Goal: Browse casually: Explore the website without a specific task or goal

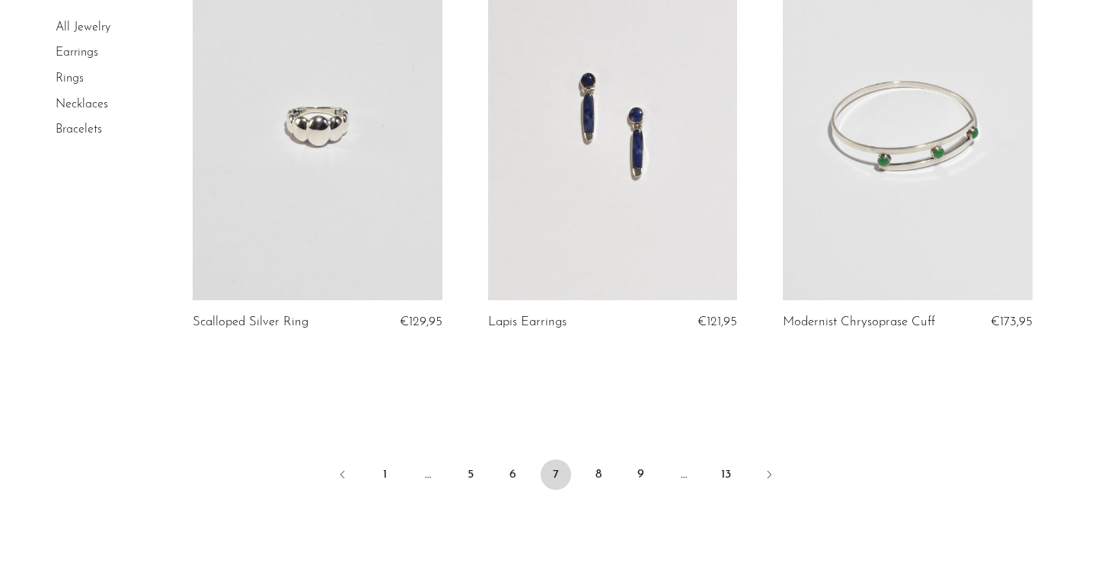
scroll to position [4844, 0]
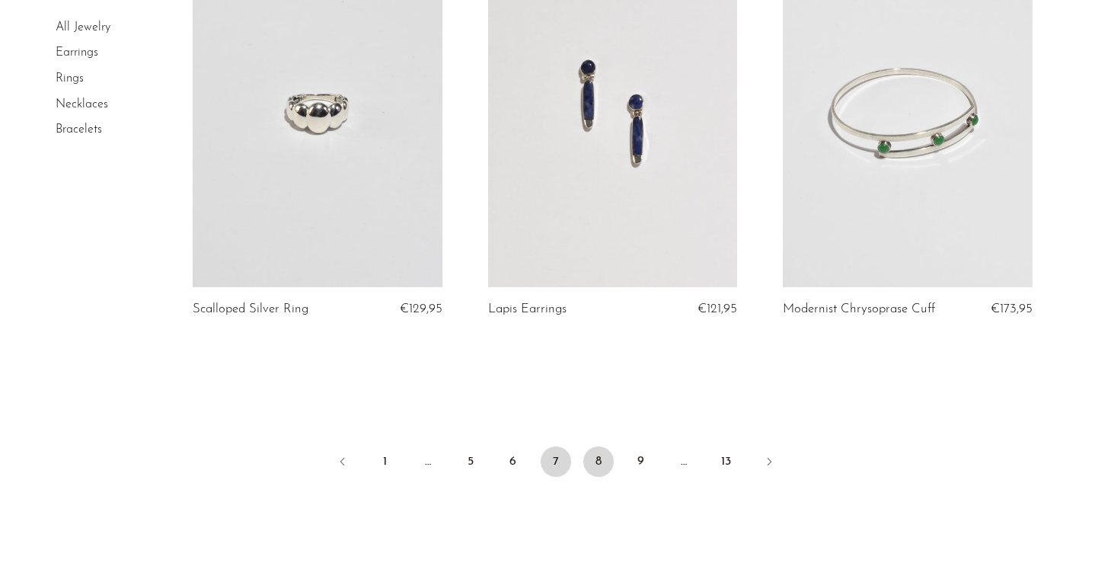
click at [600, 463] on link "8" at bounding box center [599, 461] width 30 height 30
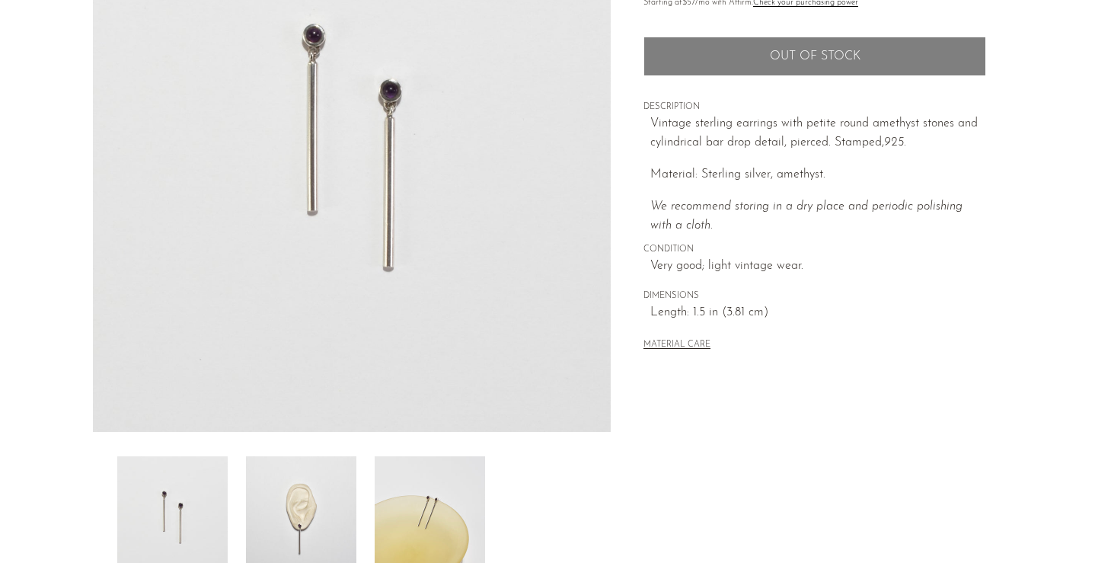
scroll to position [260, 0]
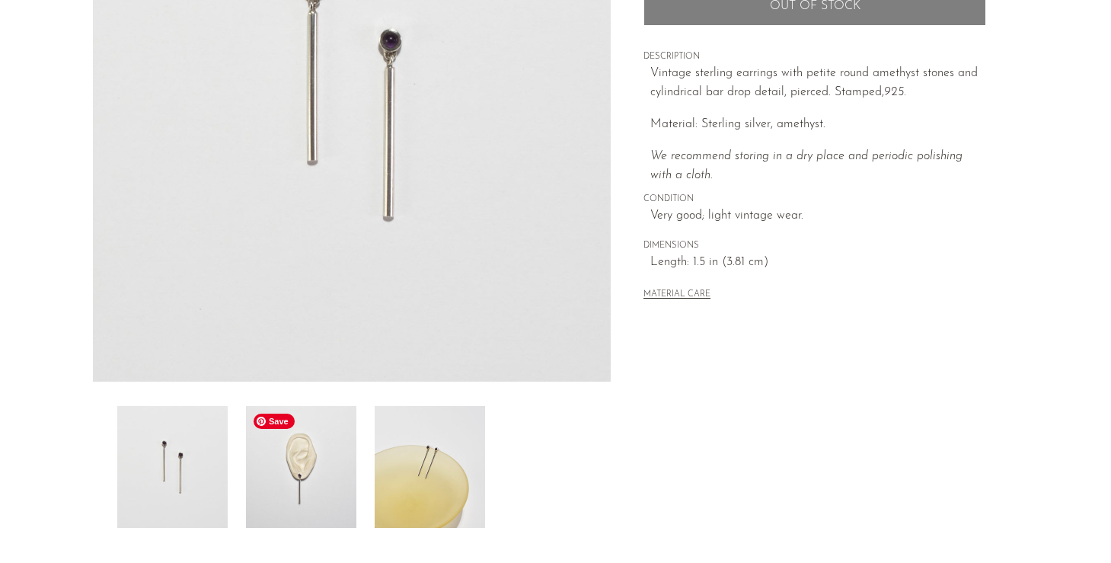
click at [321, 462] on img at bounding box center [301, 467] width 110 height 122
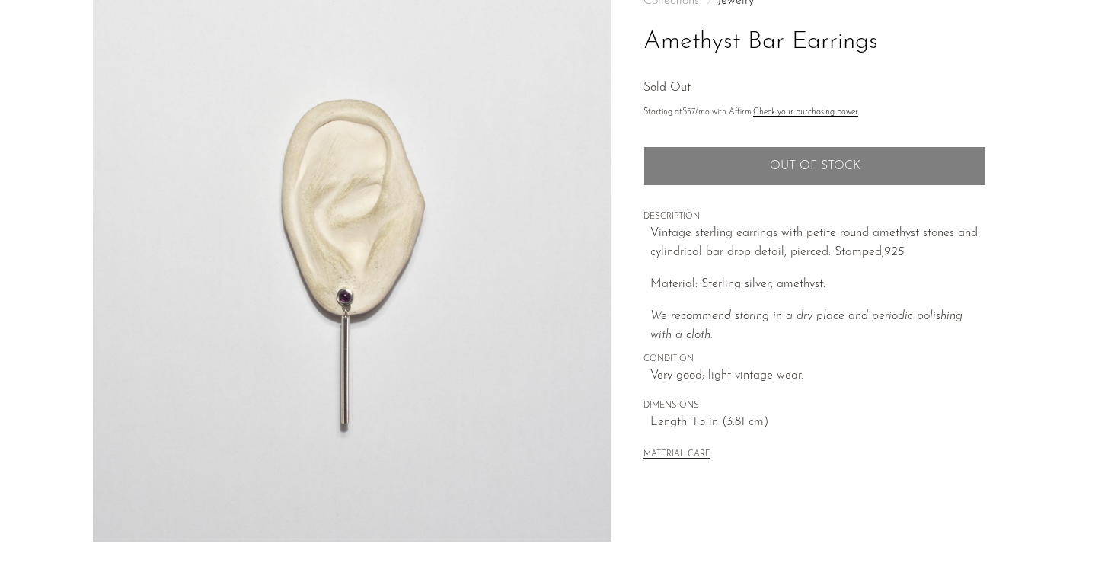
scroll to position [49, 0]
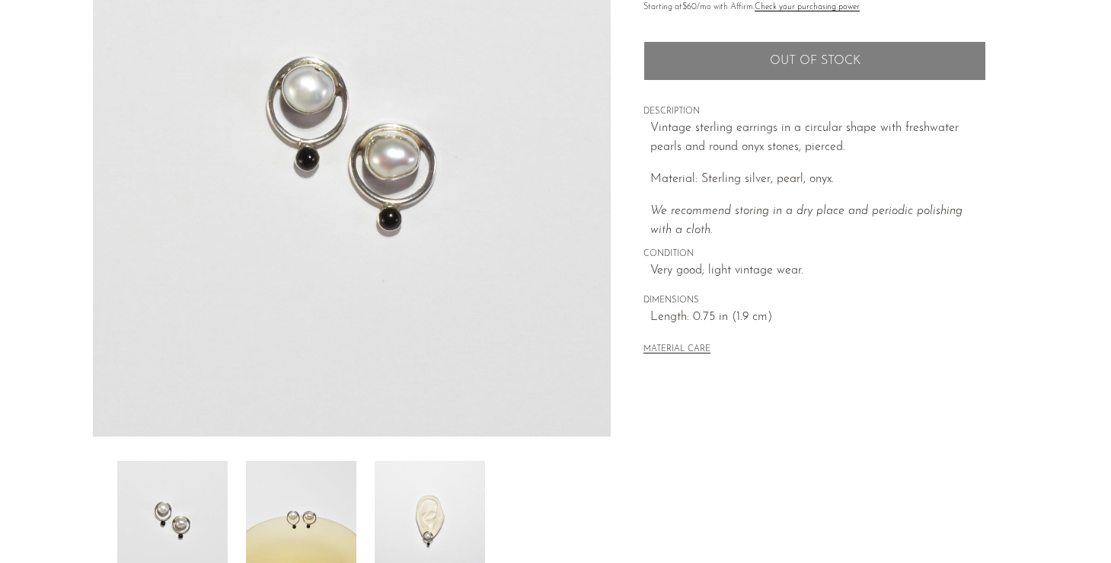
scroll to position [214, 0]
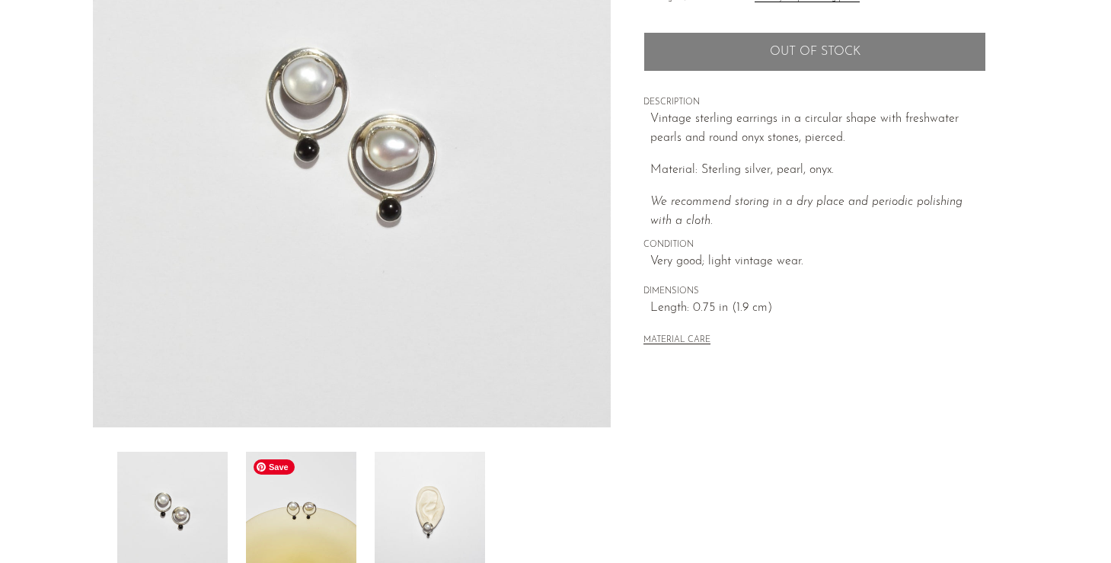
click at [315, 521] on img at bounding box center [301, 513] width 110 height 122
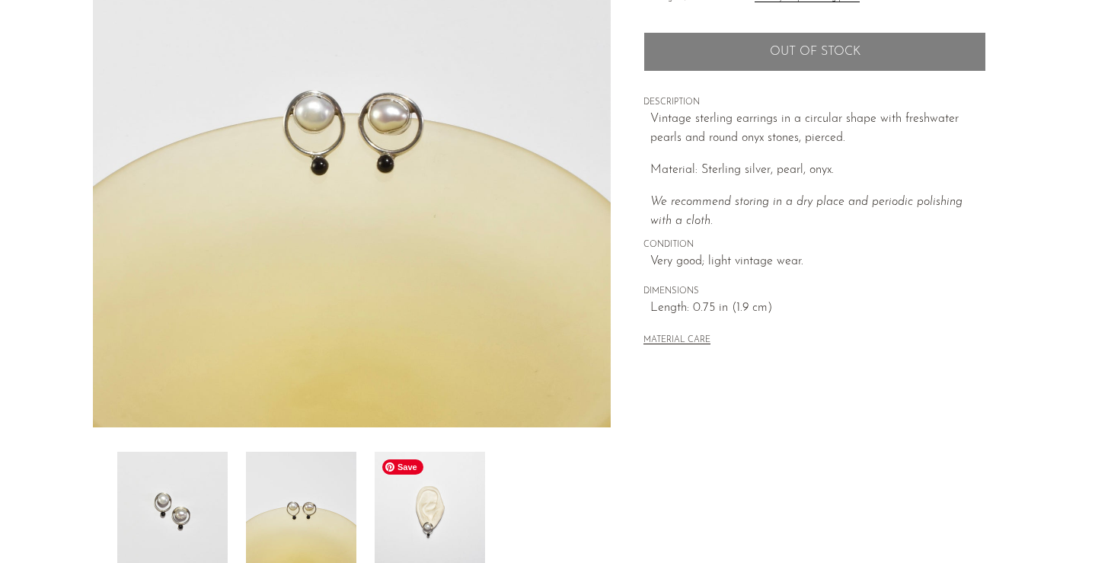
click at [414, 502] on img at bounding box center [430, 513] width 110 height 122
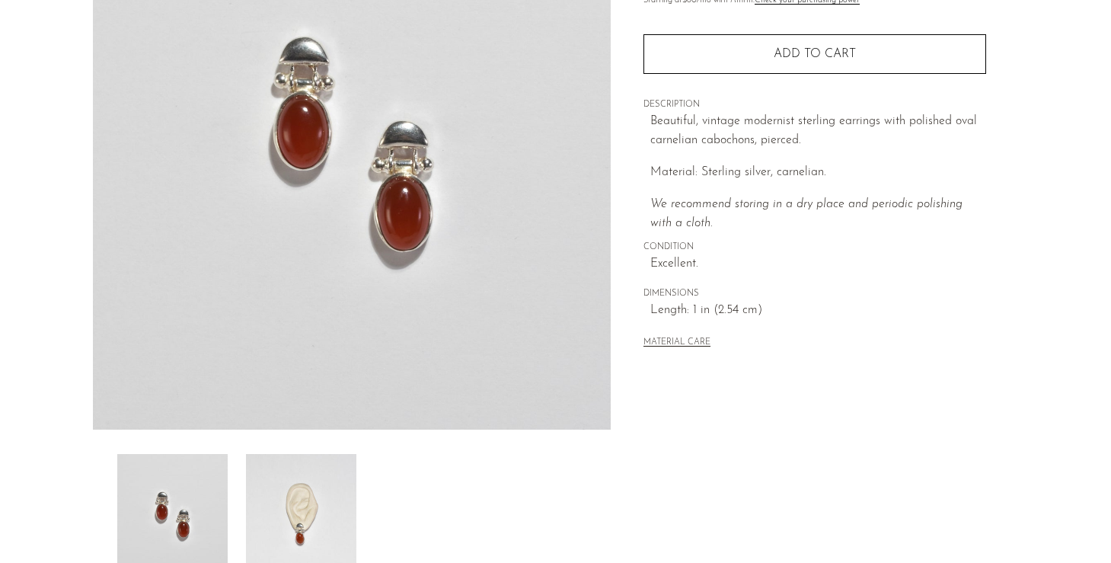
scroll to position [213, 0]
click at [321, 501] on img at bounding box center [301, 514] width 110 height 122
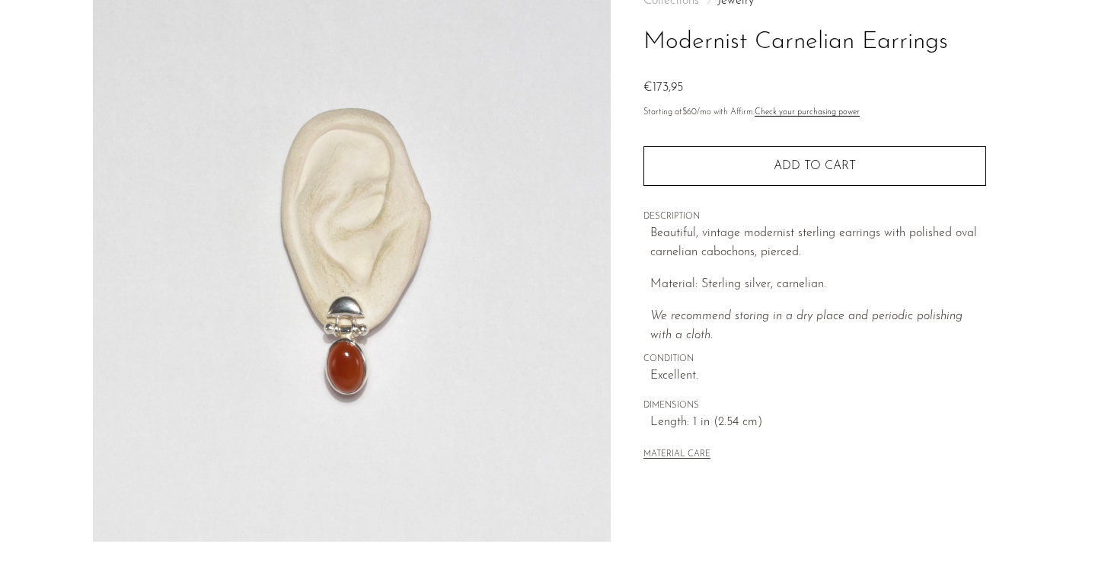
scroll to position [69, 0]
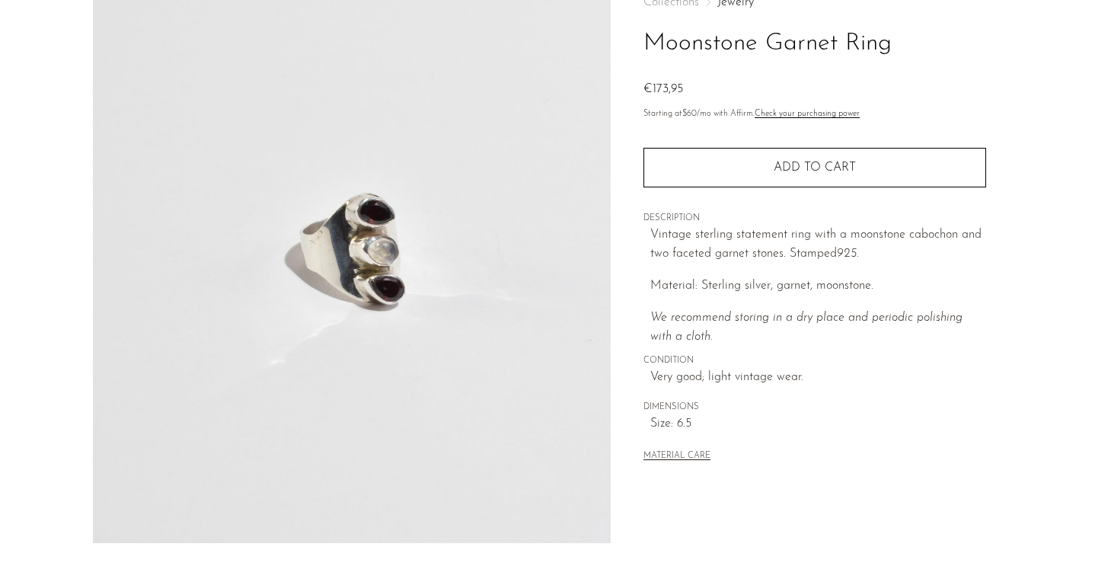
scroll to position [279, 0]
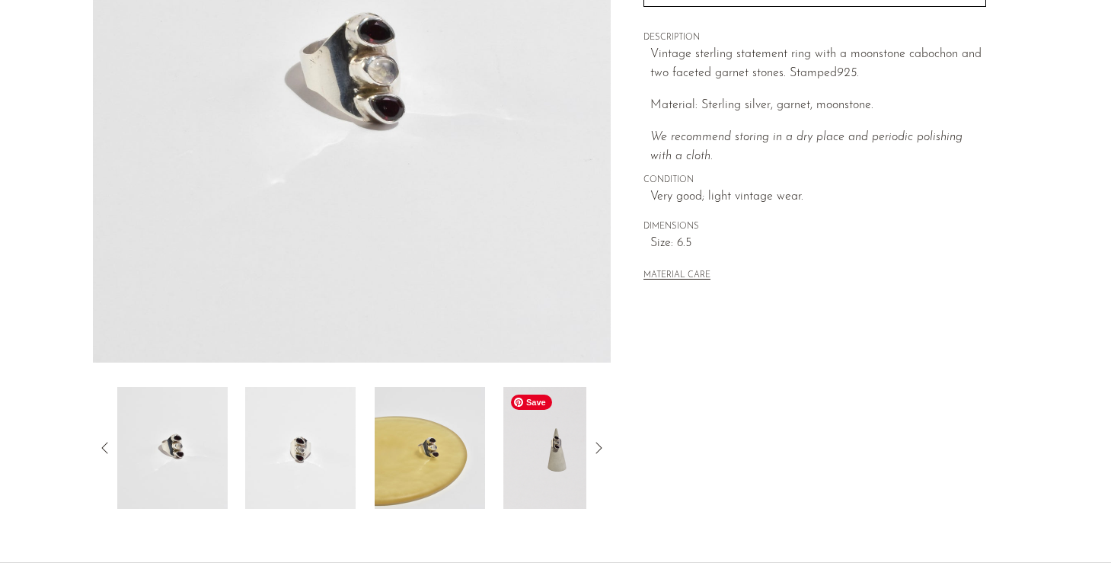
click at [538, 475] on img at bounding box center [559, 448] width 110 height 122
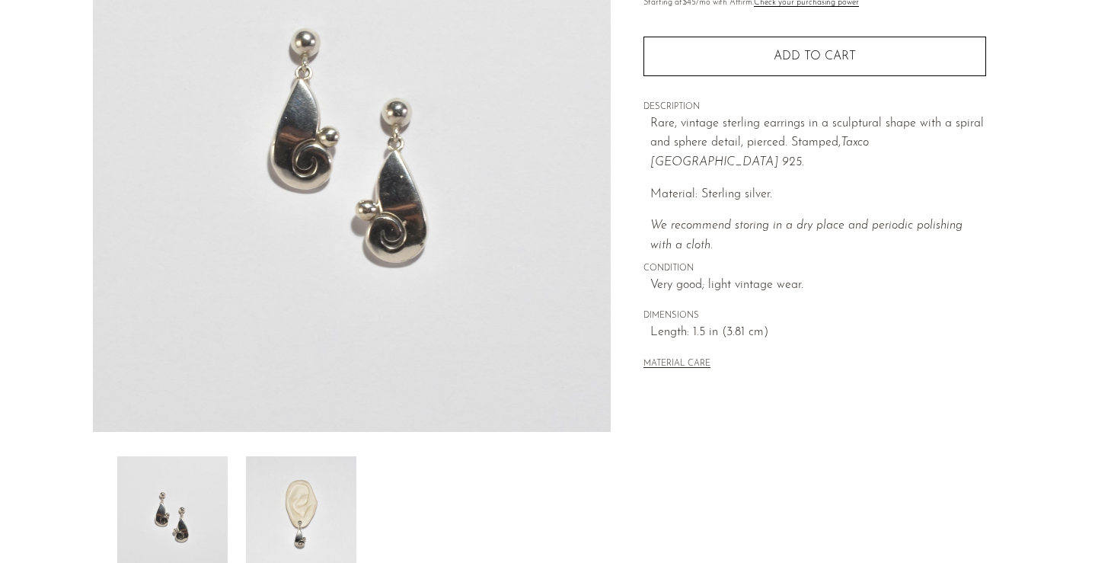
scroll to position [211, 0]
click at [314, 511] on img at bounding box center [301, 516] width 110 height 122
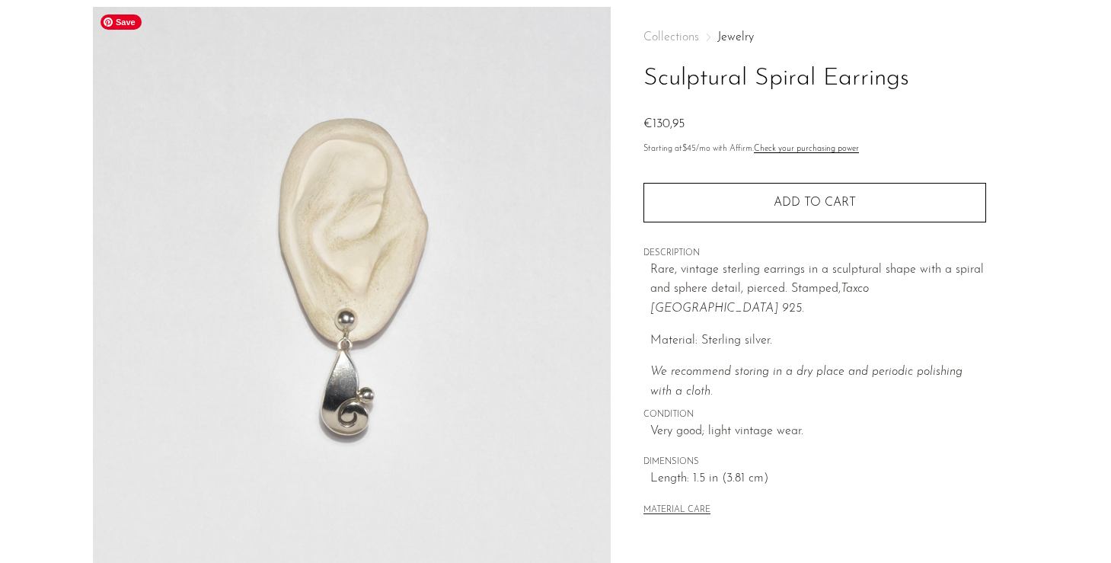
scroll to position [30, 0]
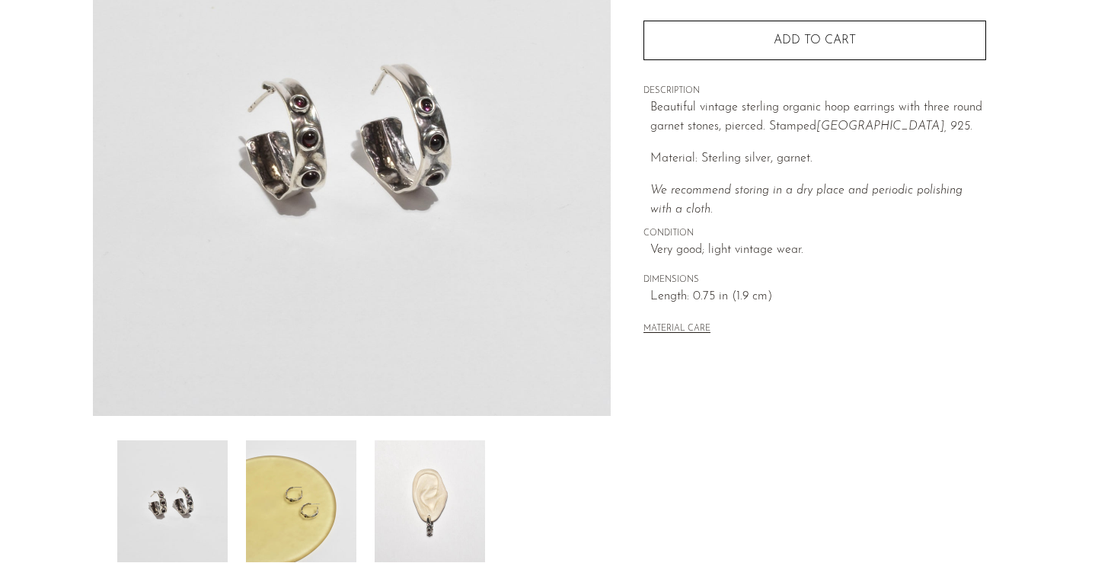
scroll to position [227, 0]
click at [439, 513] on img at bounding box center [430, 500] width 110 height 122
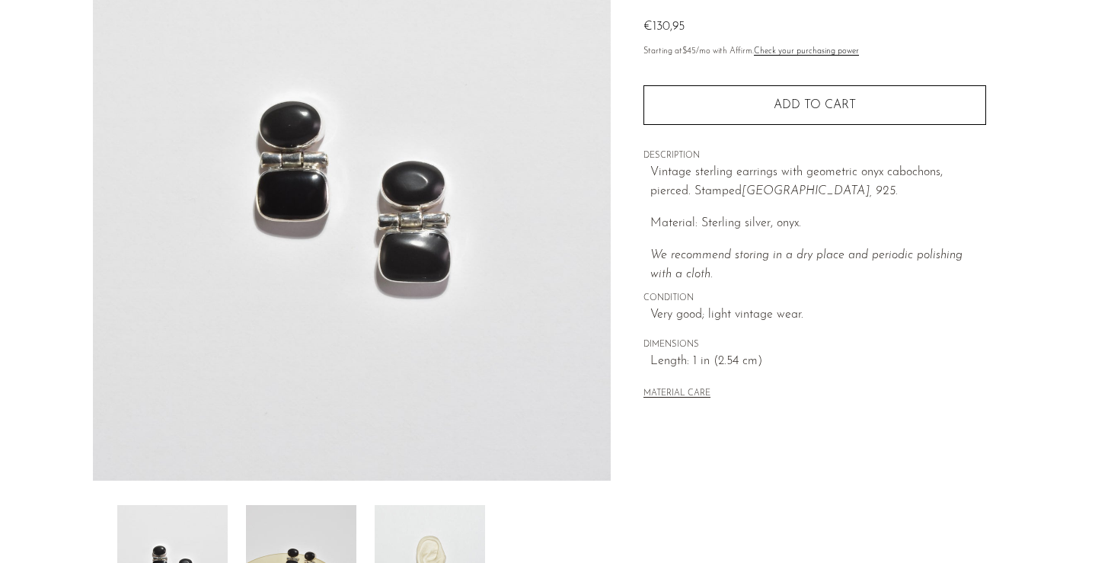
scroll to position [232, 0]
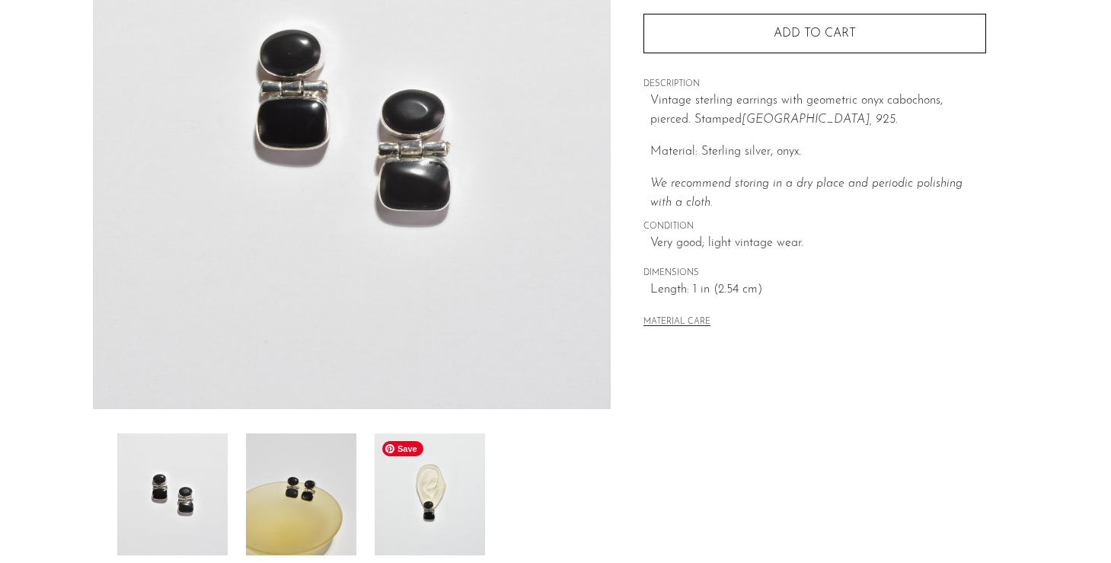
click at [435, 495] on img at bounding box center [430, 494] width 110 height 122
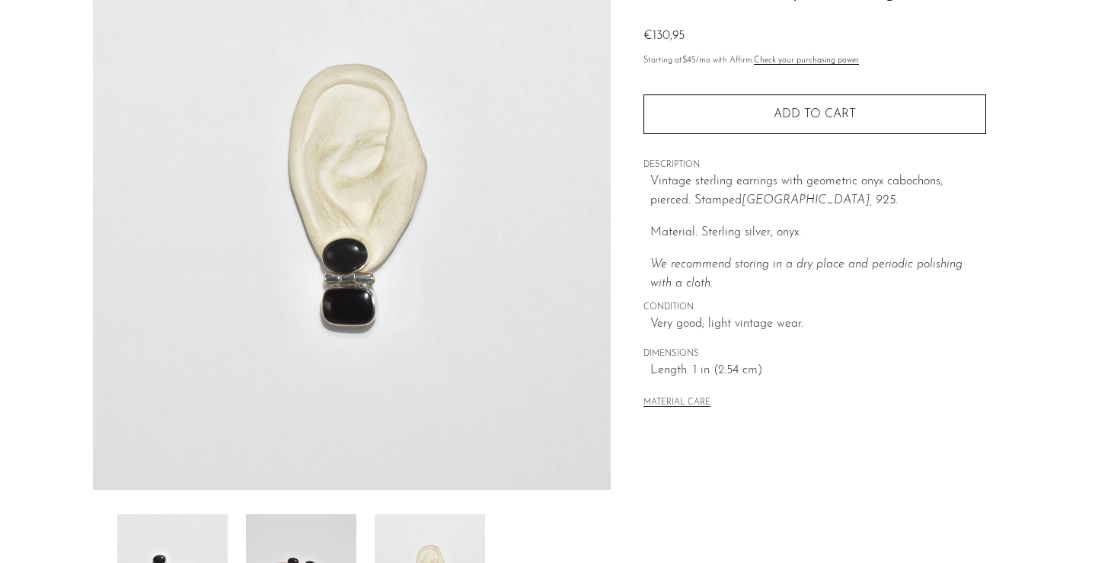
scroll to position [122, 0]
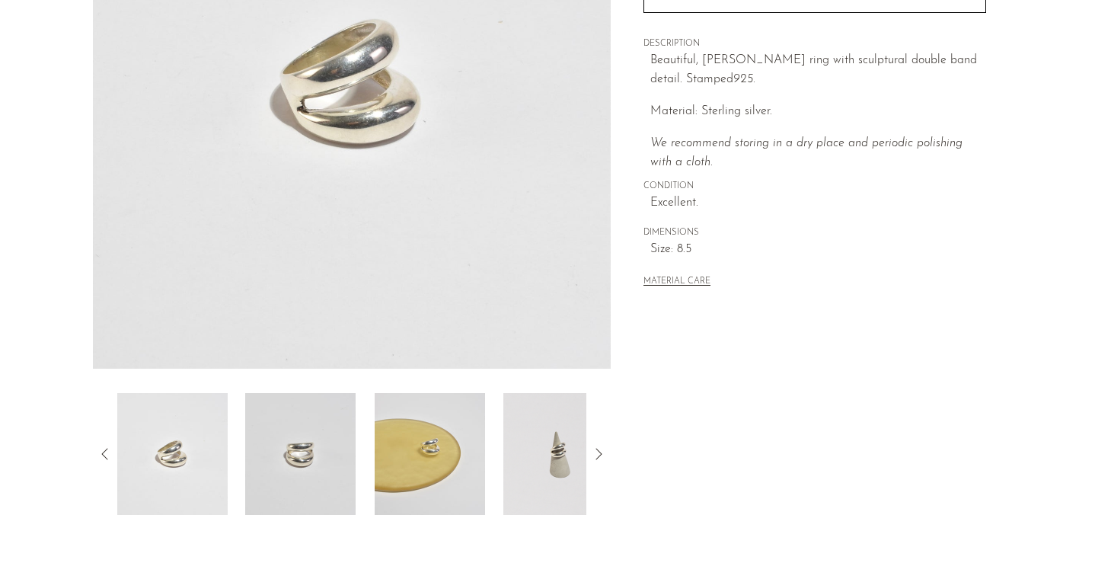
scroll to position [275, 0]
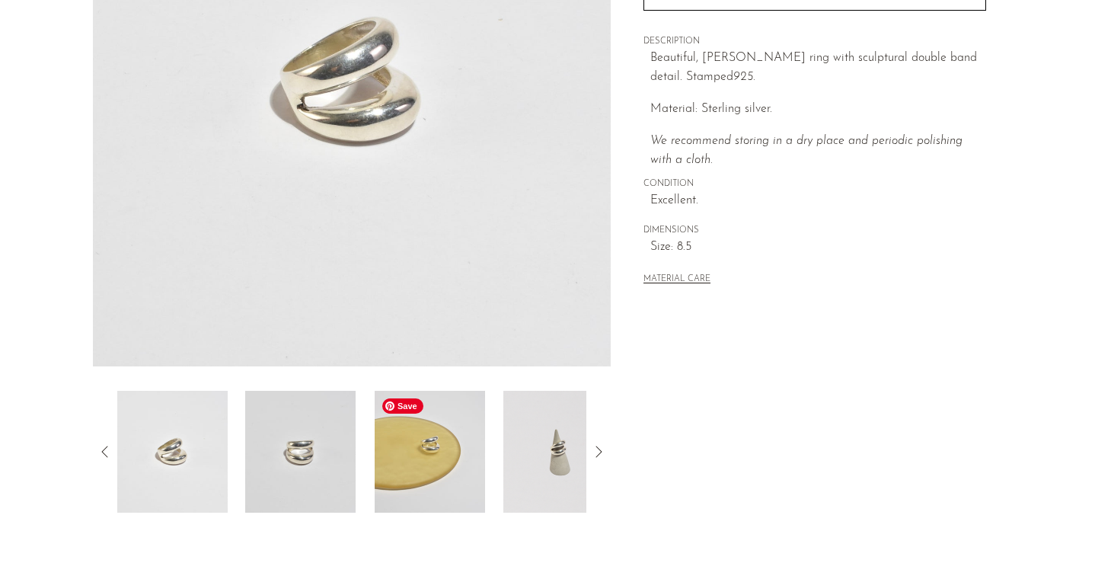
click at [446, 466] on img at bounding box center [430, 452] width 110 height 122
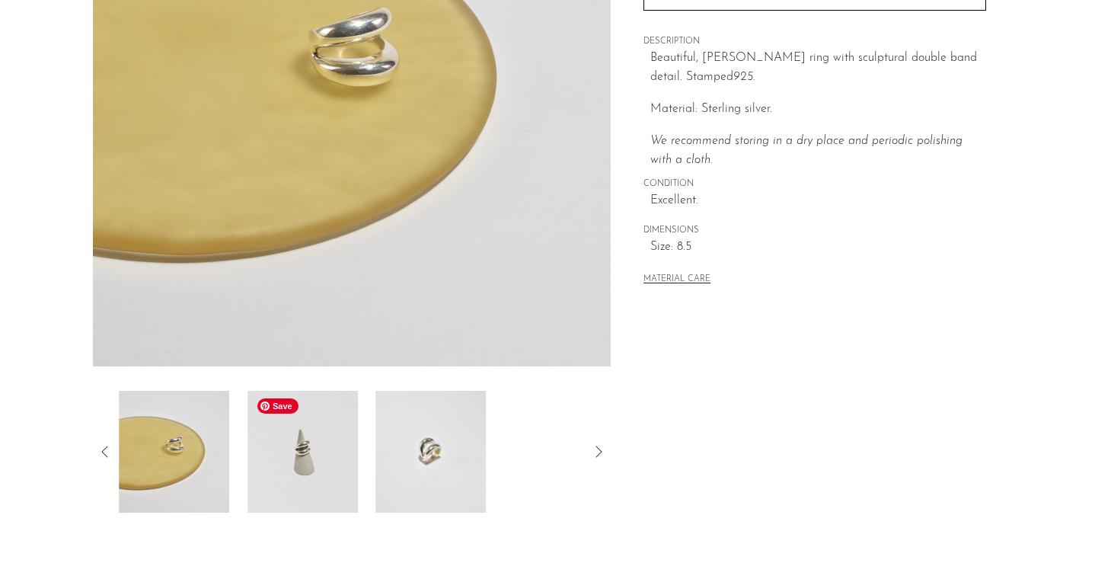
click at [333, 459] on img at bounding box center [303, 452] width 110 height 122
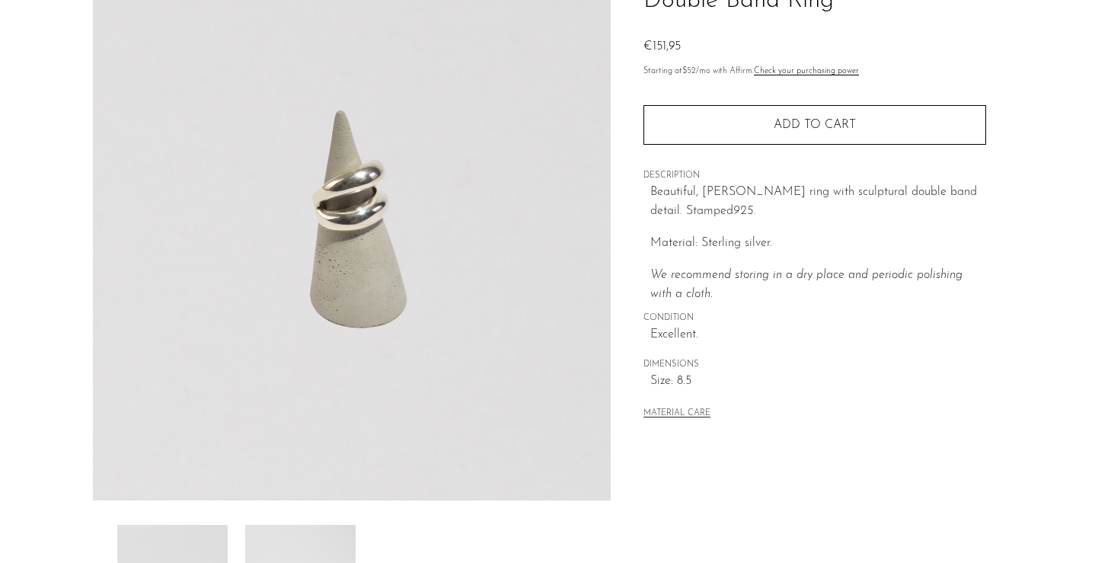
scroll to position [69, 0]
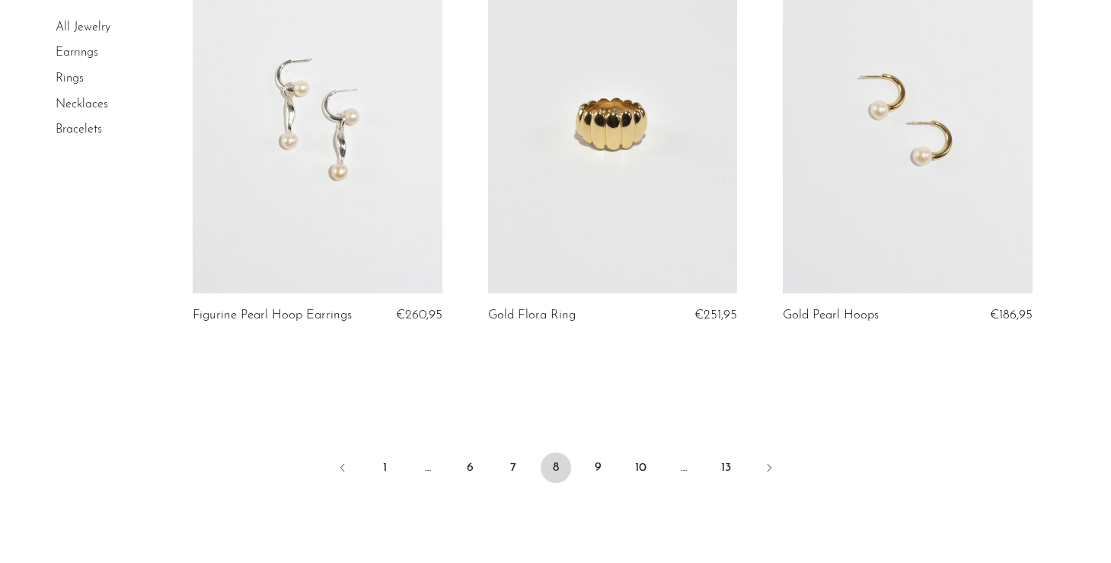
scroll to position [4841, 0]
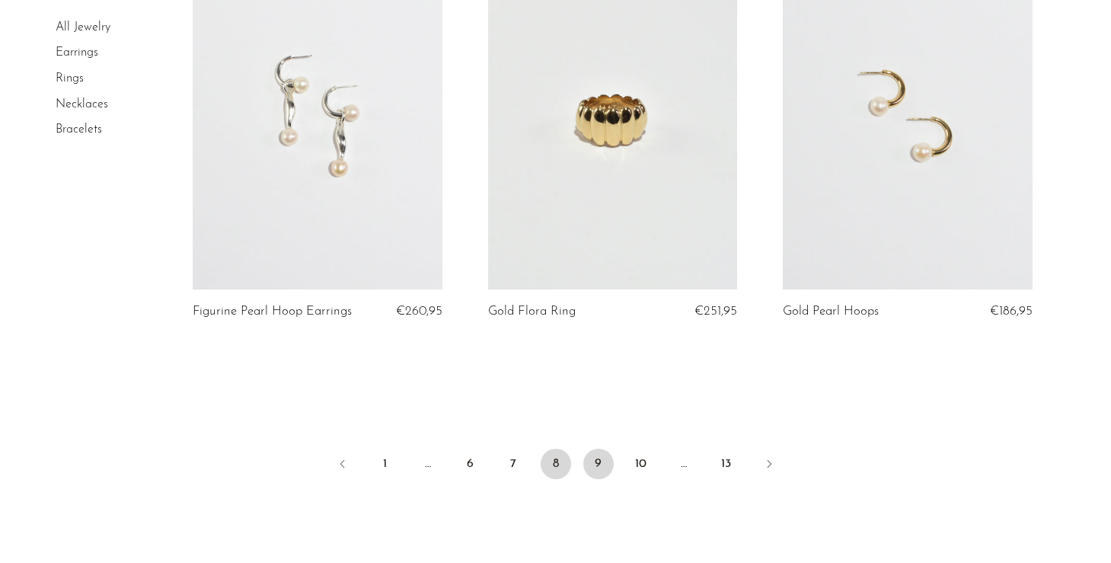
click at [594, 449] on link "9" at bounding box center [599, 464] width 30 height 30
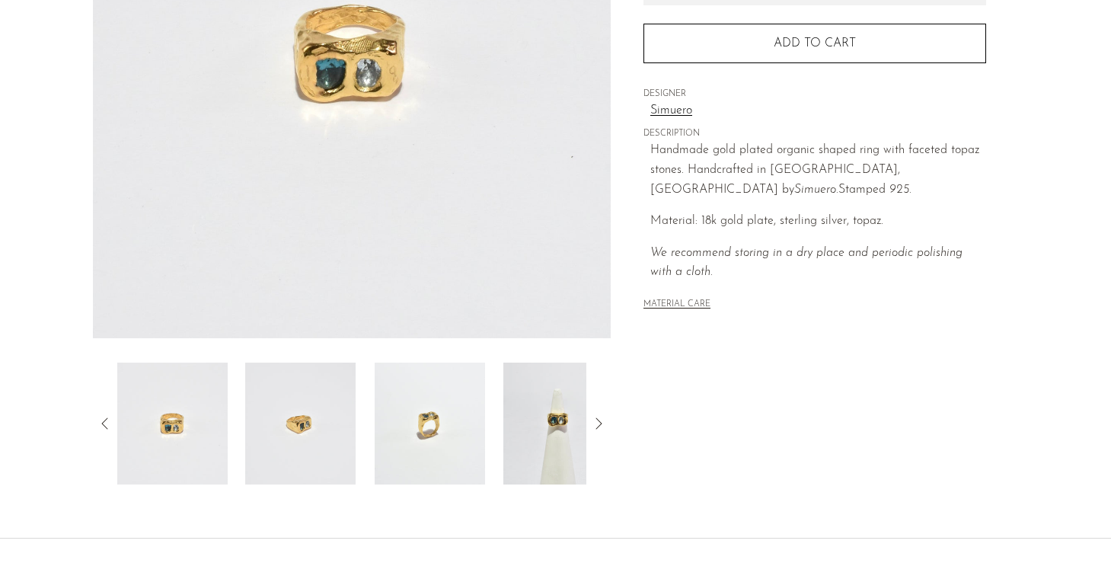
scroll to position [345, 0]
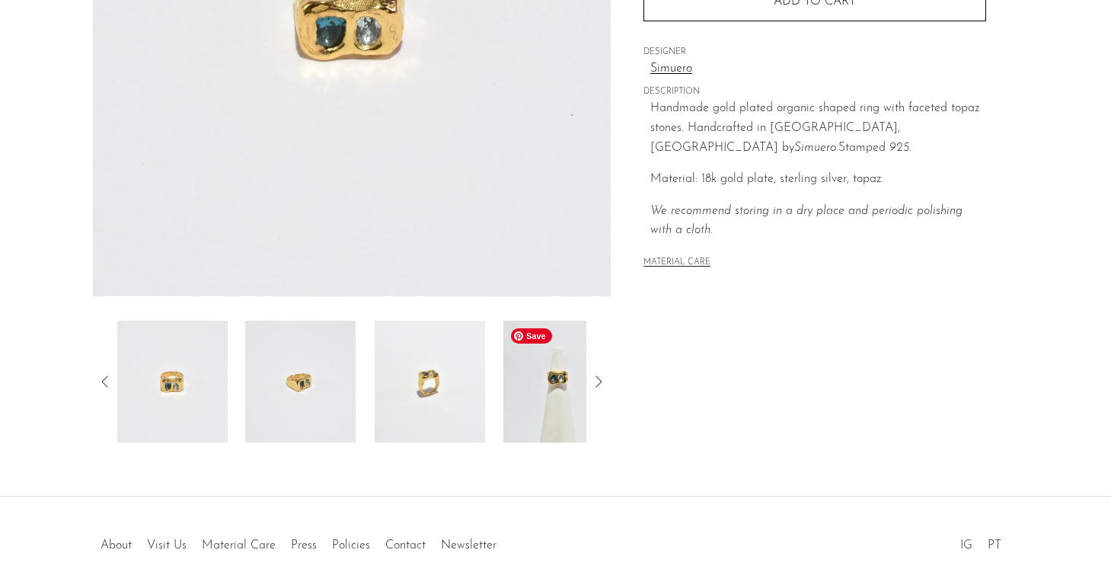
click at [550, 393] on img at bounding box center [559, 382] width 110 height 122
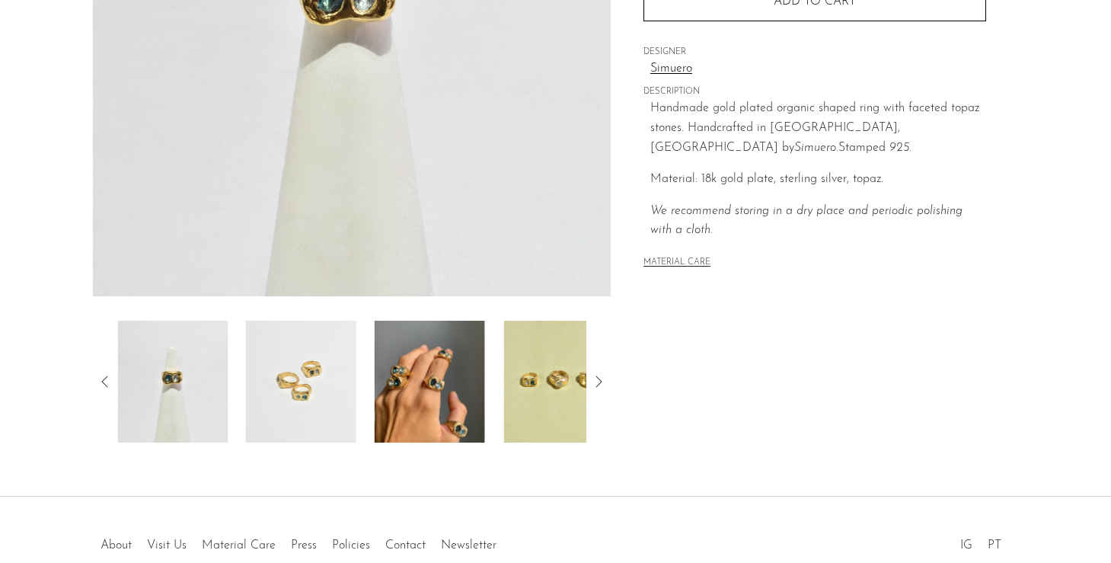
scroll to position [294, 0]
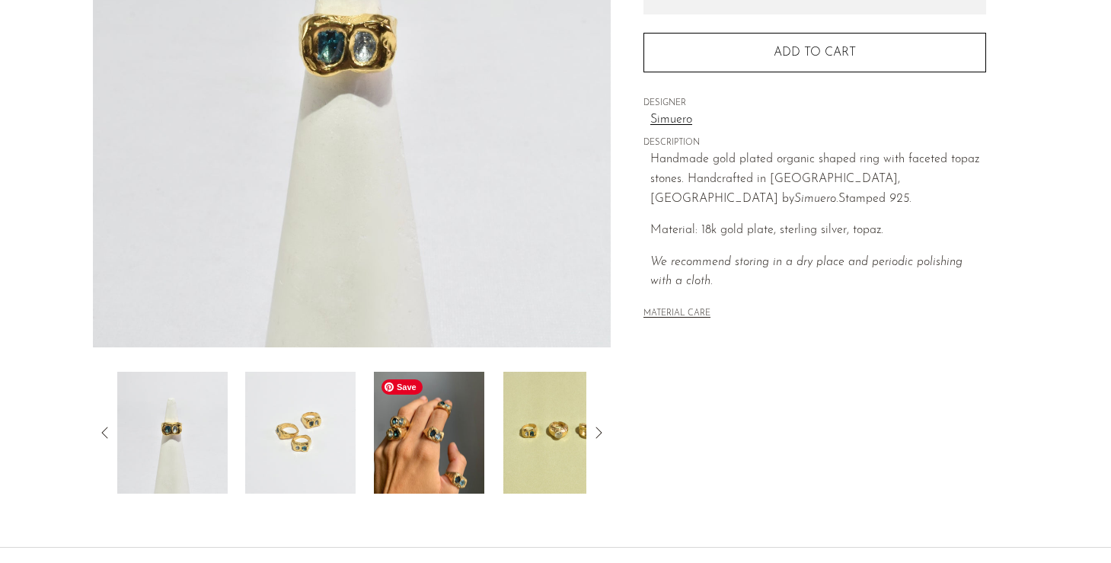
click at [456, 427] on img at bounding box center [429, 433] width 110 height 122
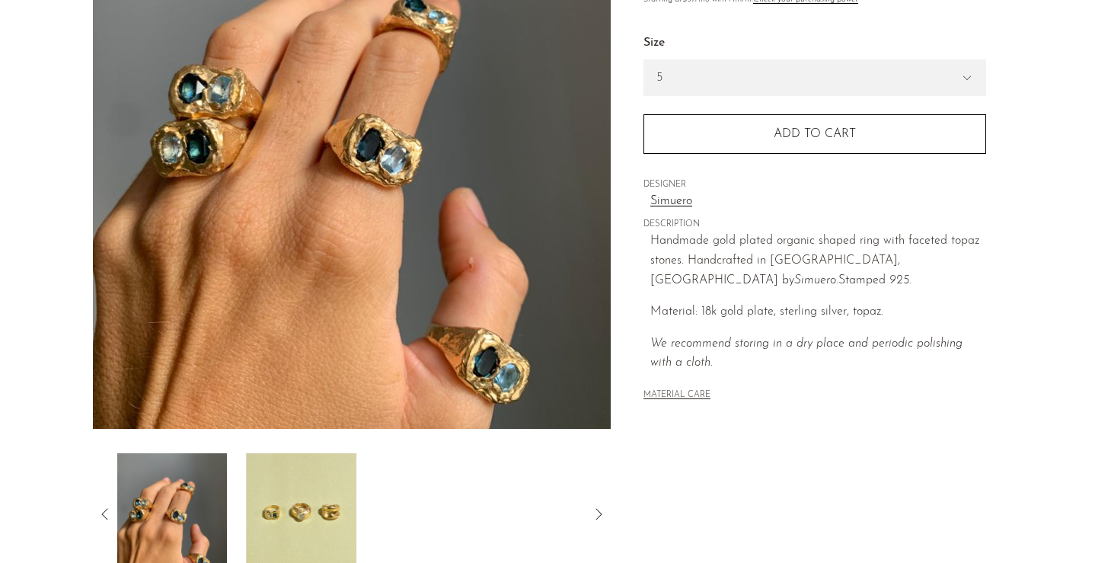
scroll to position [178, 0]
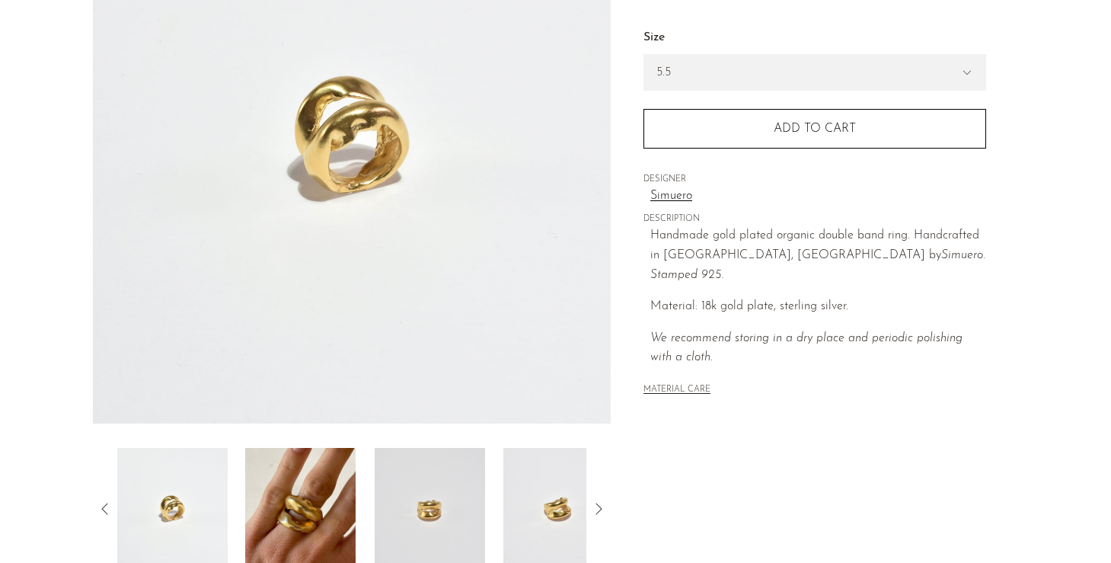
scroll to position [219, 0]
click at [318, 507] on img at bounding box center [300, 508] width 110 height 122
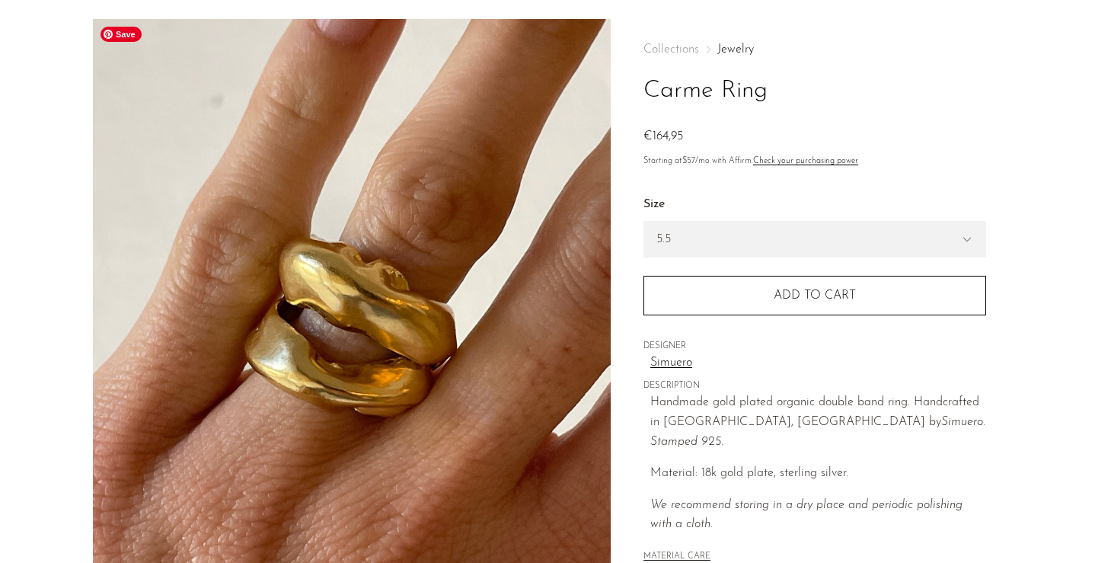
scroll to position [37, 0]
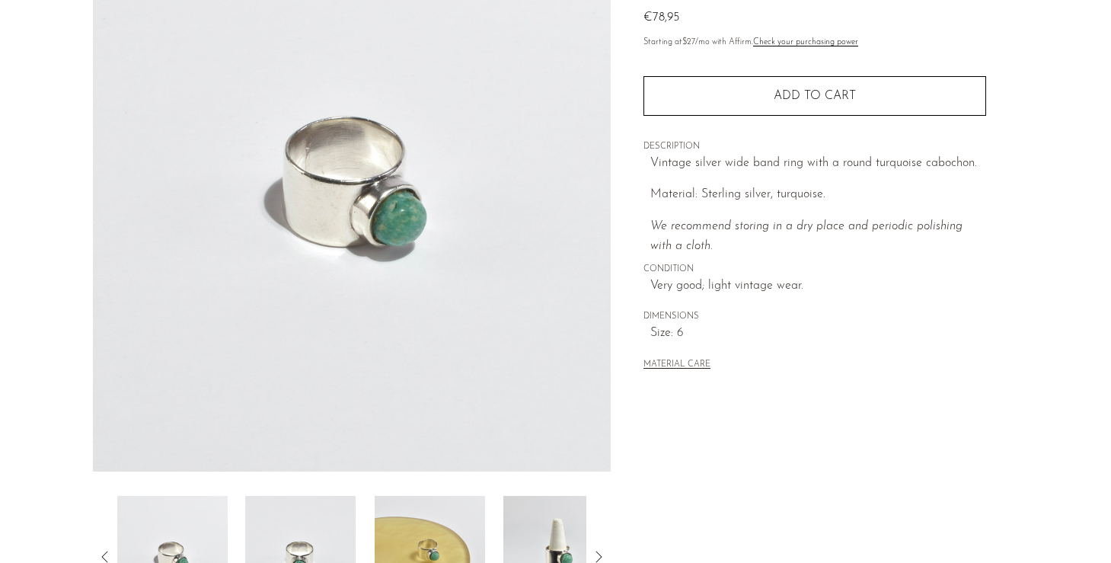
scroll to position [234, 0]
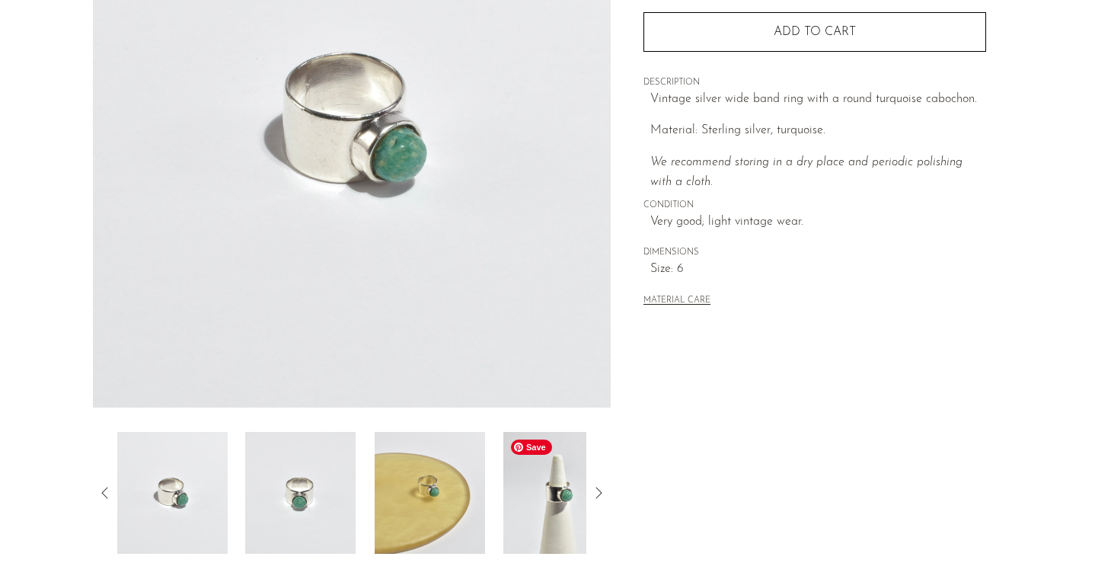
click at [517, 513] on img at bounding box center [559, 493] width 110 height 122
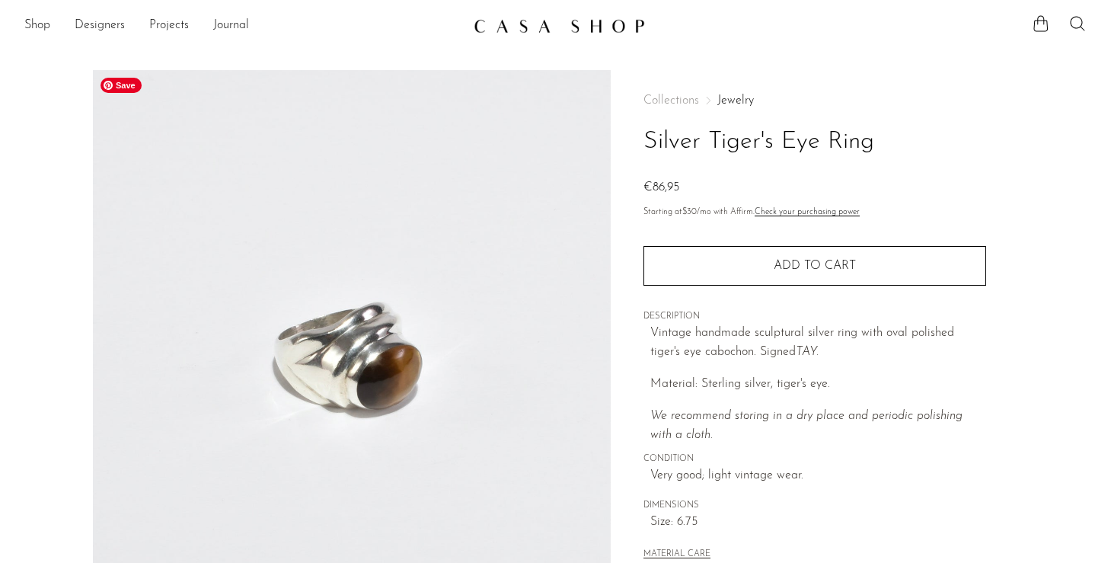
scroll to position [269, 0]
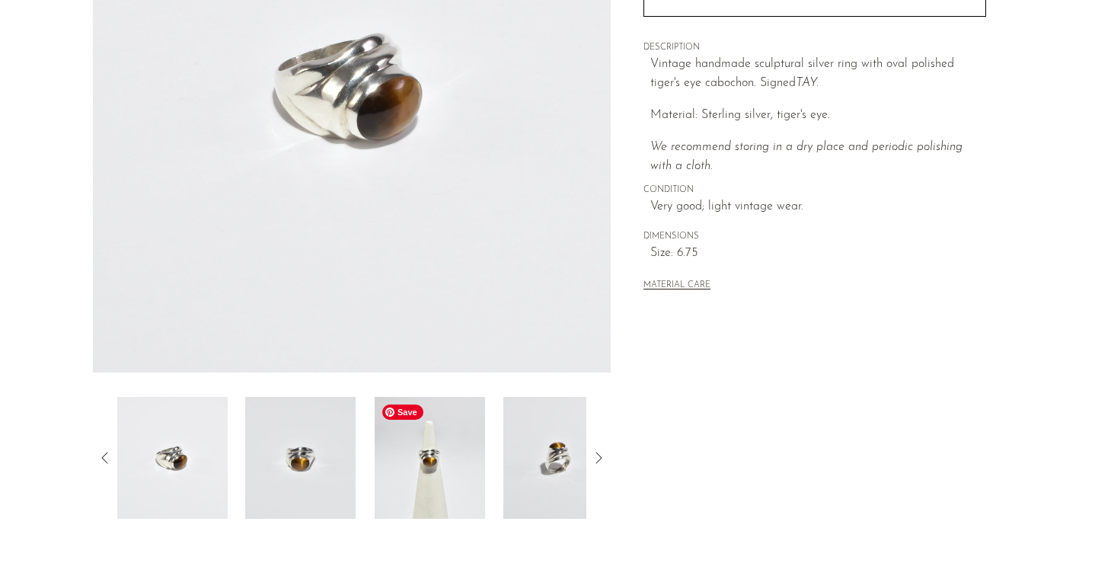
click at [427, 471] on img at bounding box center [430, 458] width 110 height 122
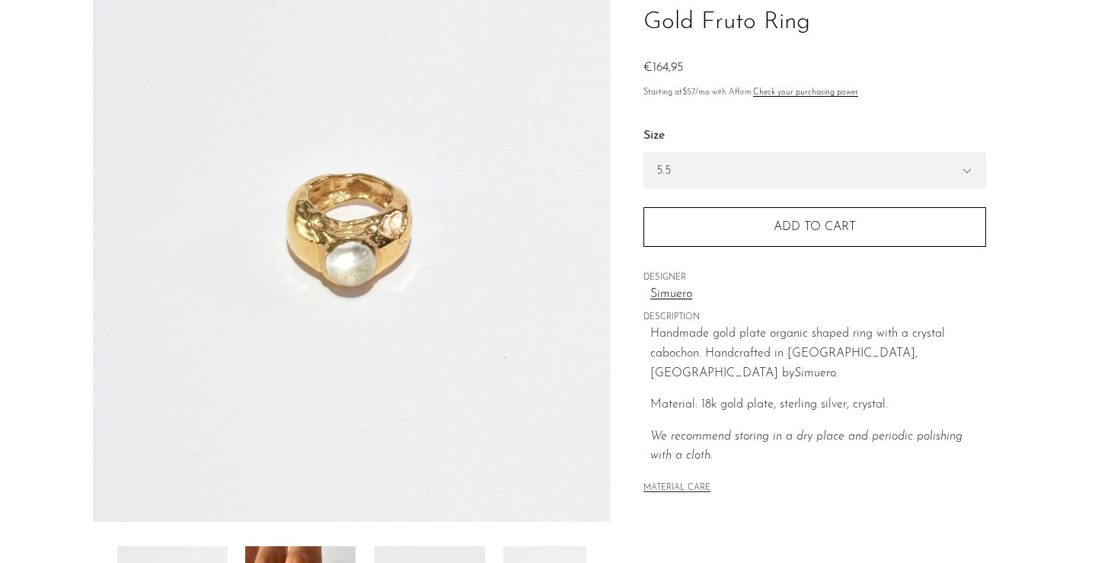
scroll to position [174, 0]
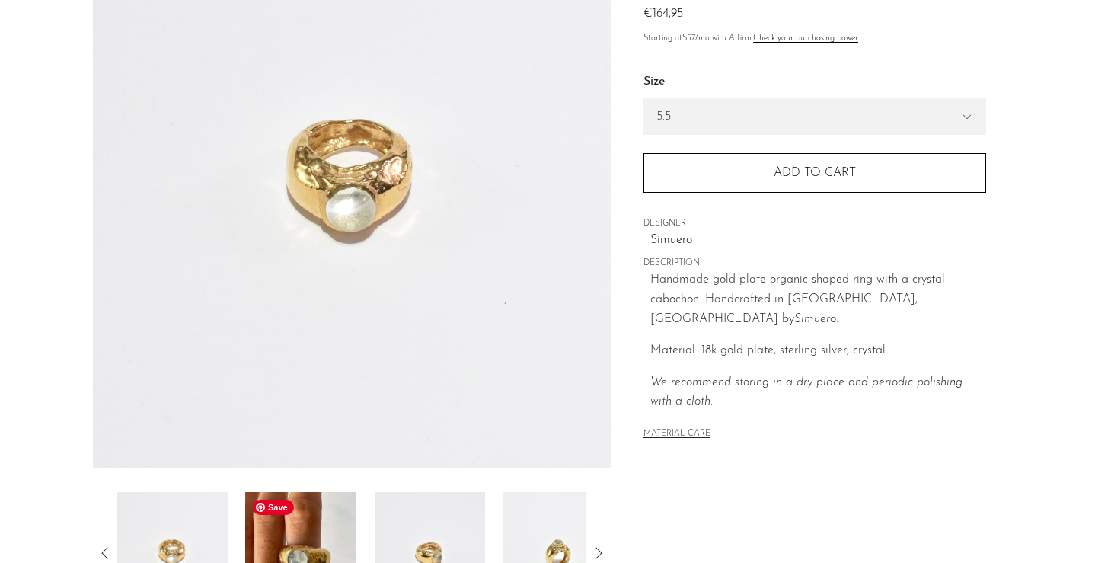
click at [308, 518] on img at bounding box center [300, 553] width 110 height 122
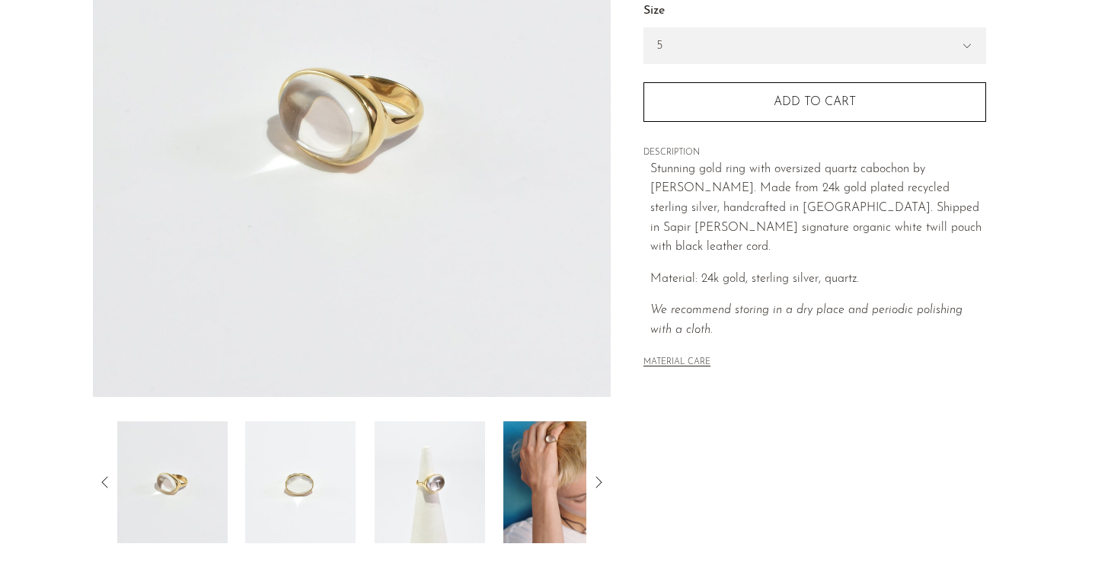
scroll to position [259, 0]
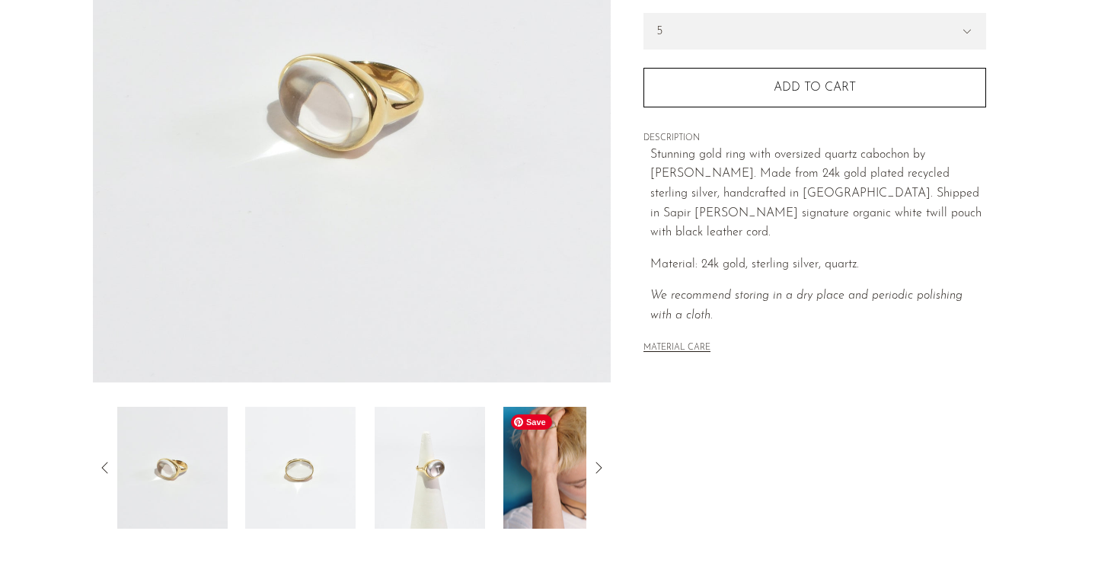
click at [568, 492] on img at bounding box center [559, 468] width 110 height 122
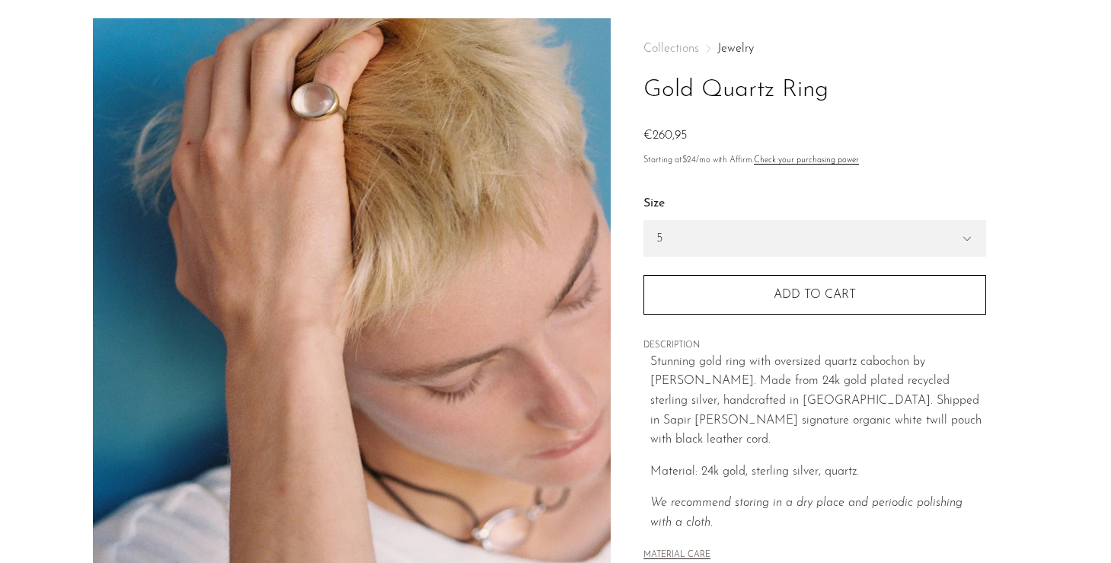
scroll to position [48, 0]
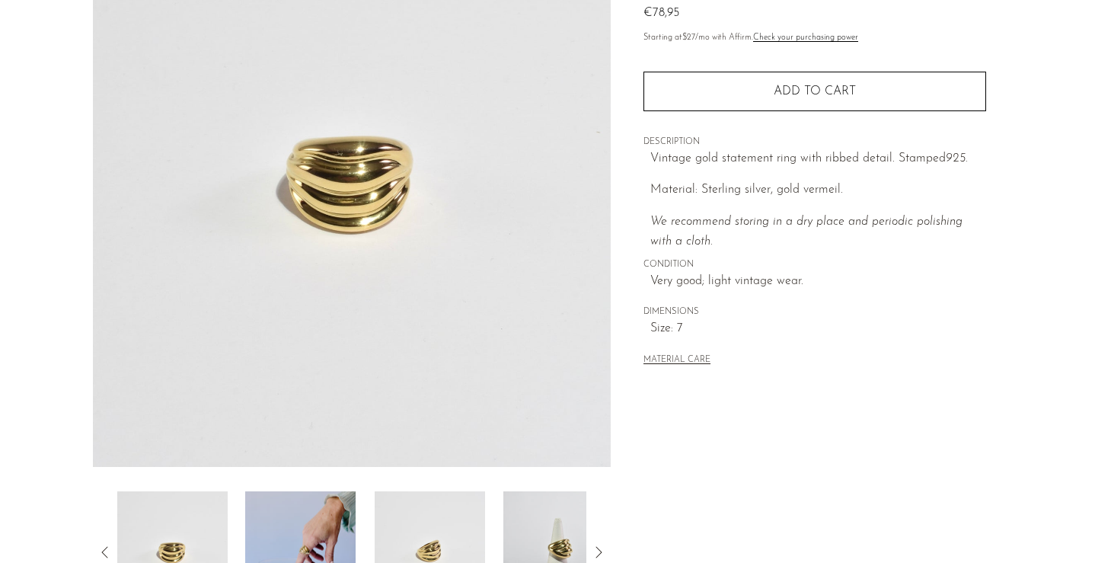
scroll to position [177, 0]
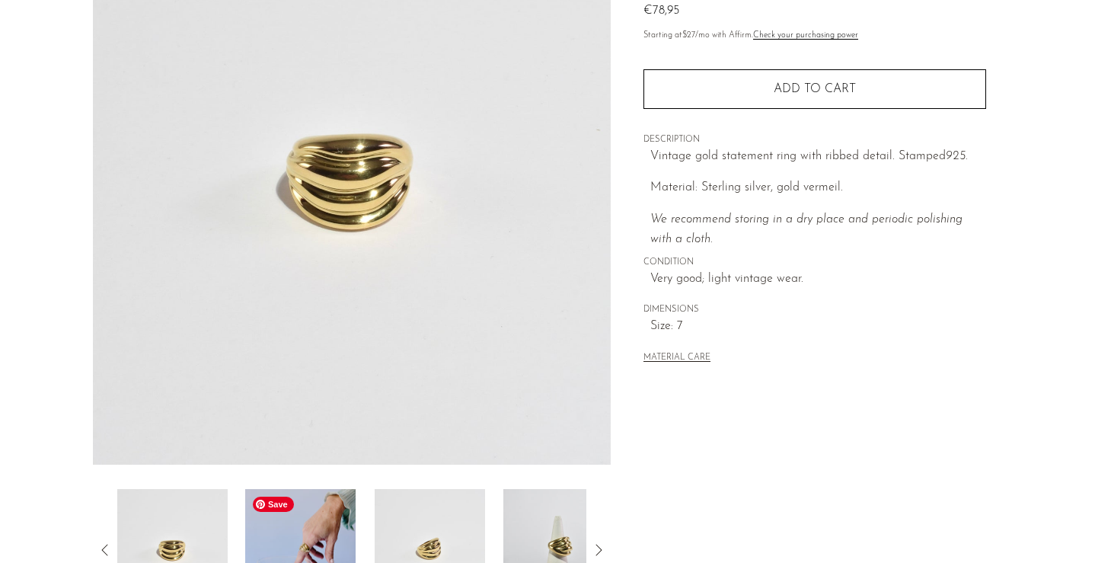
click at [308, 510] on img at bounding box center [300, 550] width 110 height 122
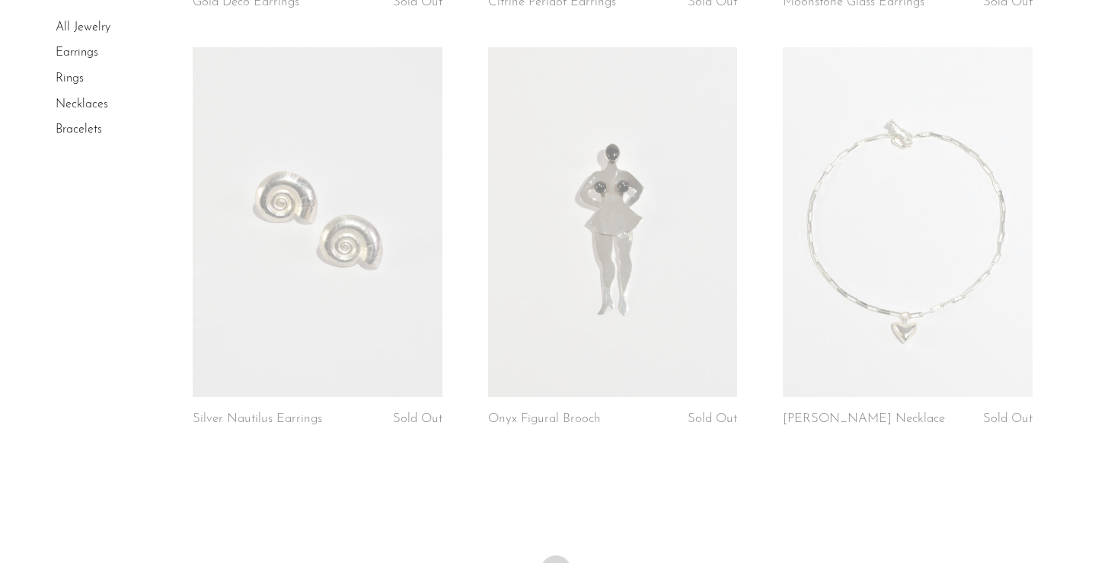
scroll to position [4946, 0]
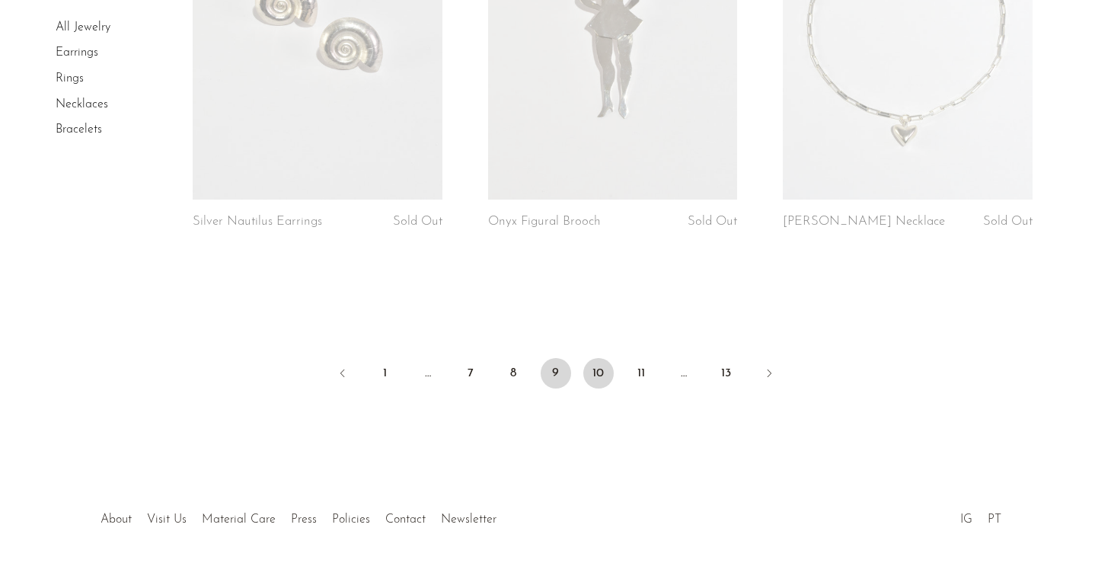
click at [603, 358] on link "10" at bounding box center [599, 373] width 30 height 30
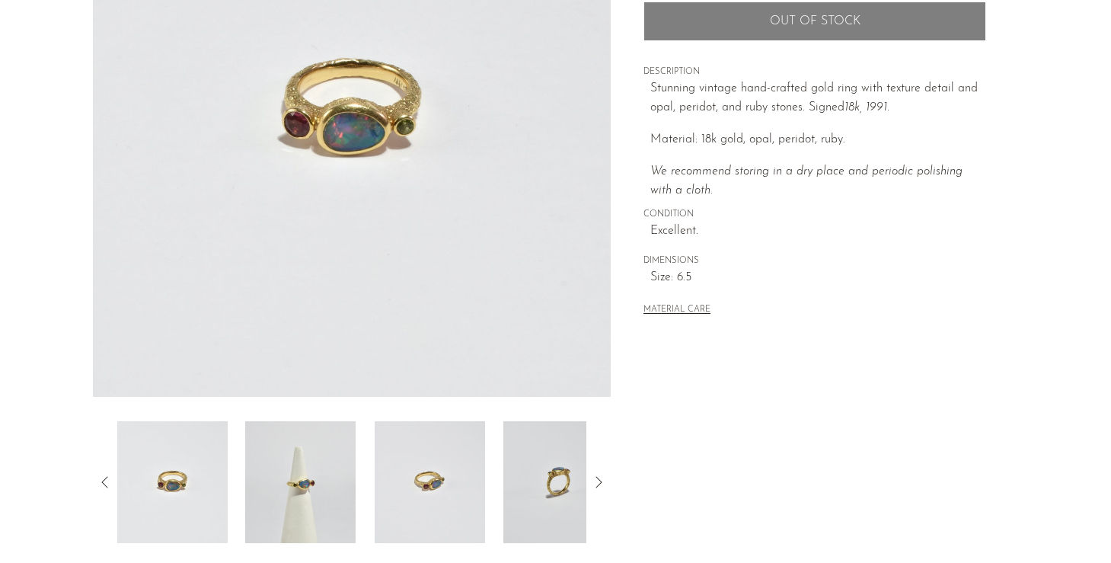
scroll to position [256, 0]
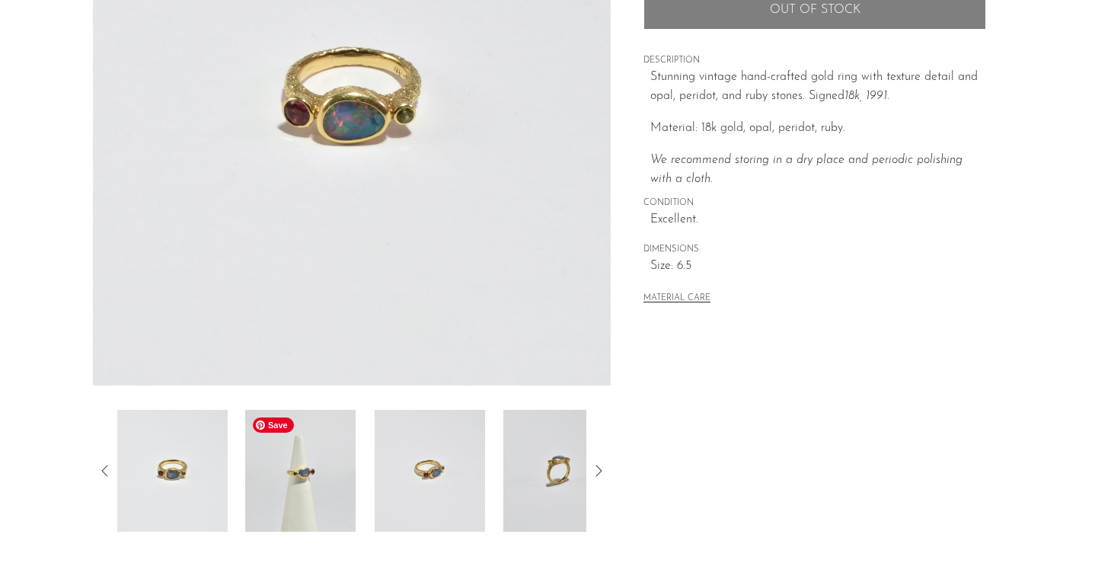
click at [307, 478] on img at bounding box center [300, 471] width 110 height 122
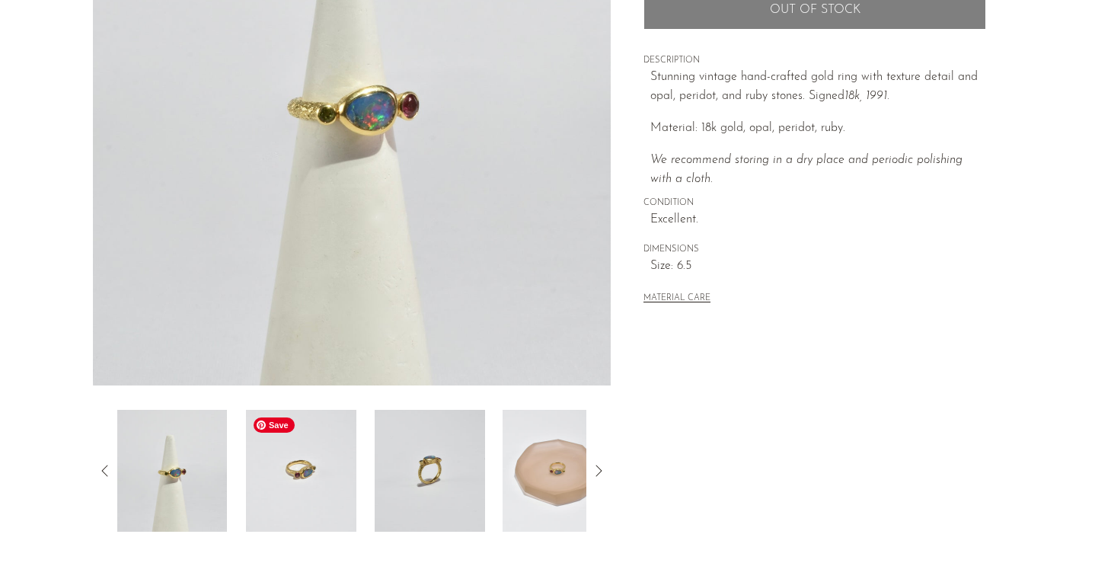
click at [318, 487] on img at bounding box center [301, 471] width 110 height 122
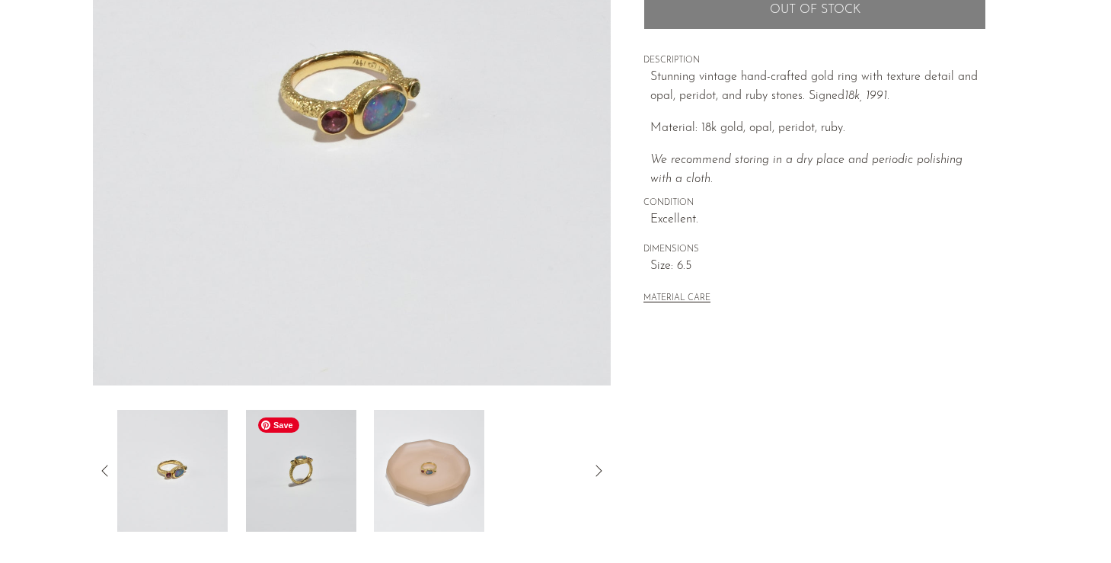
click at [308, 486] on img at bounding box center [300, 471] width 110 height 122
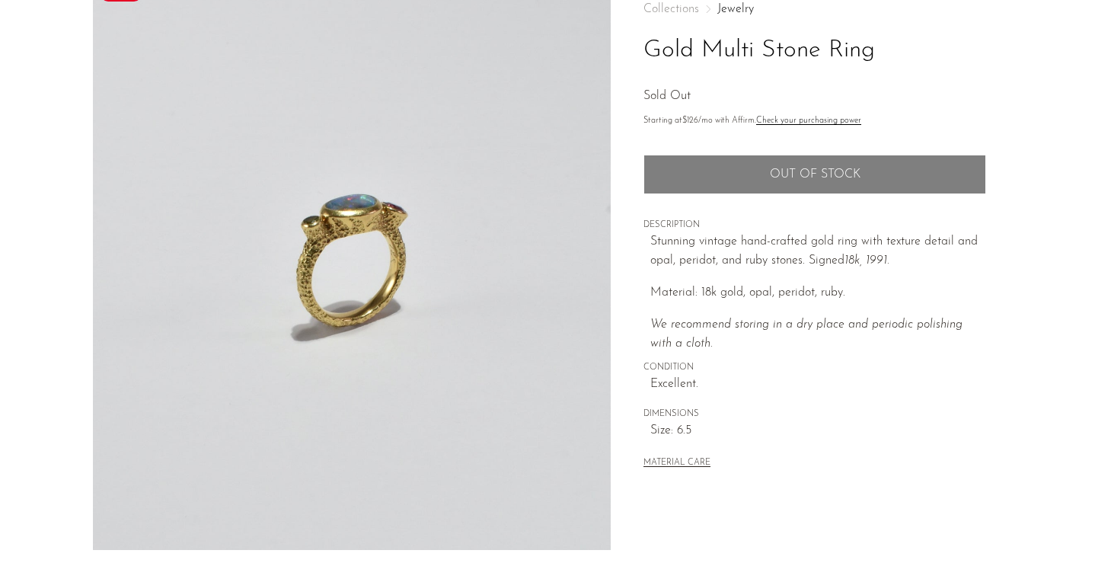
scroll to position [37, 0]
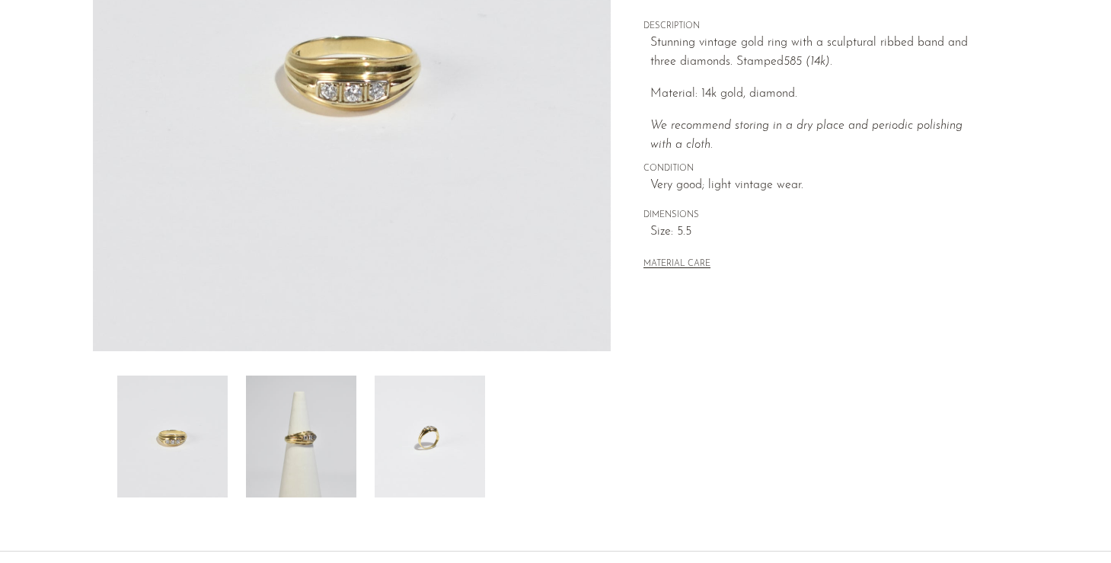
scroll to position [291, 0]
click at [329, 437] on img at bounding box center [301, 436] width 110 height 122
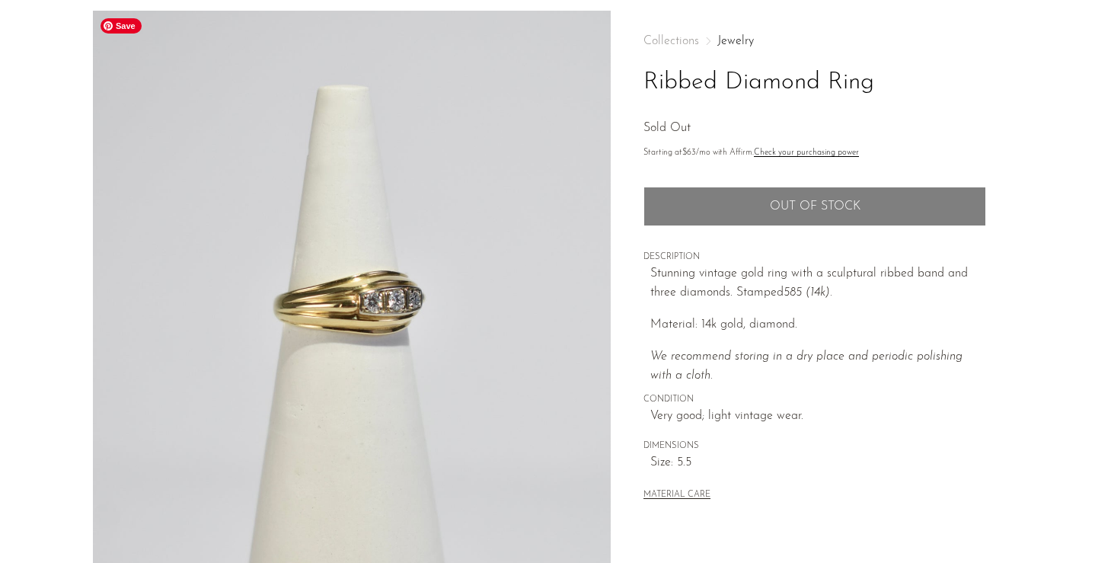
scroll to position [57, 0]
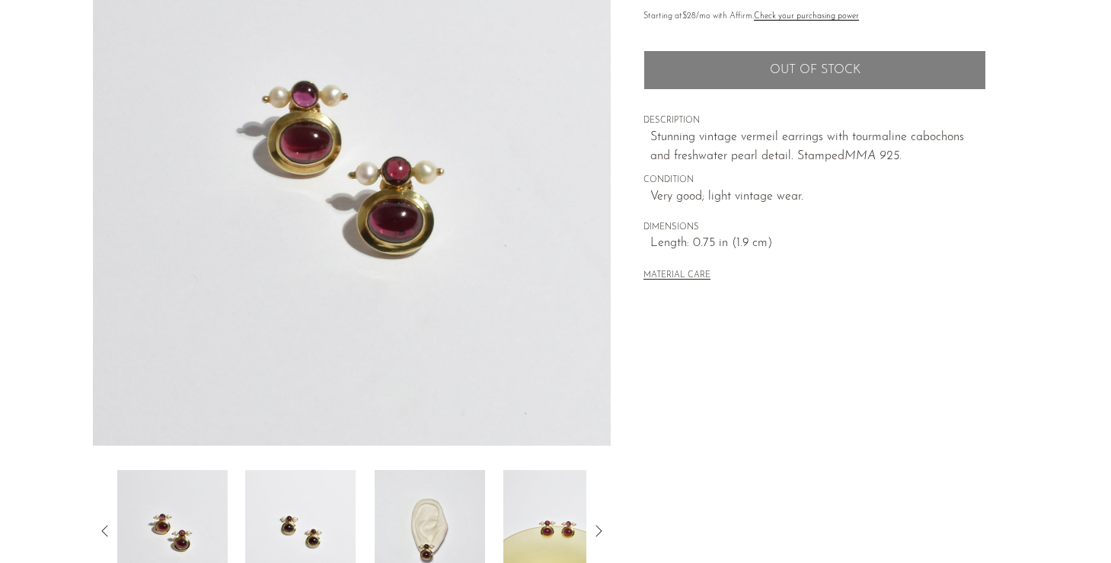
scroll to position [245, 0]
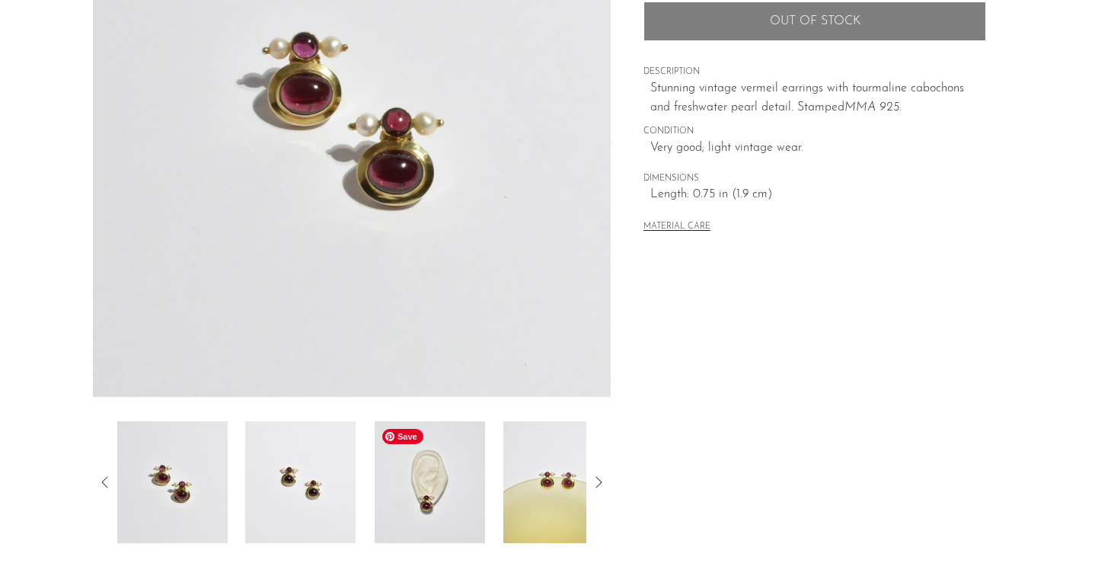
click at [441, 502] on img at bounding box center [430, 482] width 110 height 122
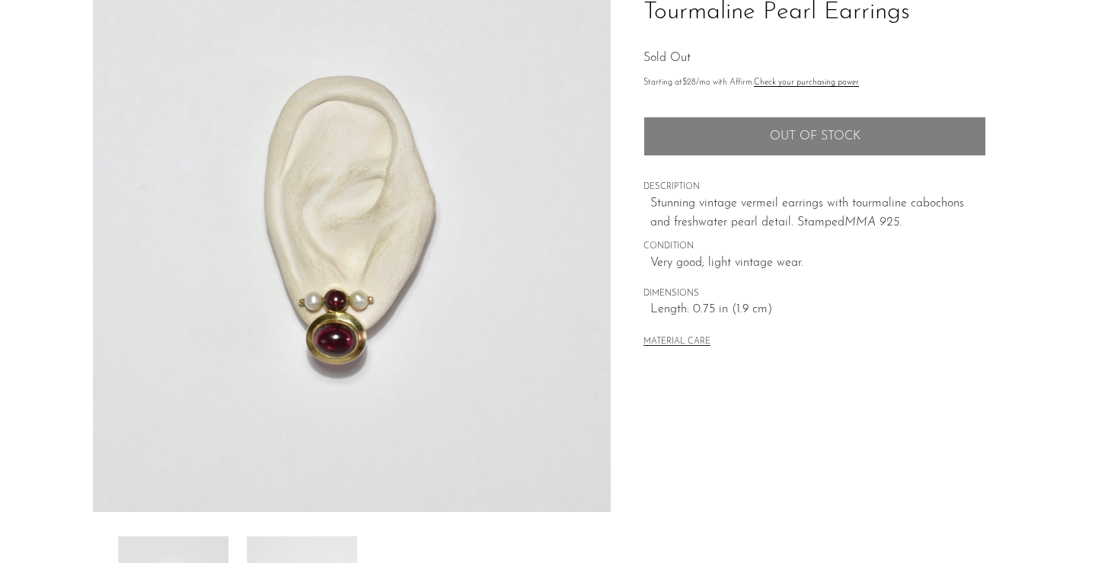
scroll to position [129, 0]
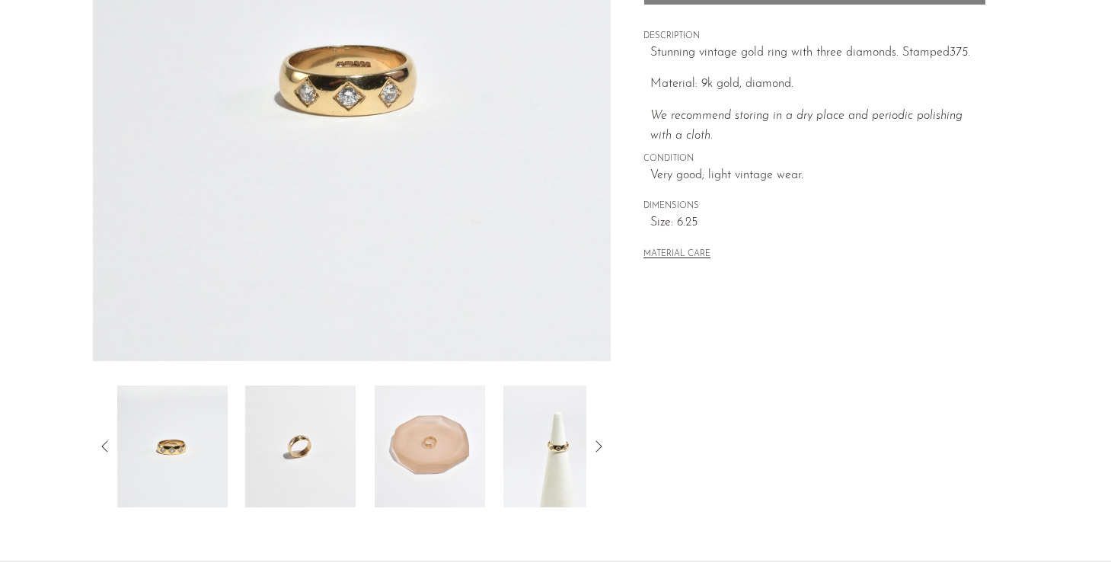
scroll to position [283, 0]
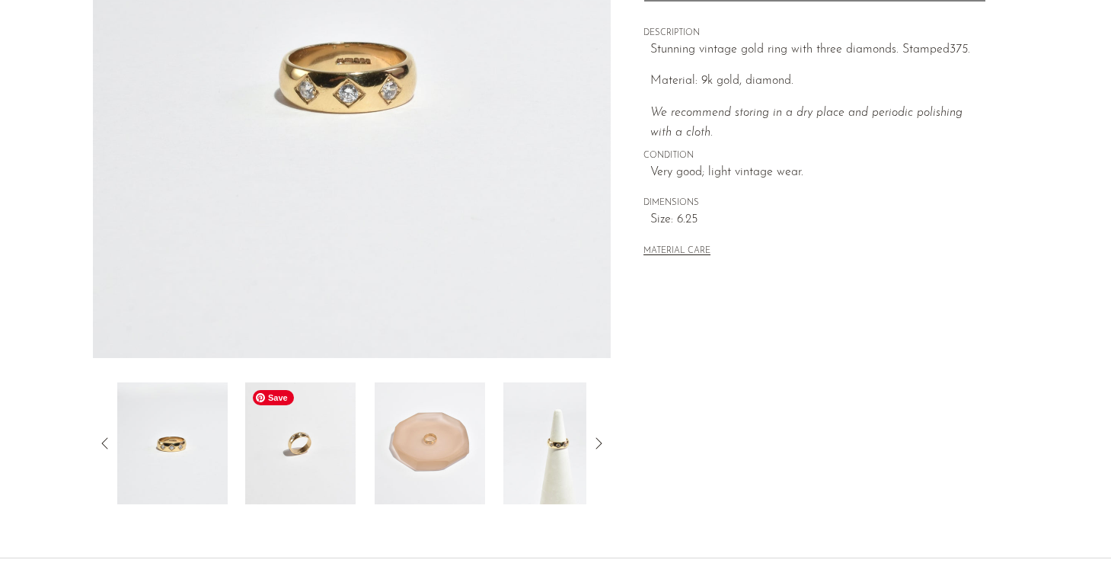
click at [326, 441] on img at bounding box center [300, 443] width 110 height 122
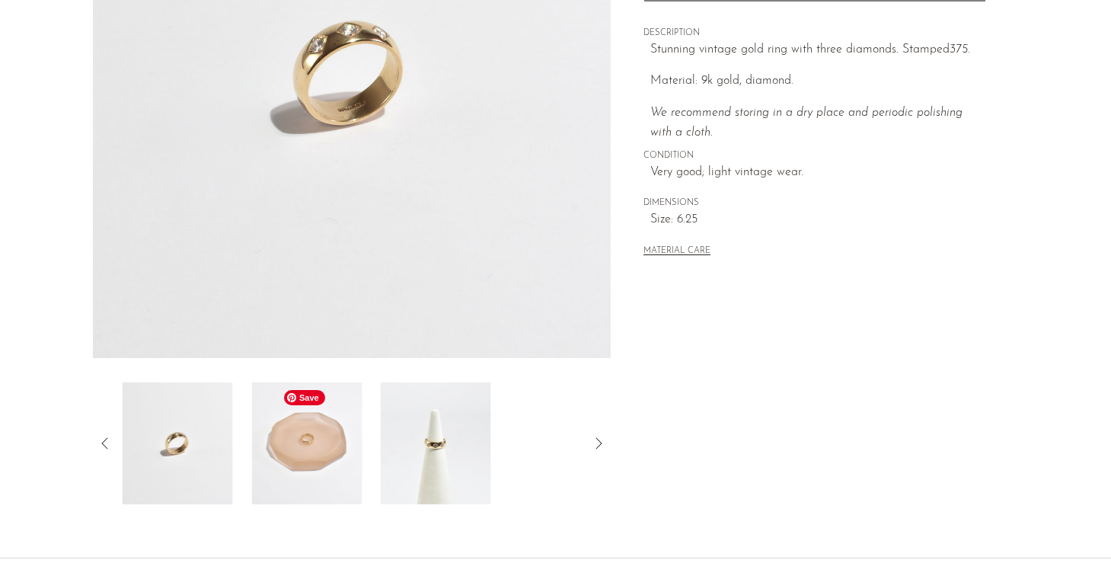
click at [346, 443] on img at bounding box center [306, 443] width 110 height 122
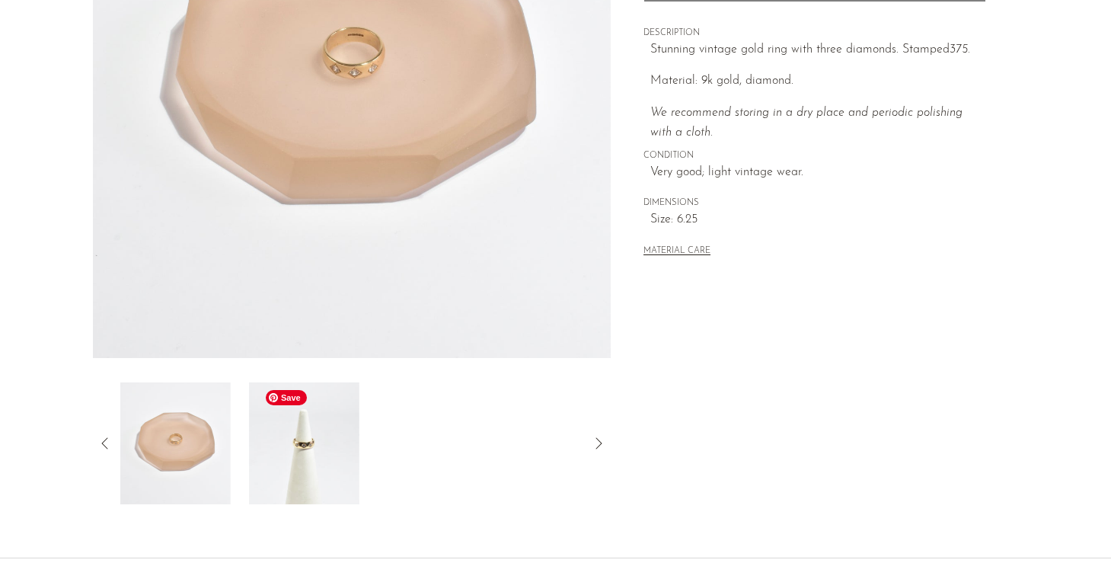
click at [318, 456] on img at bounding box center [303, 443] width 110 height 122
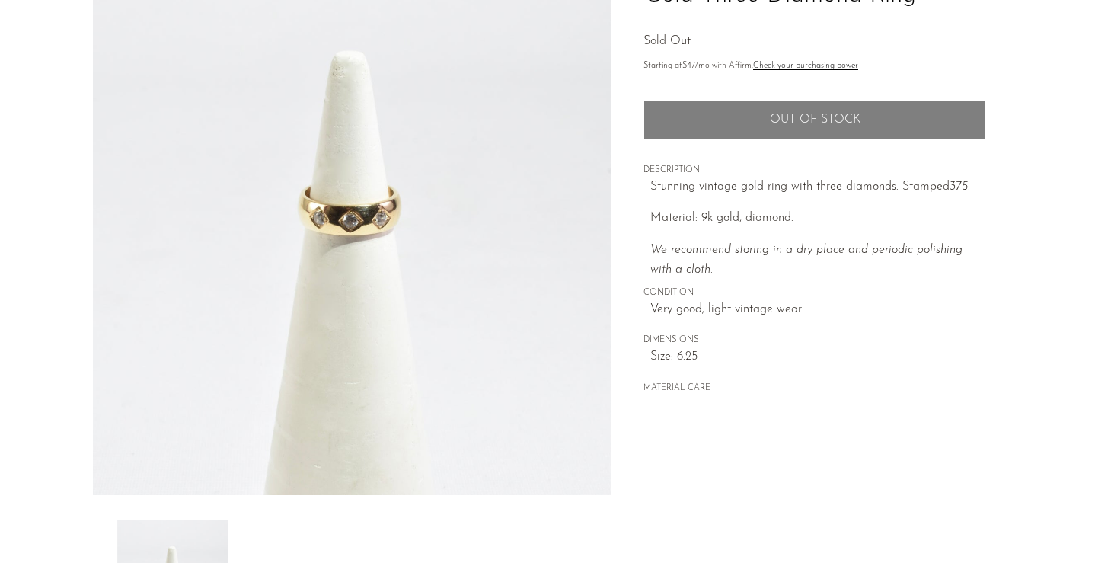
scroll to position [138, 0]
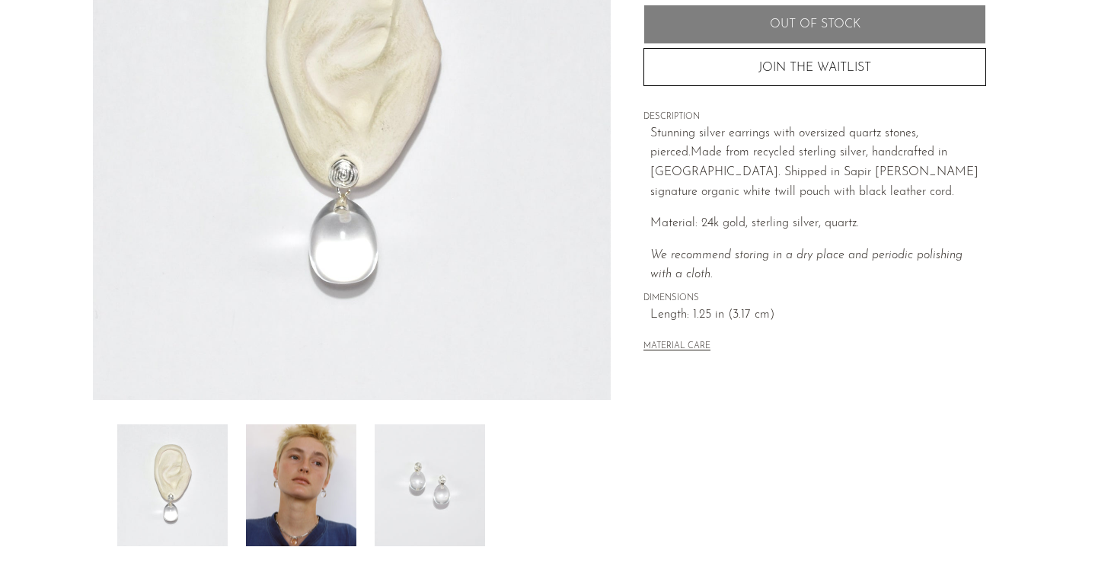
scroll to position [254, 0]
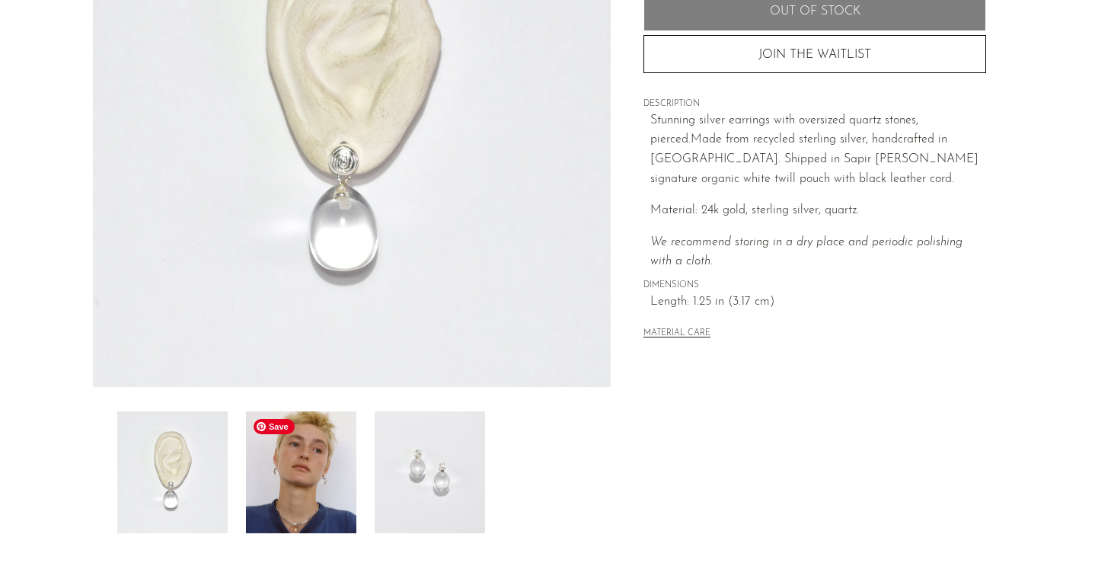
click at [292, 481] on img at bounding box center [301, 472] width 110 height 122
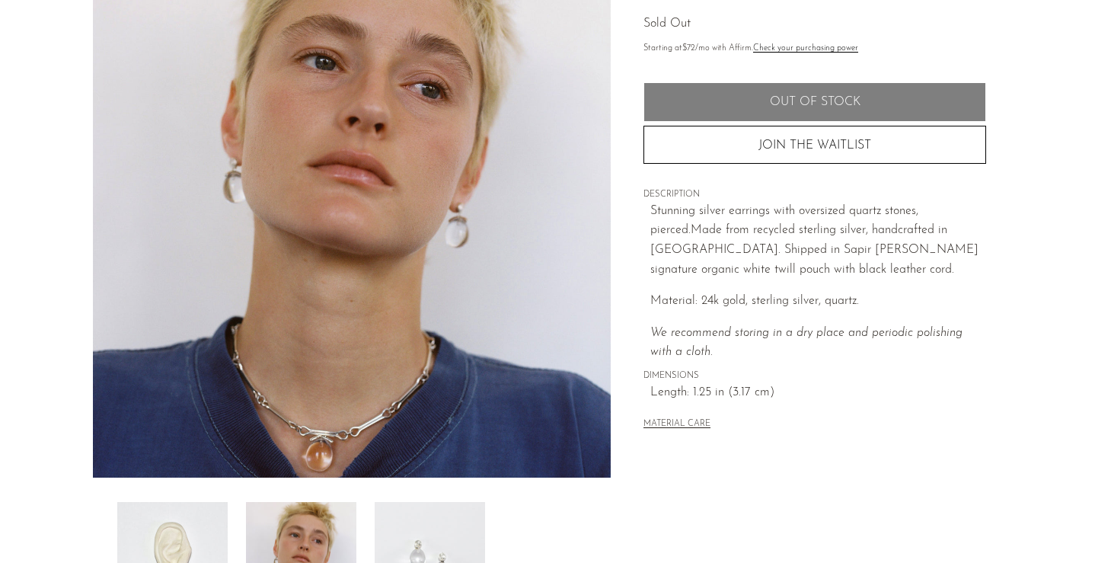
scroll to position [0, 0]
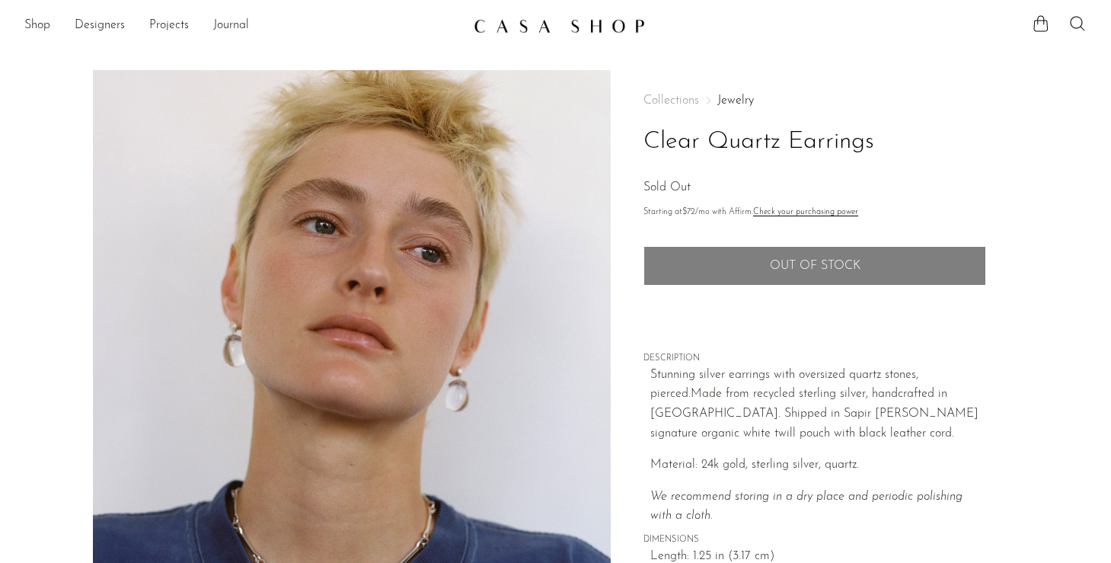
click at [725, 315] on button "JOIN THE WAITLIST" at bounding box center [815, 308] width 343 height 38
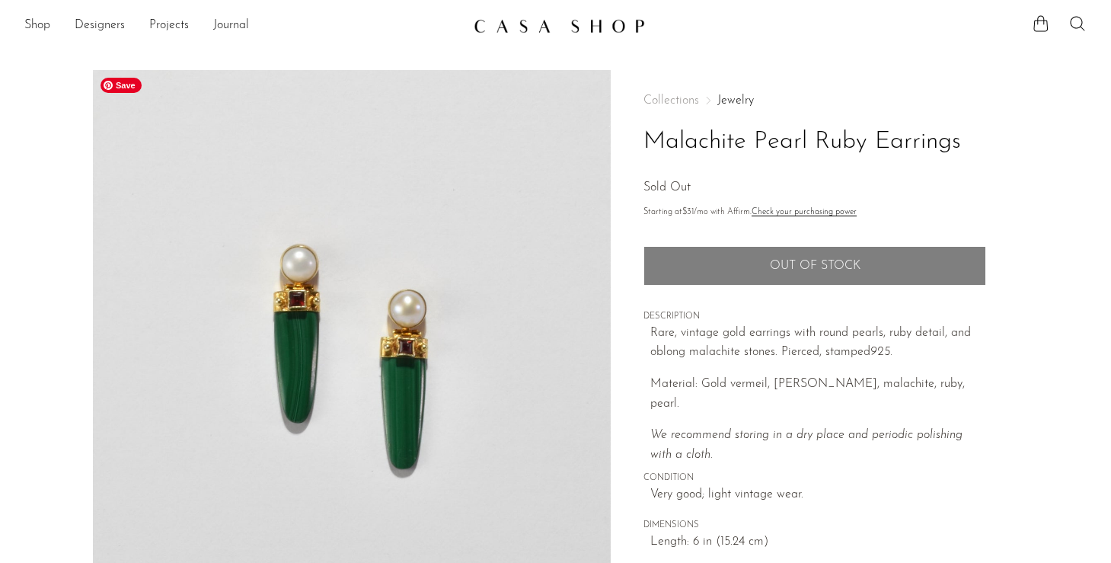
scroll to position [321, 0]
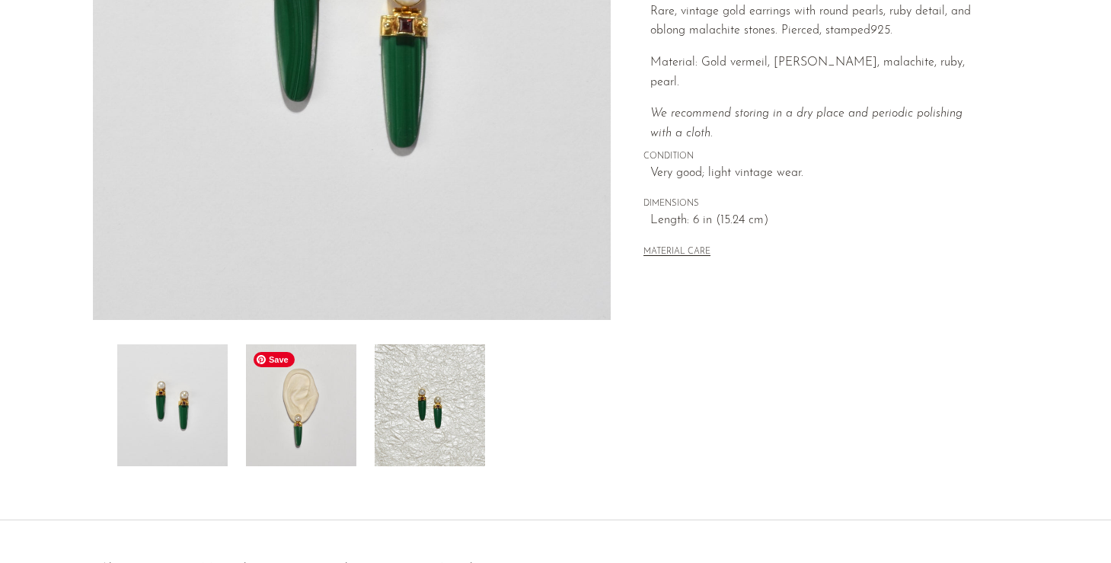
click at [331, 411] on img at bounding box center [301, 405] width 110 height 122
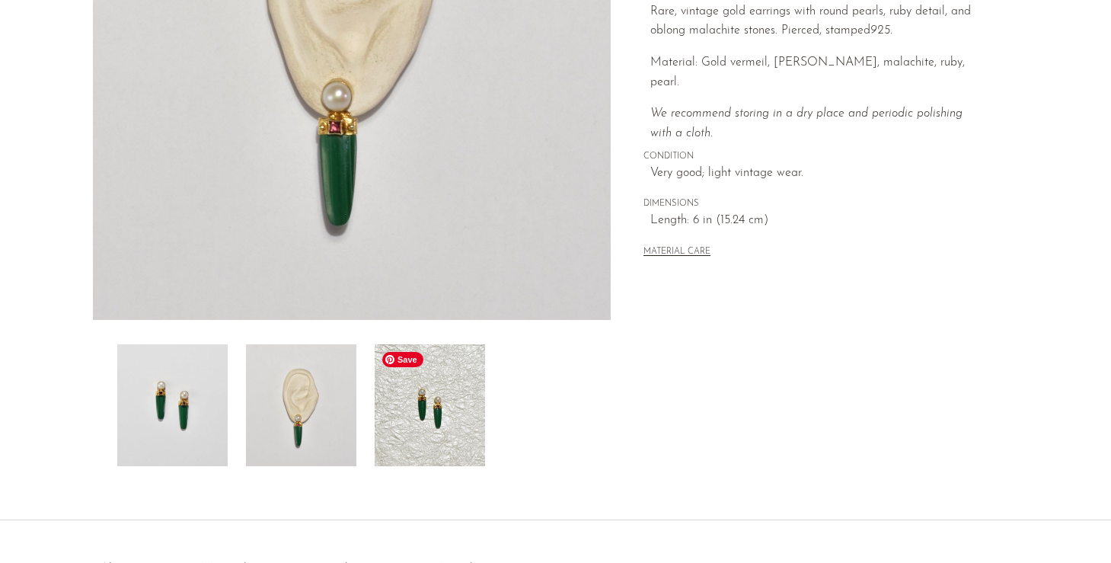
click at [410, 411] on img at bounding box center [430, 405] width 110 height 122
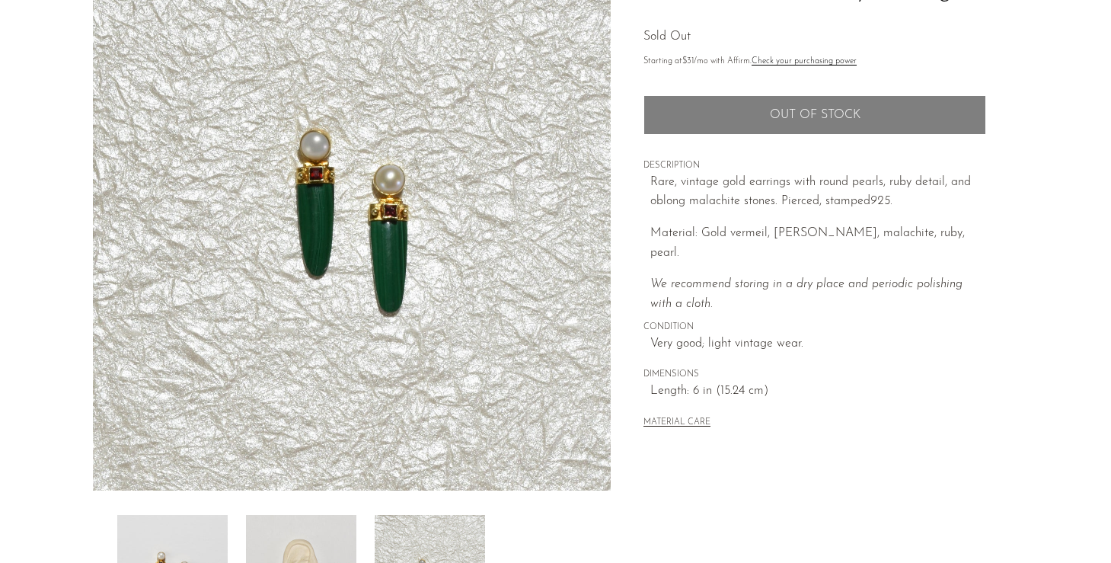
scroll to position [133, 0]
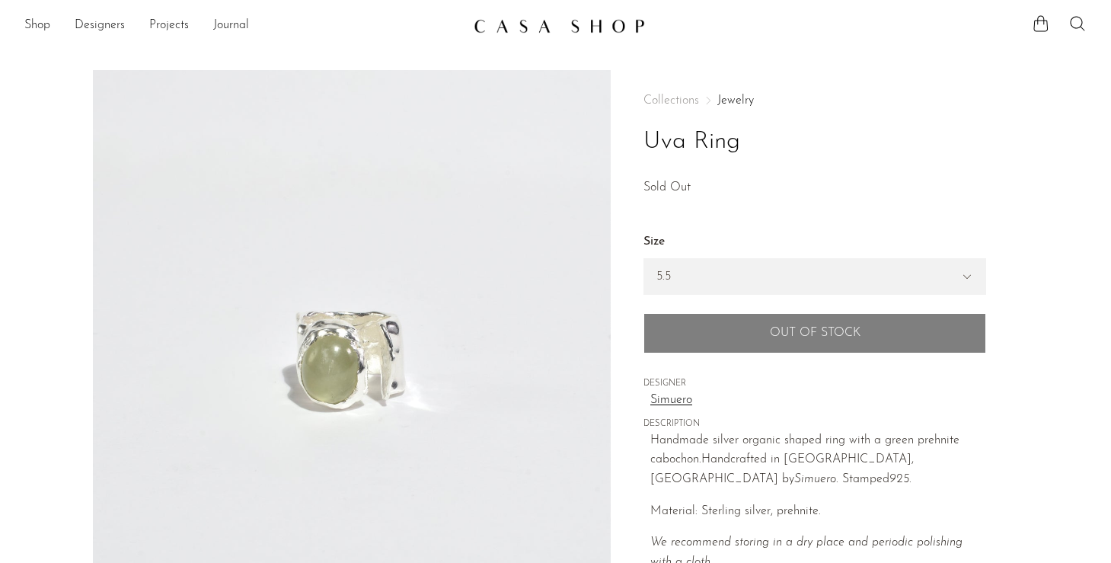
select select "5.5"
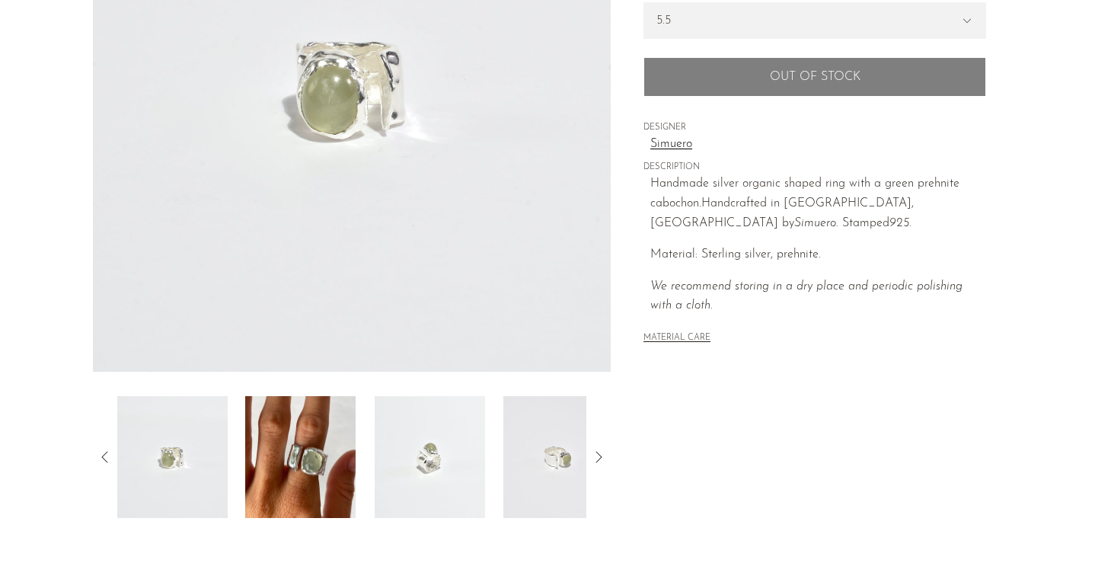
scroll to position [336, 0]
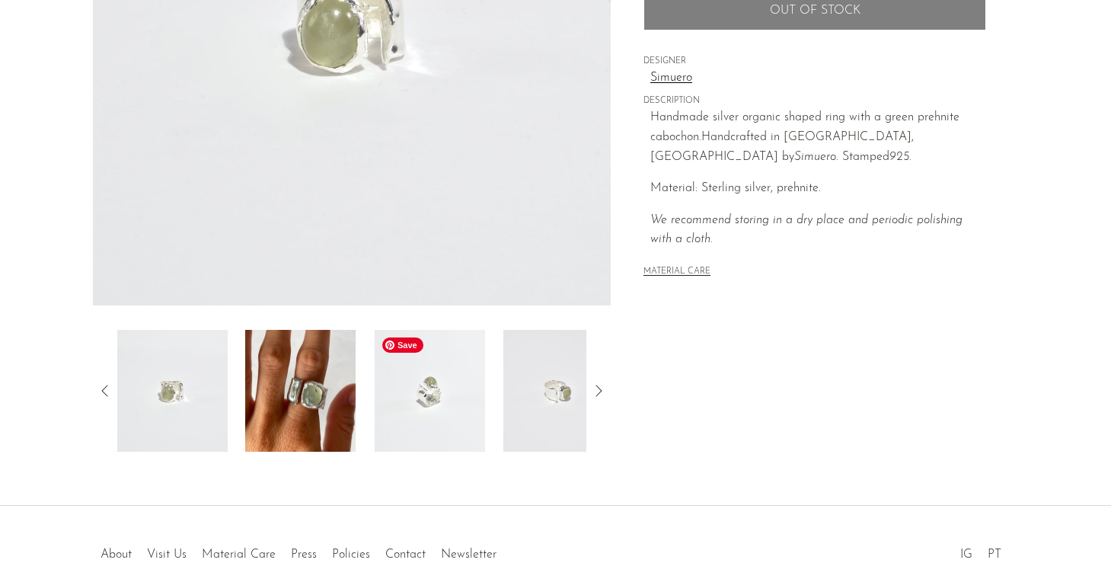
click at [324, 367] on img at bounding box center [300, 391] width 110 height 122
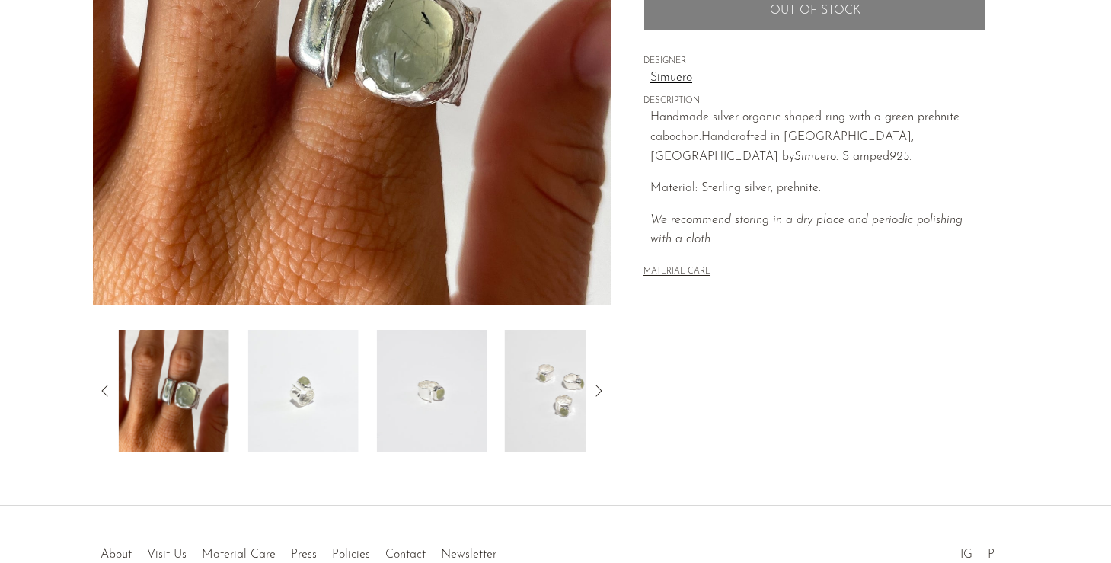
scroll to position [146, 0]
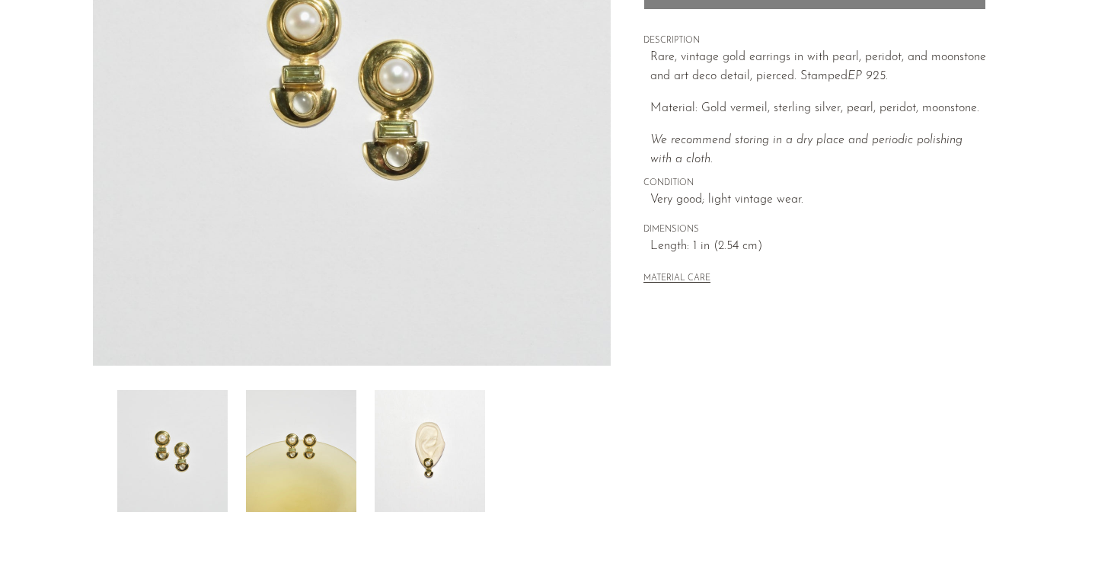
scroll to position [386, 0]
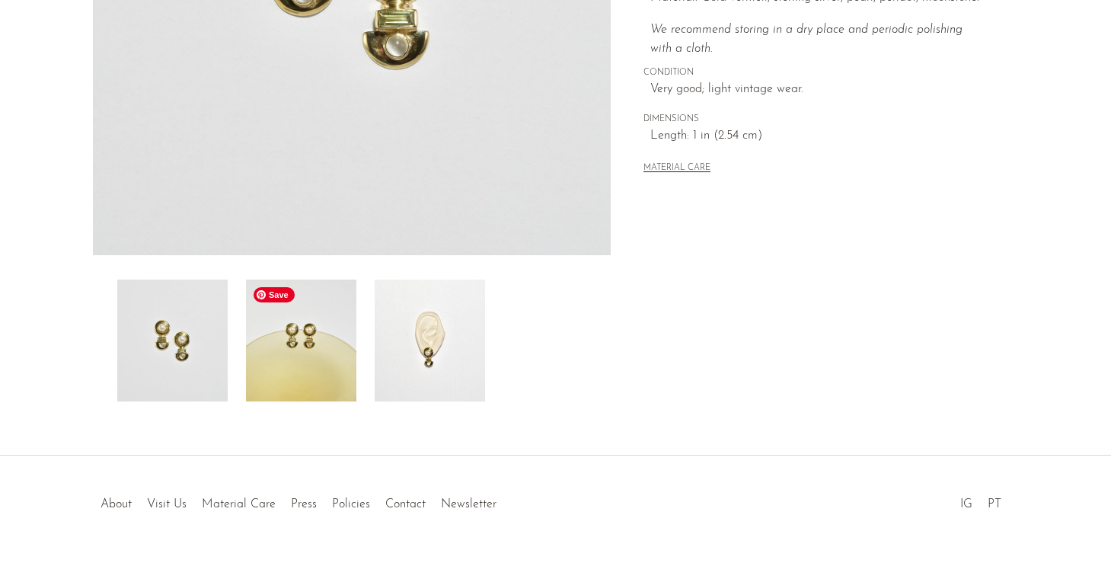
click at [307, 393] on img at bounding box center [301, 341] width 110 height 122
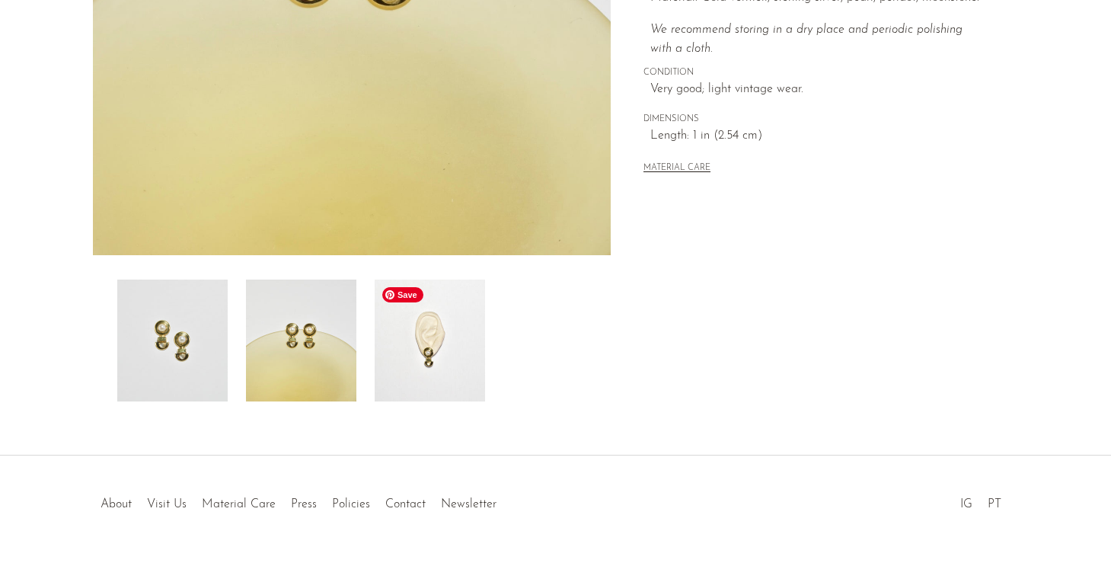
click at [399, 373] on img at bounding box center [430, 341] width 110 height 122
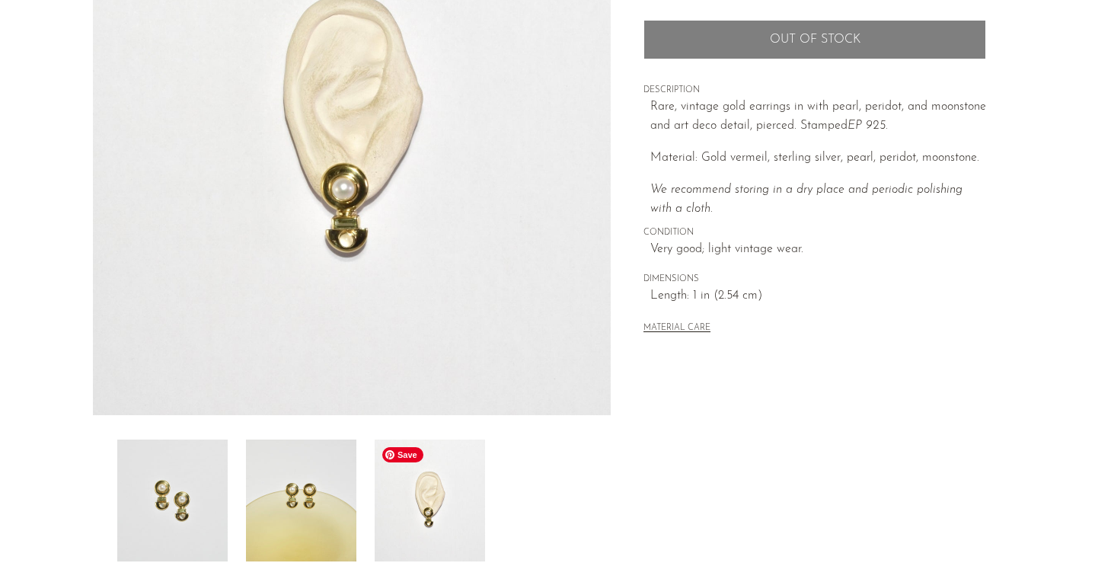
scroll to position [107, 0]
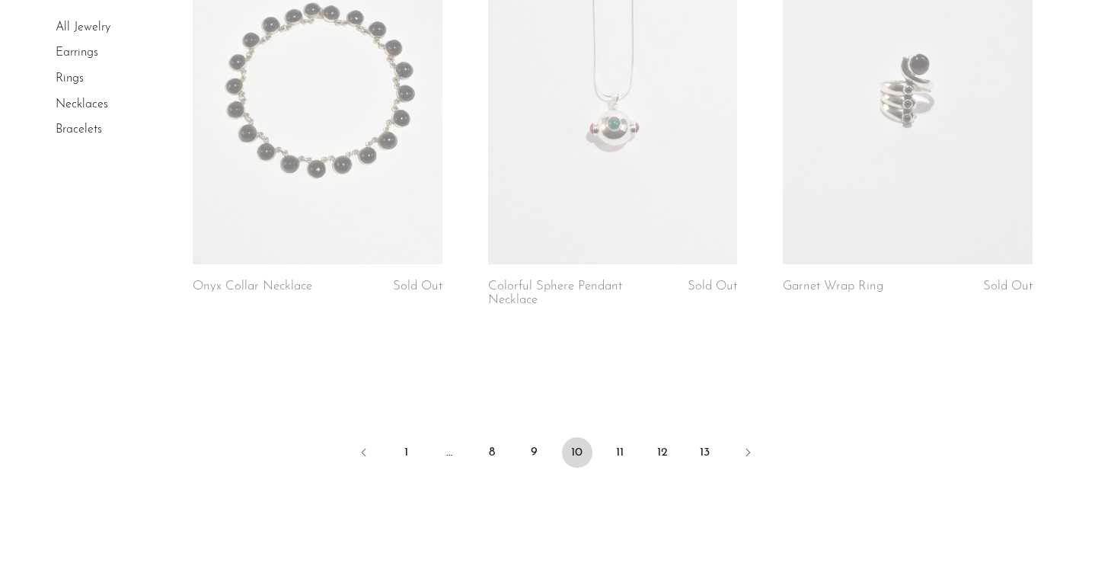
scroll to position [4884, 0]
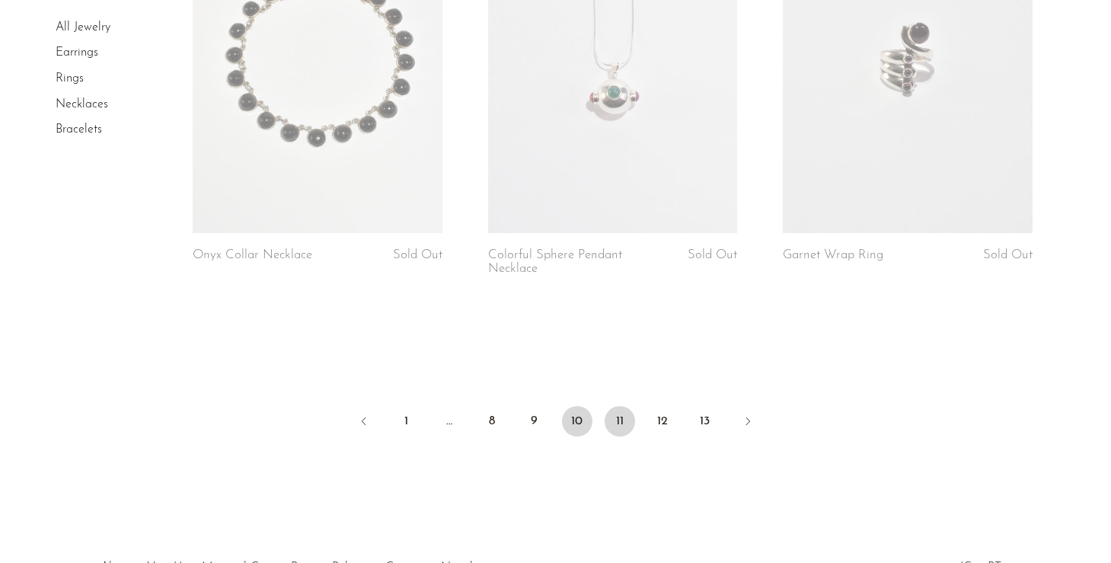
click at [619, 419] on link "11" at bounding box center [620, 421] width 30 height 30
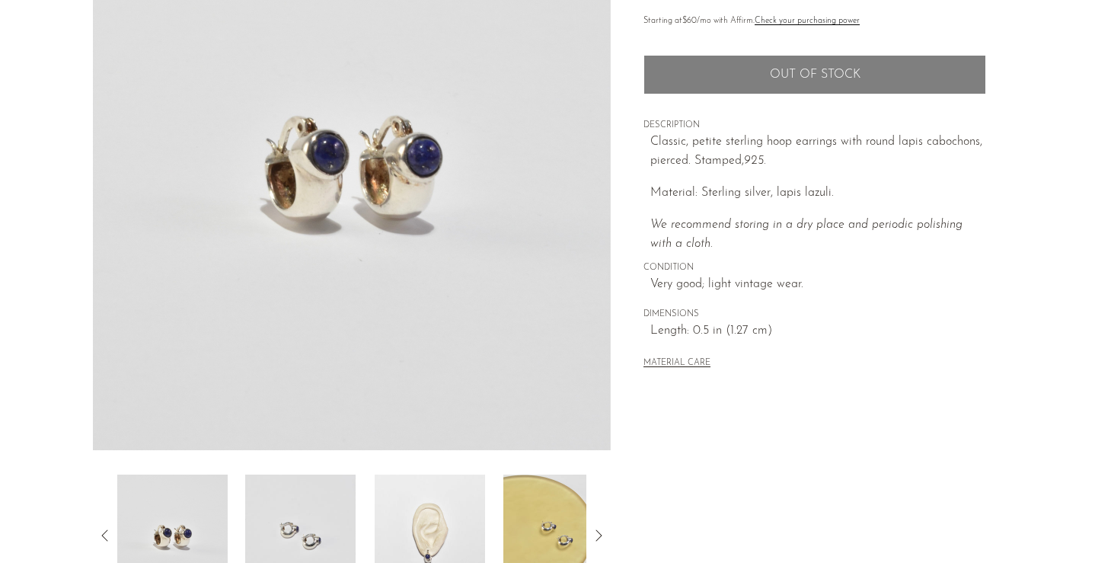
scroll to position [224, 0]
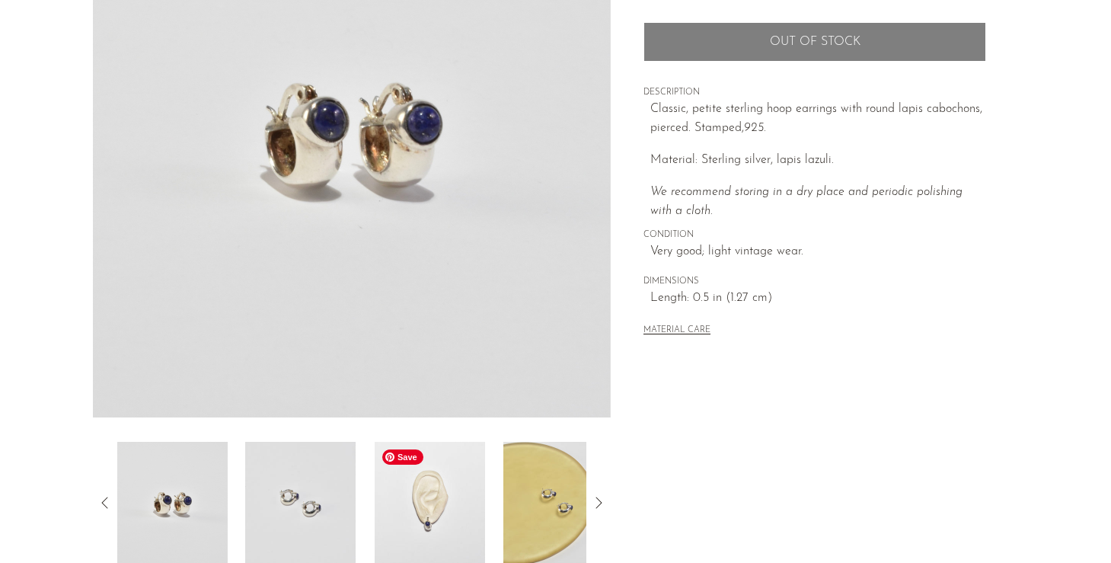
click at [433, 513] on img at bounding box center [430, 503] width 110 height 122
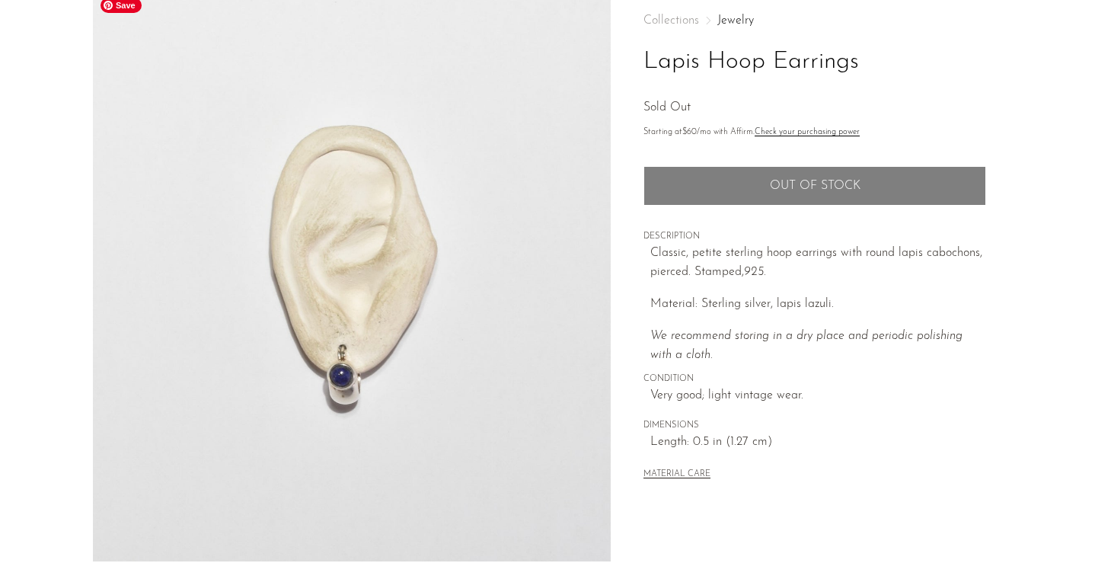
scroll to position [47, 0]
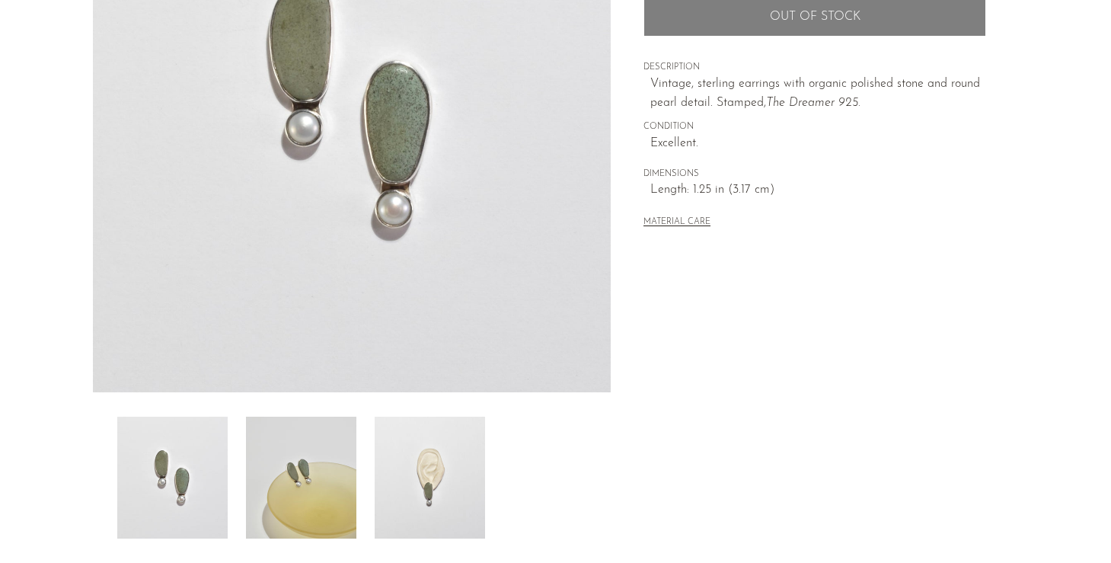
scroll to position [329, 0]
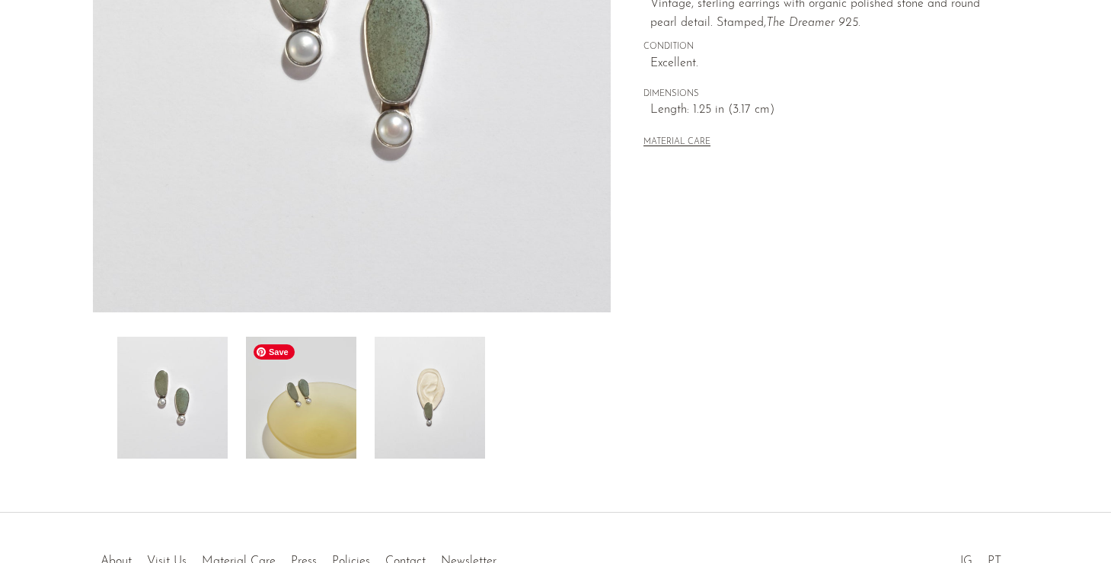
click at [341, 389] on img at bounding box center [301, 398] width 110 height 122
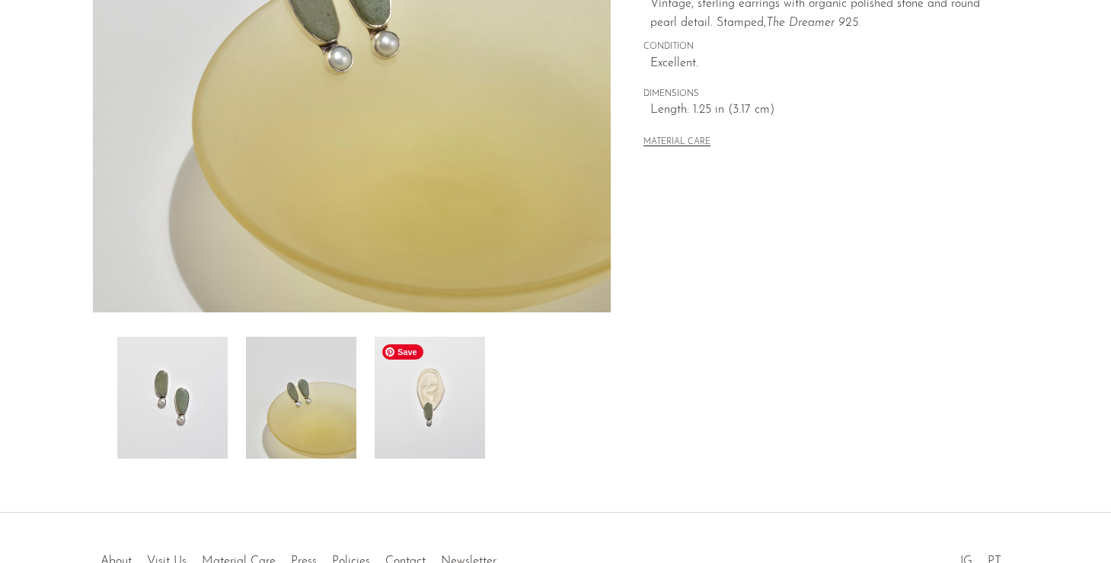
click at [412, 405] on img at bounding box center [430, 398] width 110 height 122
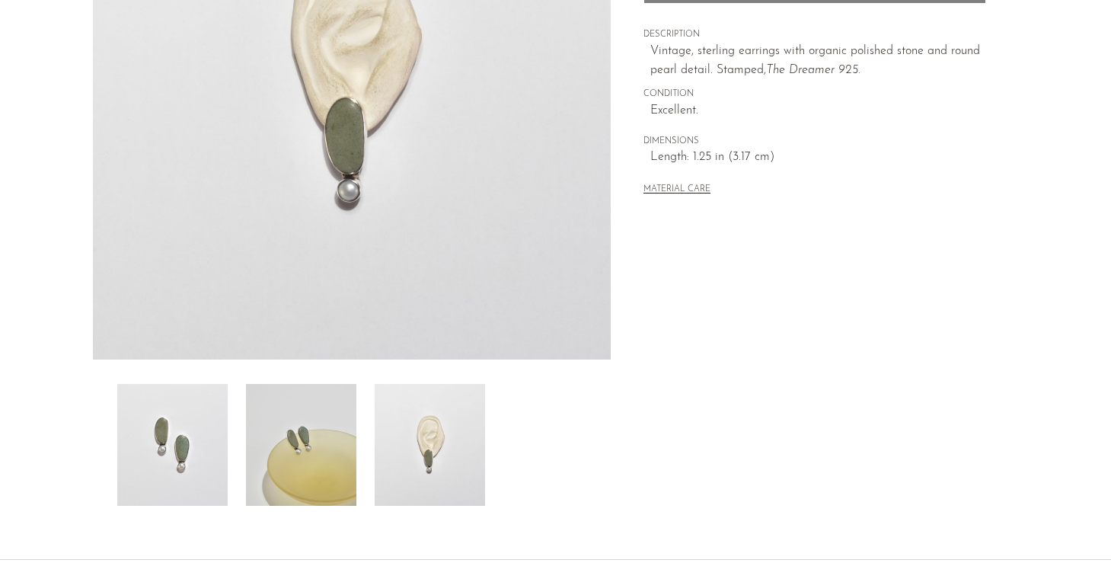
scroll to position [237, 0]
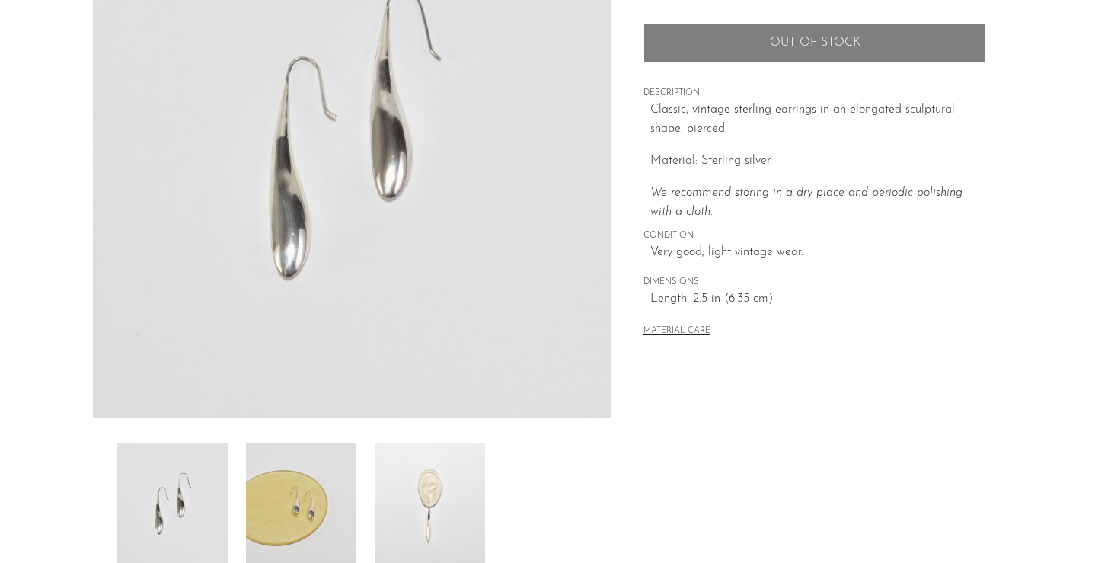
scroll to position [241, 0]
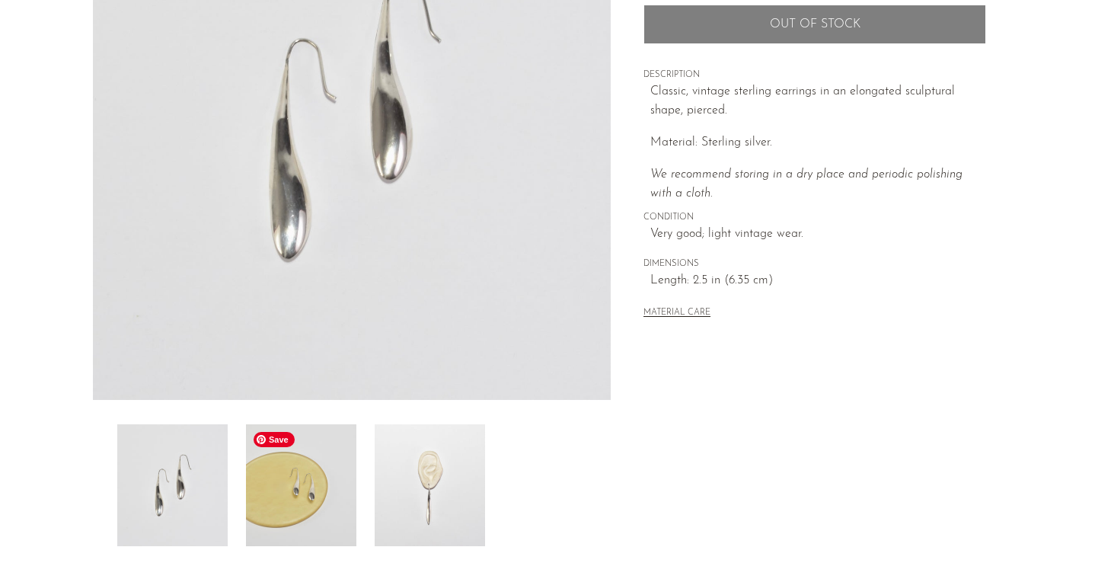
click at [325, 490] on img at bounding box center [301, 485] width 110 height 122
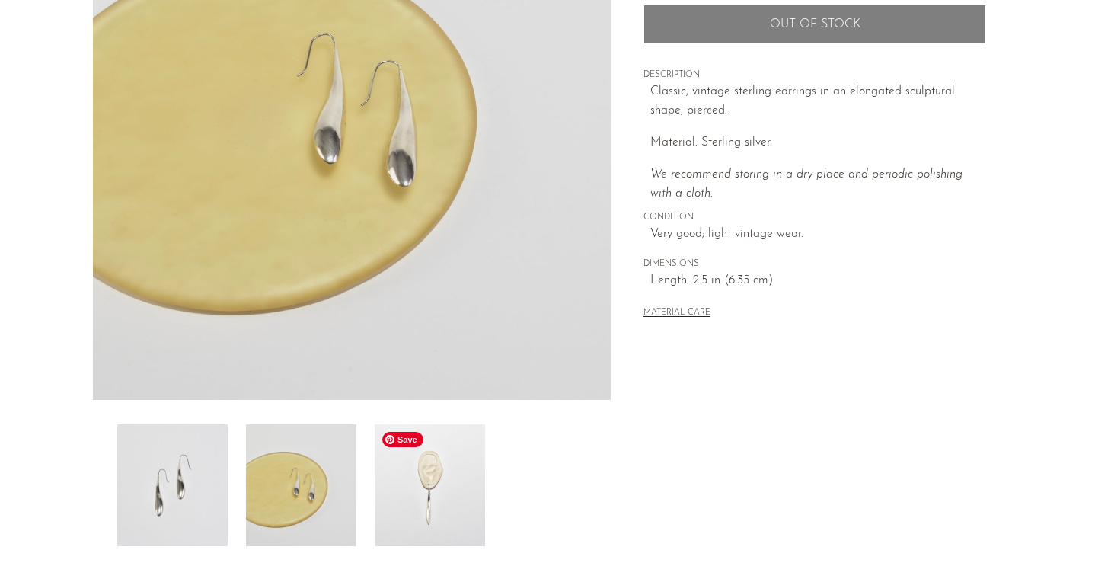
click at [412, 494] on img at bounding box center [430, 485] width 110 height 122
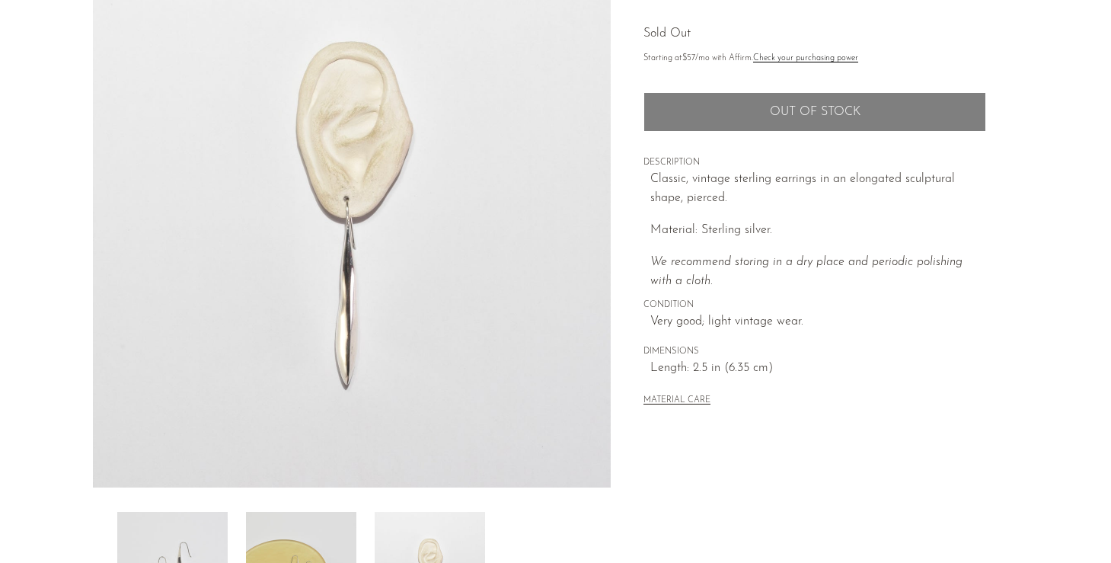
scroll to position [99, 0]
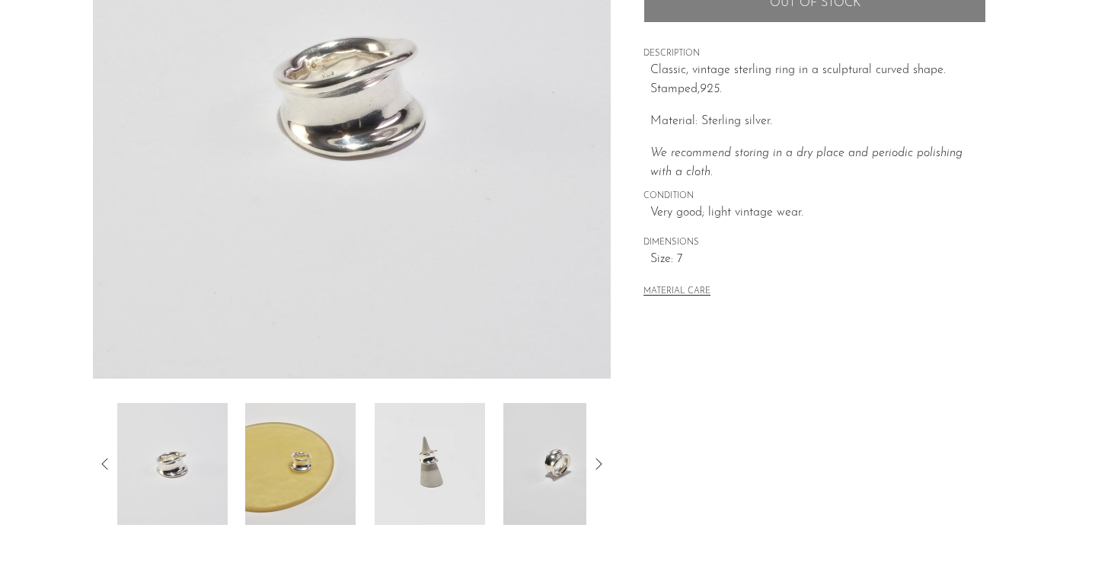
scroll to position [275, 0]
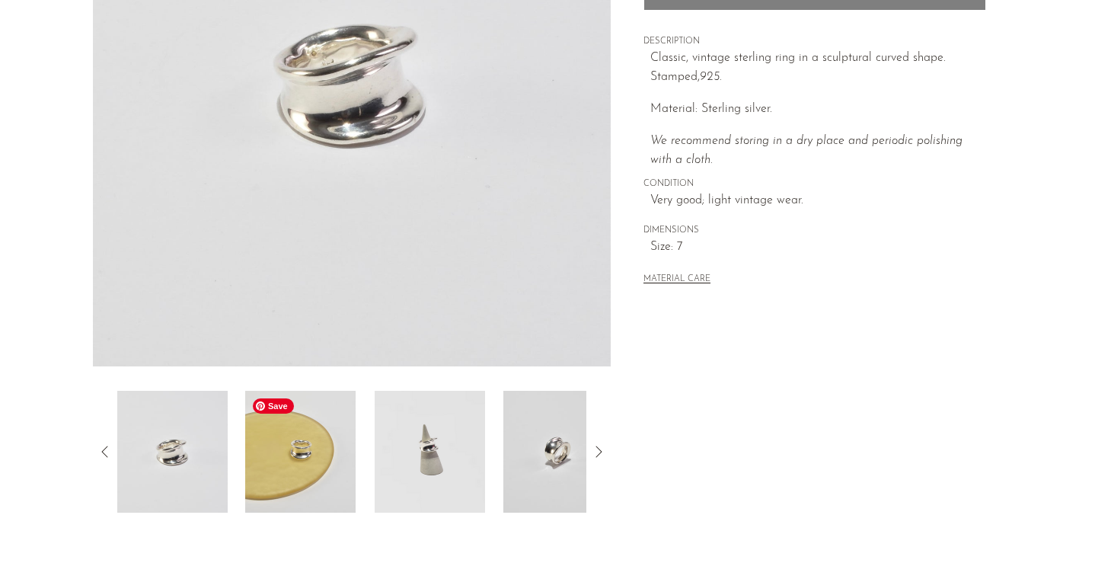
click at [333, 438] on img at bounding box center [300, 452] width 110 height 122
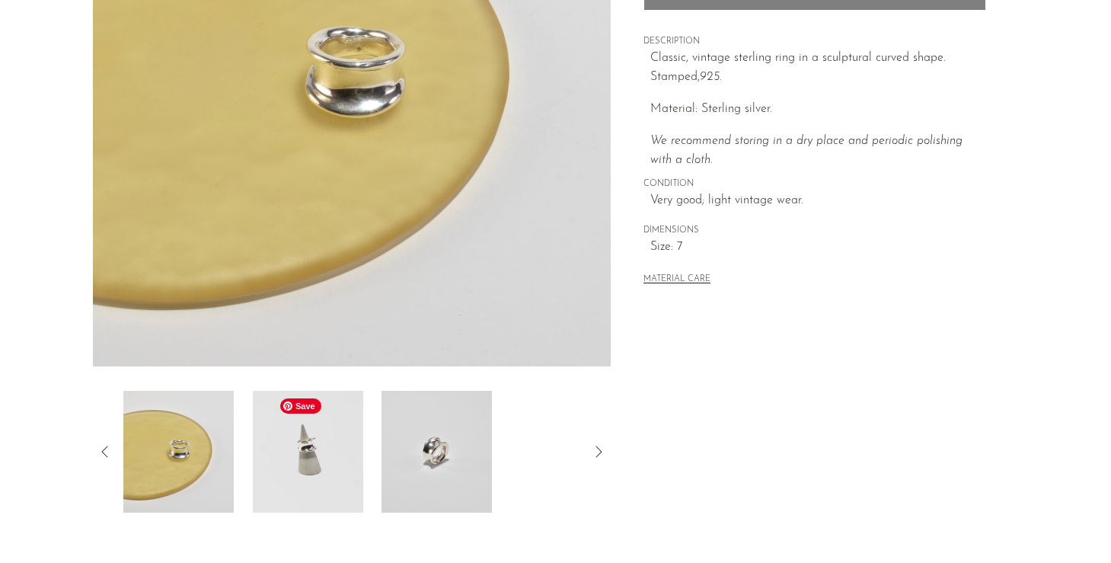
click at [362, 448] on div at bounding box center [352, 452] width 470 height 122
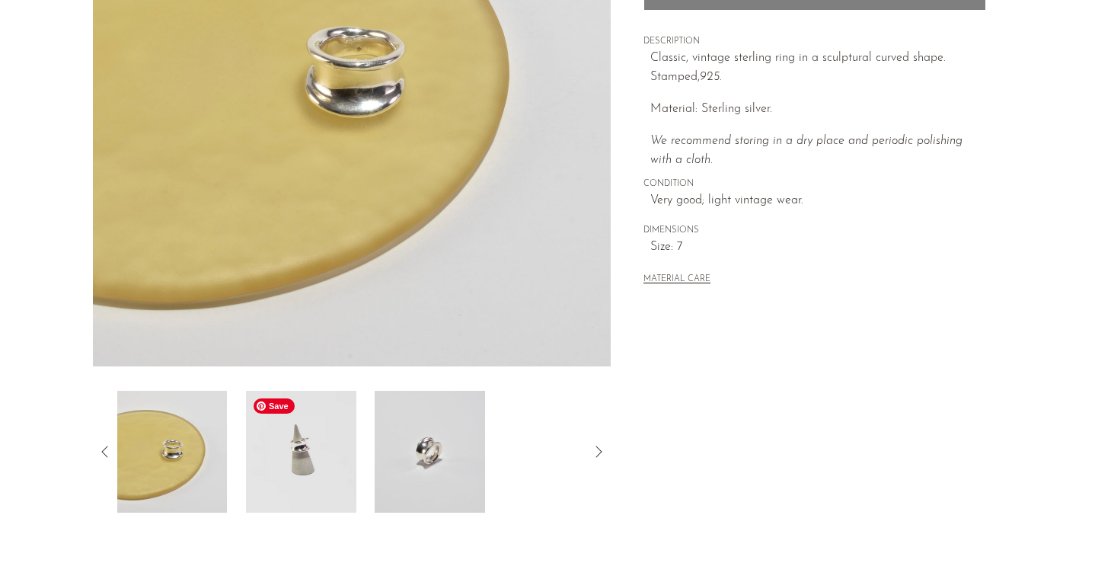
click at [324, 458] on img at bounding box center [301, 452] width 110 height 122
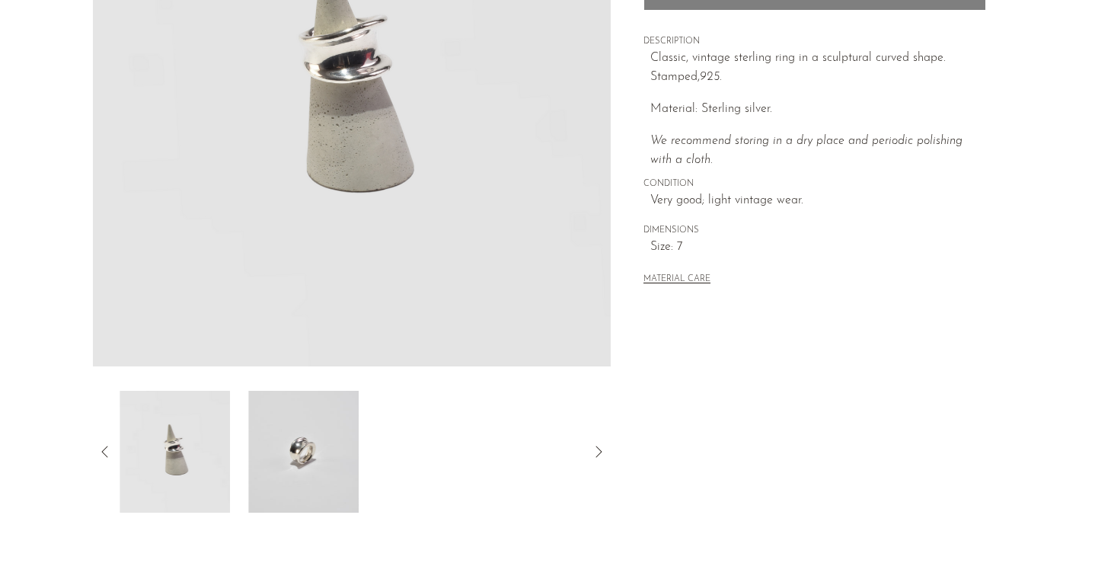
scroll to position [66, 0]
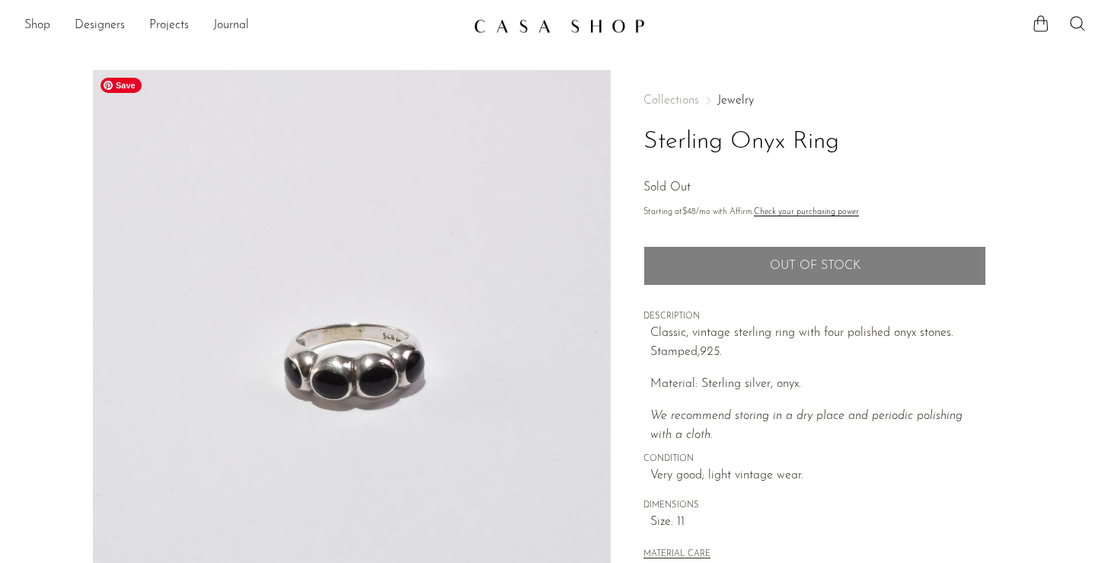
scroll to position [351, 0]
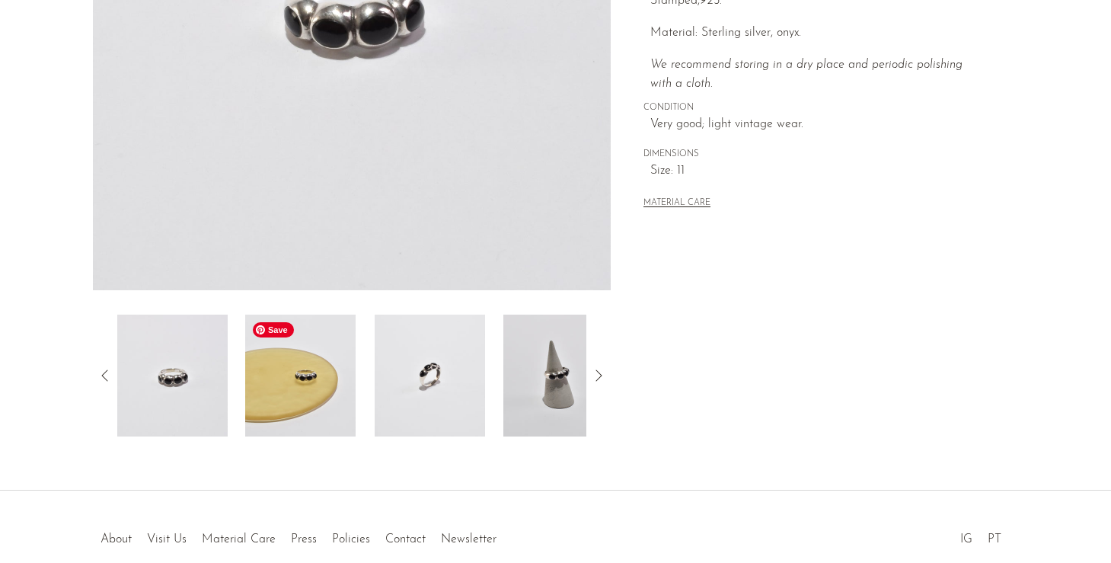
click at [348, 396] on img at bounding box center [300, 376] width 110 height 122
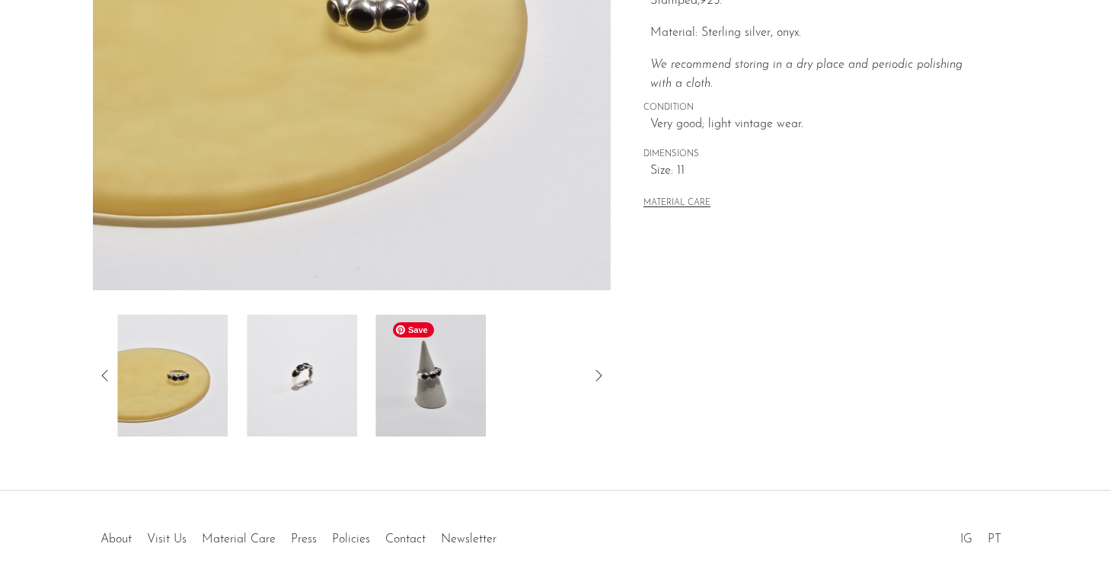
click at [420, 385] on img at bounding box center [431, 376] width 110 height 122
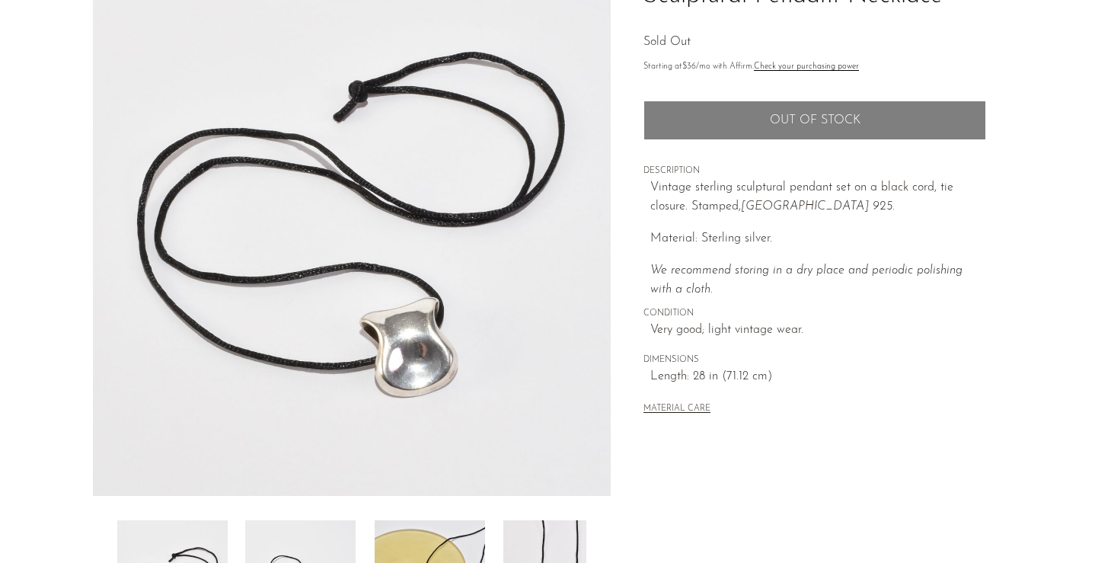
scroll to position [392, 0]
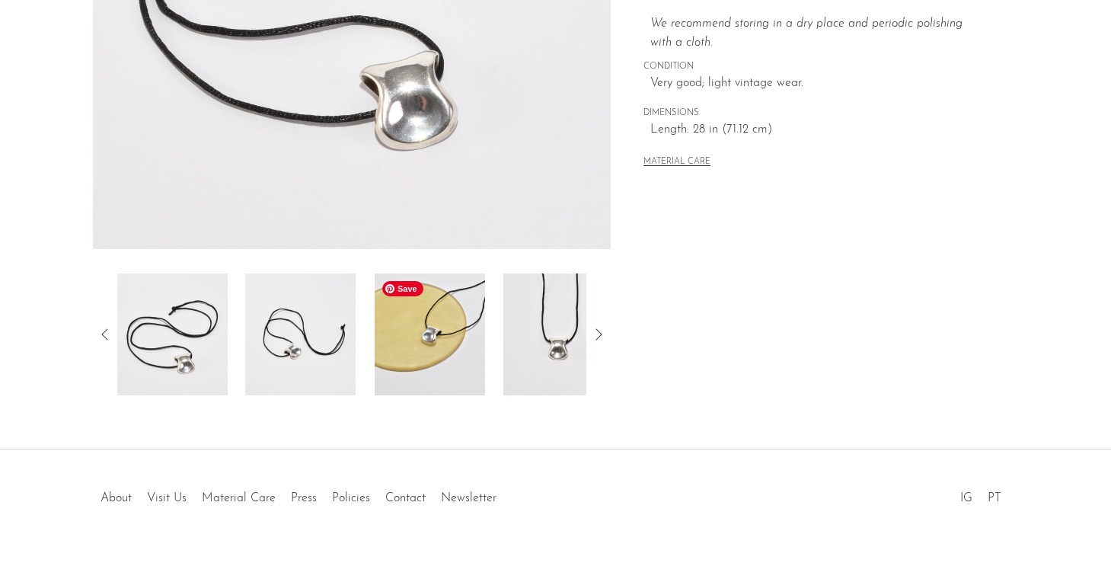
click at [446, 343] on img at bounding box center [430, 334] width 110 height 122
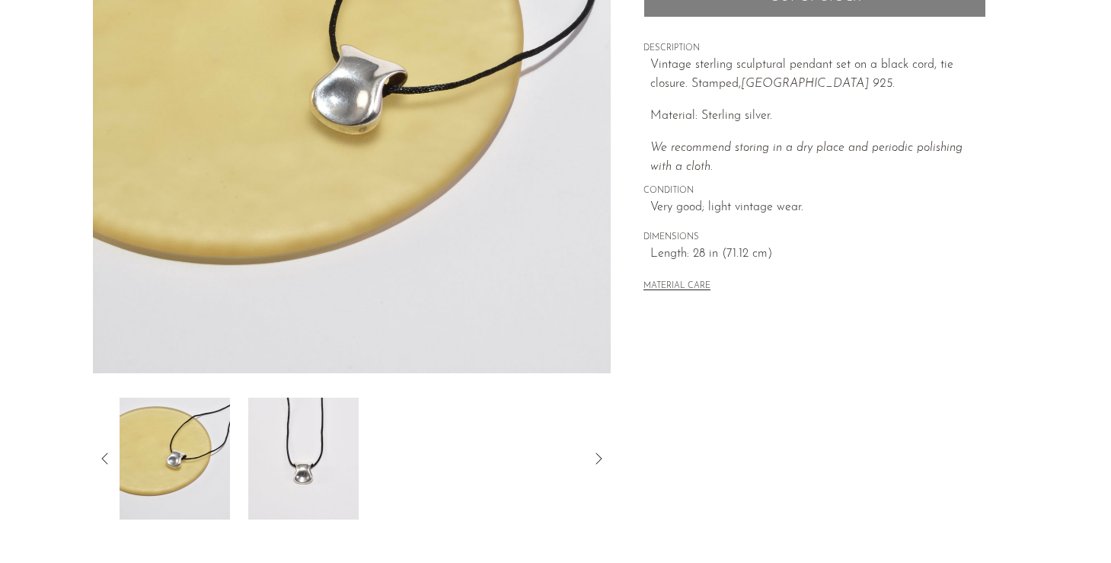
scroll to position [193, 0]
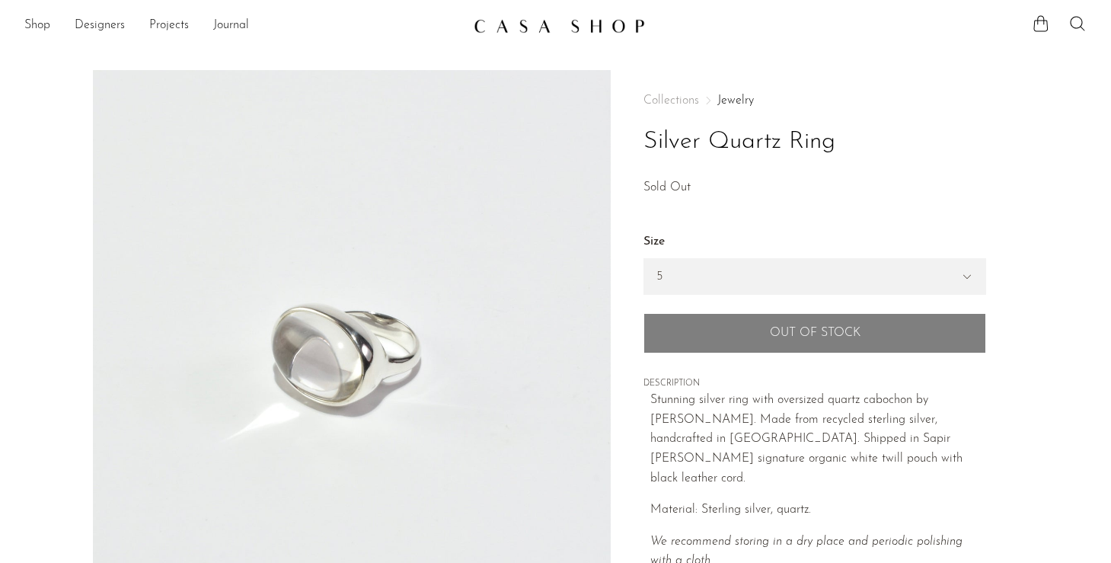
select select "5"
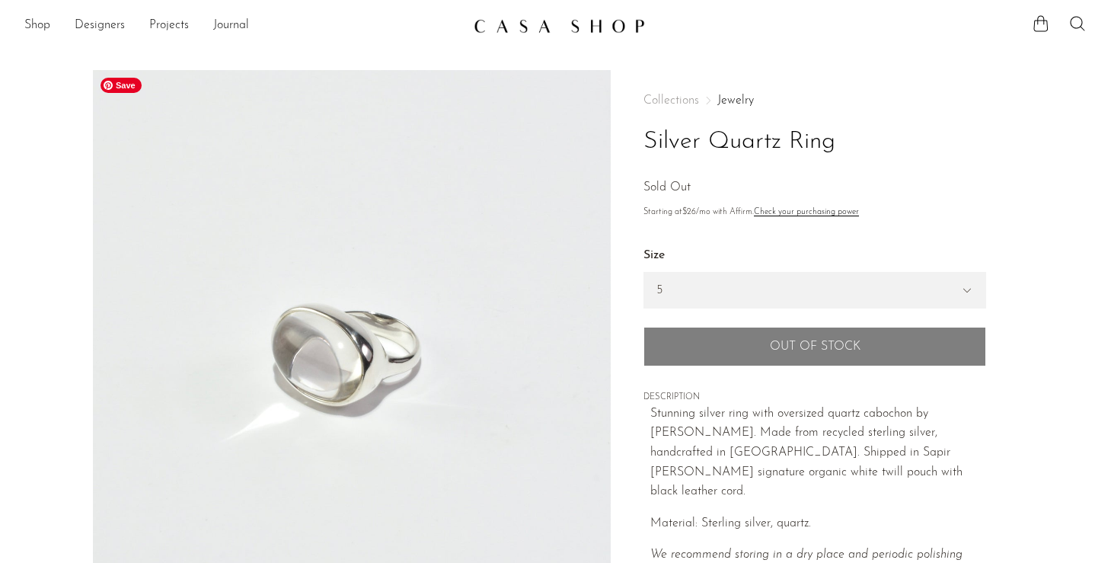
scroll to position [280, 0]
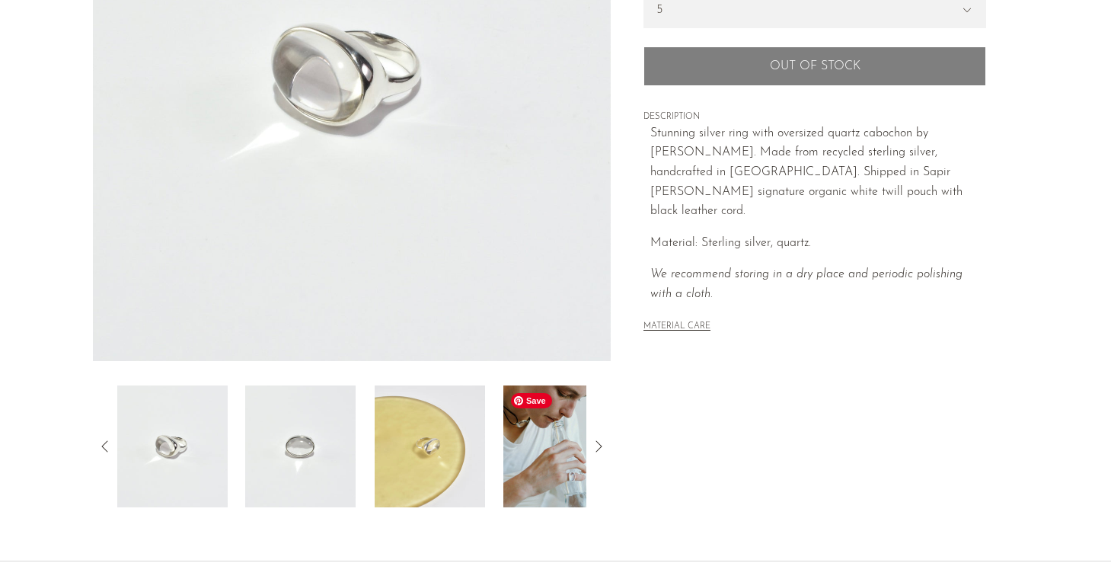
click at [511, 462] on img at bounding box center [559, 446] width 110 height 122
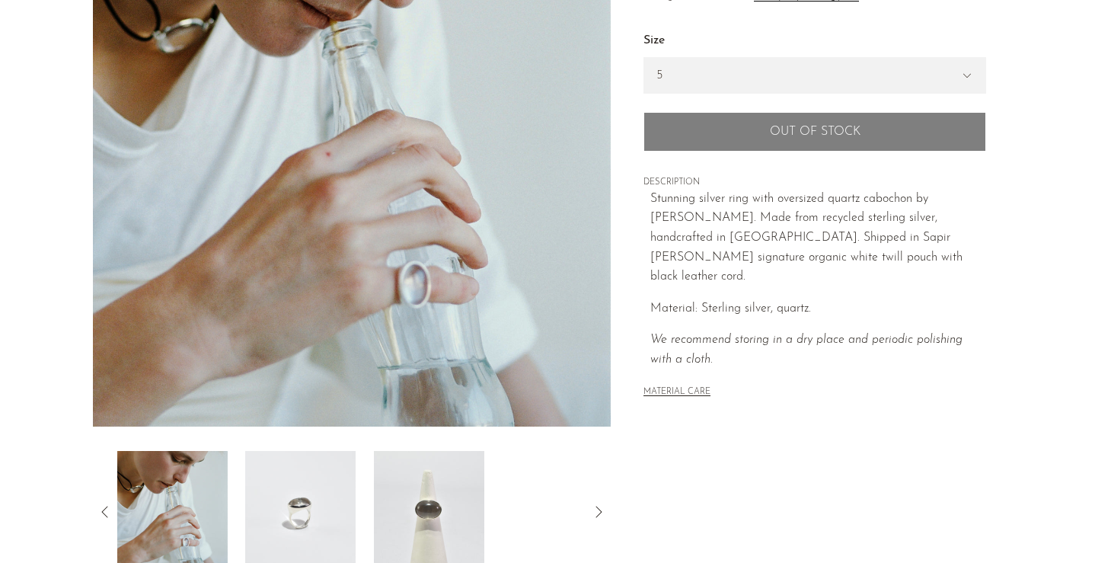
scroll to position [194, 0]
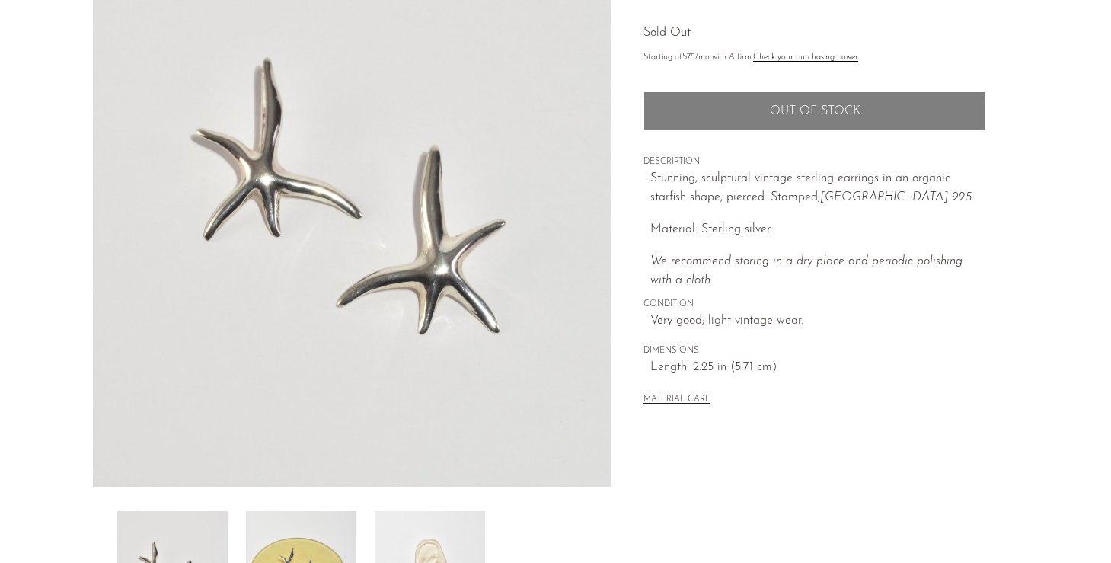
scroll to position [351, 0]
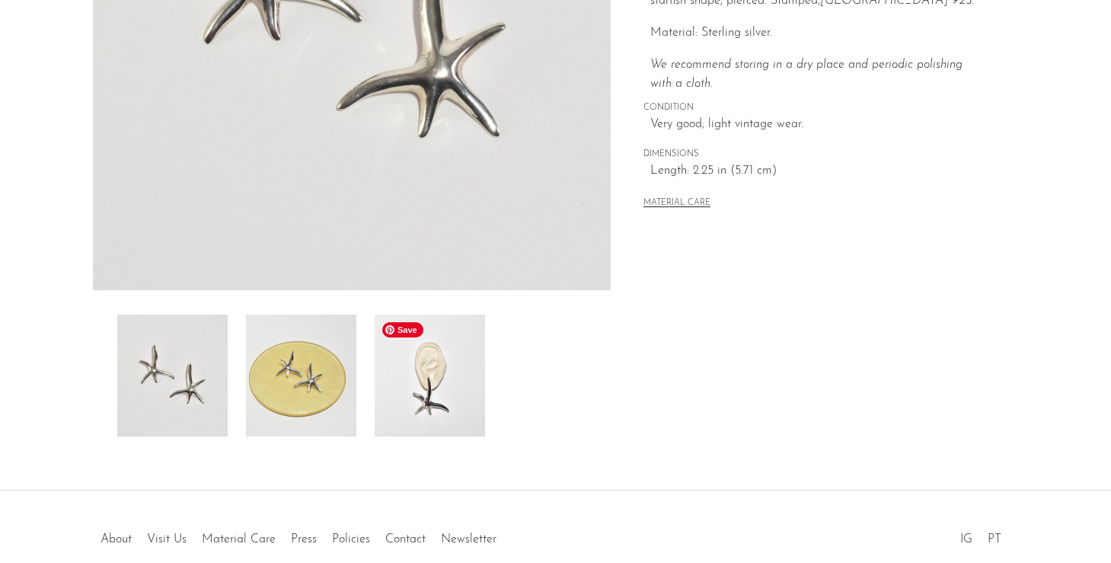
click at [455, 393] on img at bounding box center [430, 376] width 110 height 122
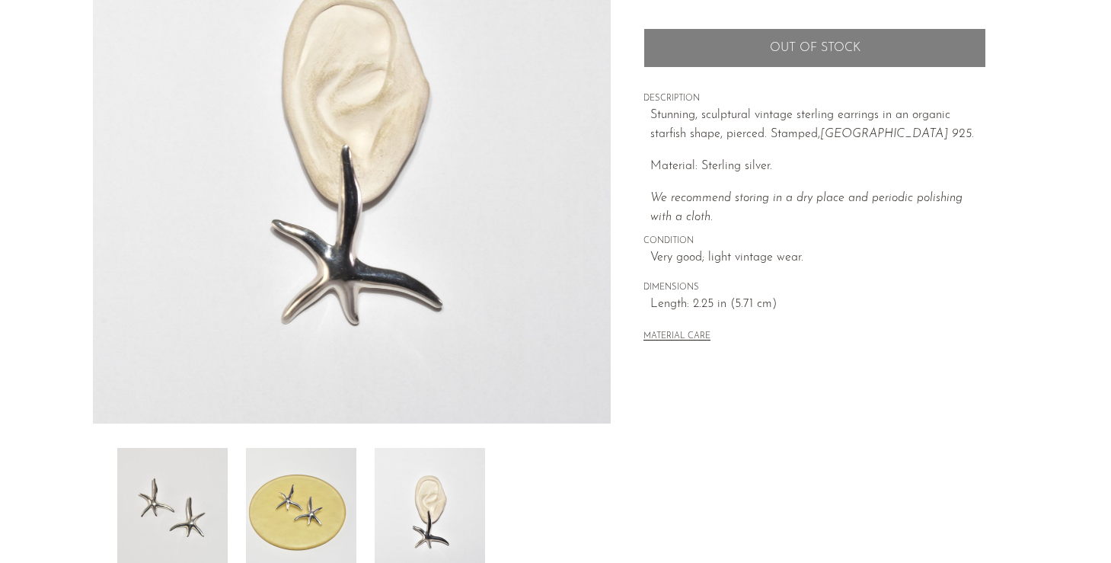
scroll to position [107, 0]
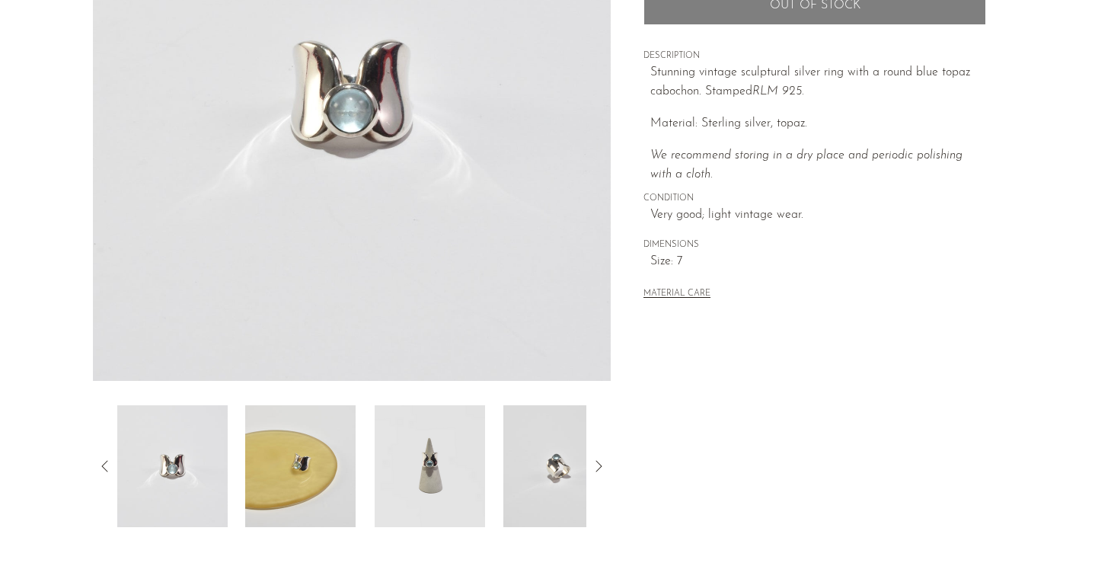
scroll to position [279, 0]
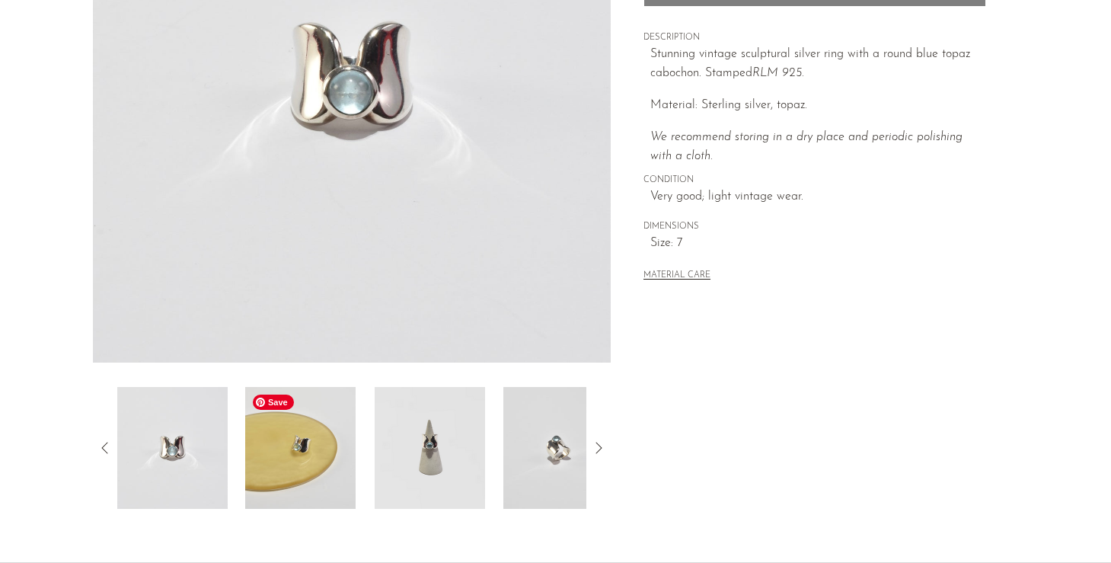
click at [309, 482] on img at bounding box center [300, 448] width 110 height 122
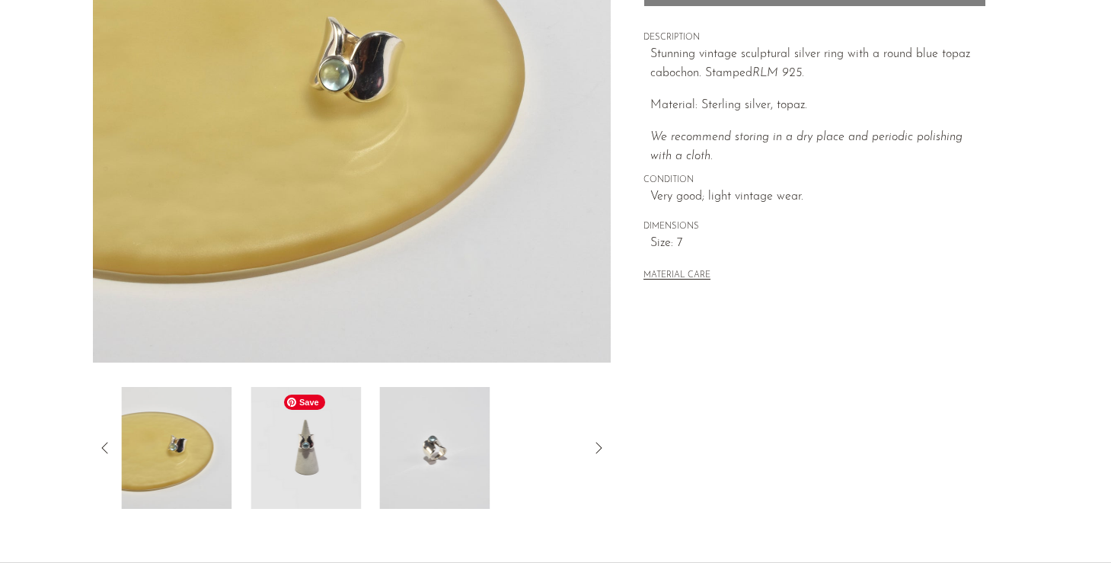
click at [334, 453] on img at bounding box center [306, 448] width 110 height 122
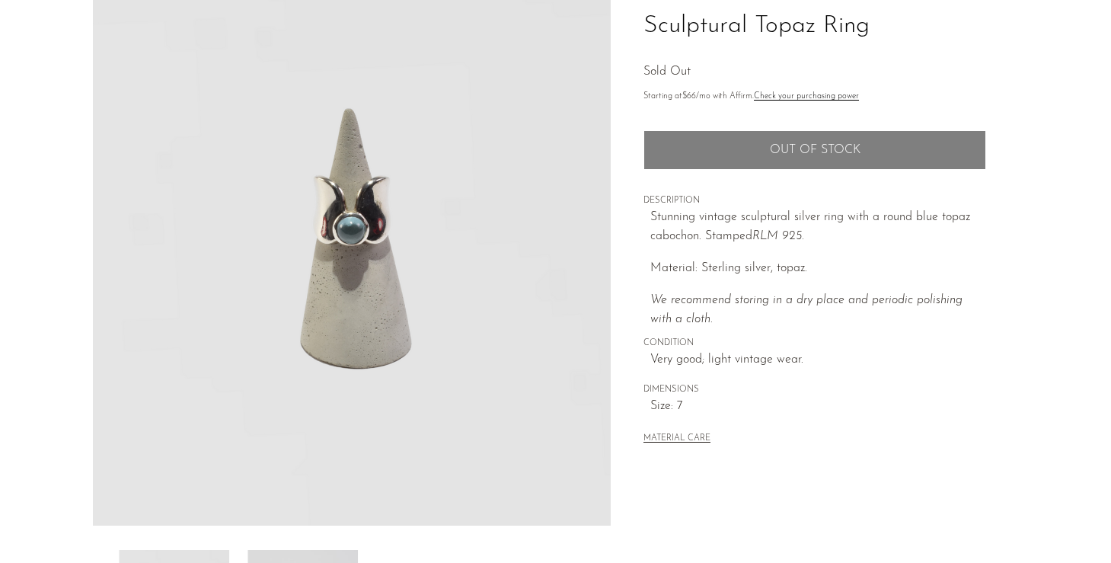
scroll to position [0, 0]
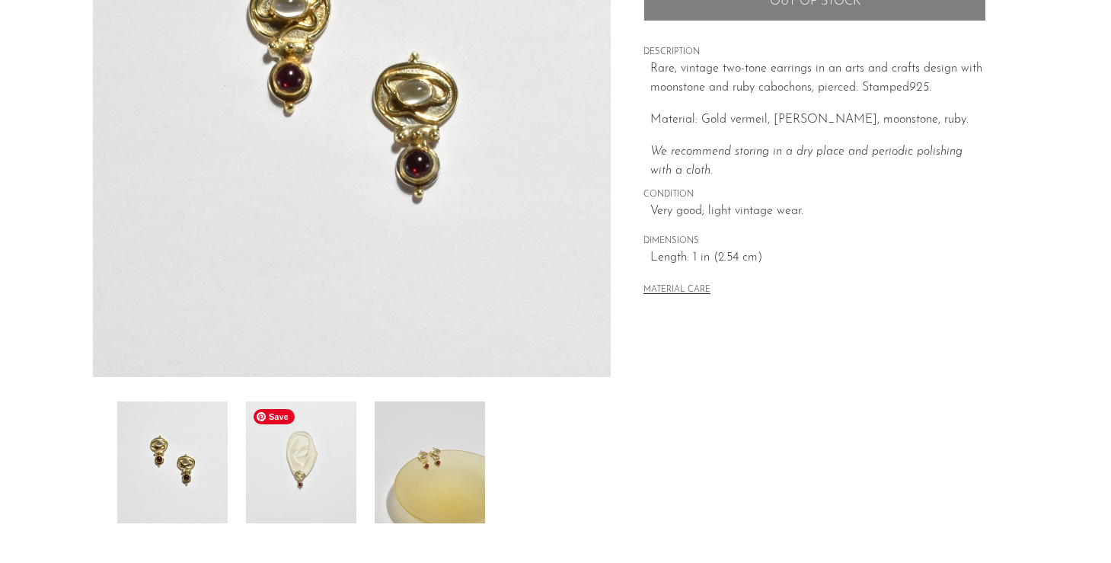
click at [327, 494] on img at bounding box center [301, 462] width 110 height 122
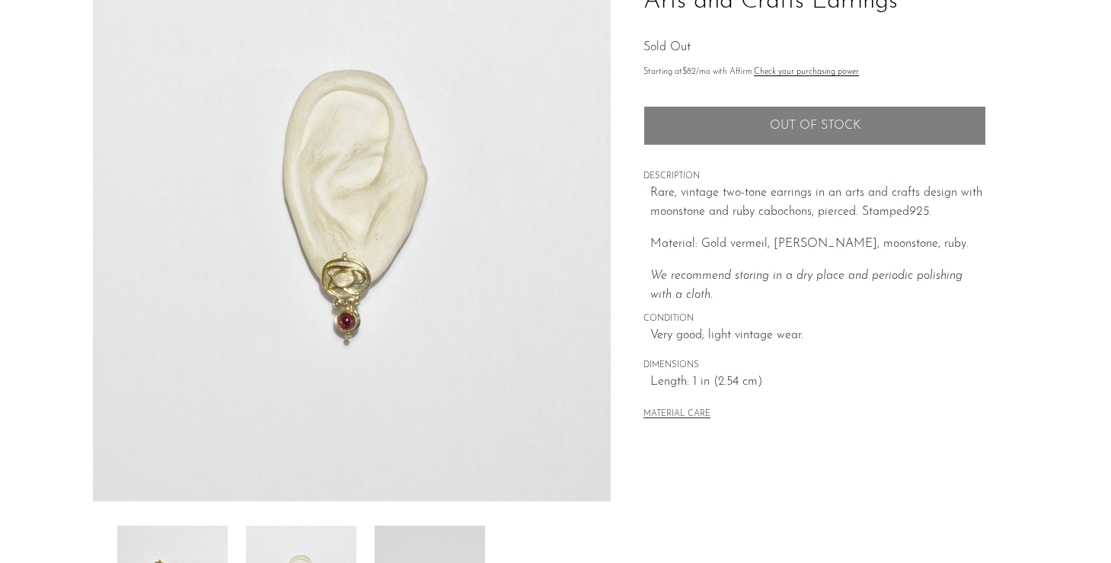
scroll to position [80, 0]
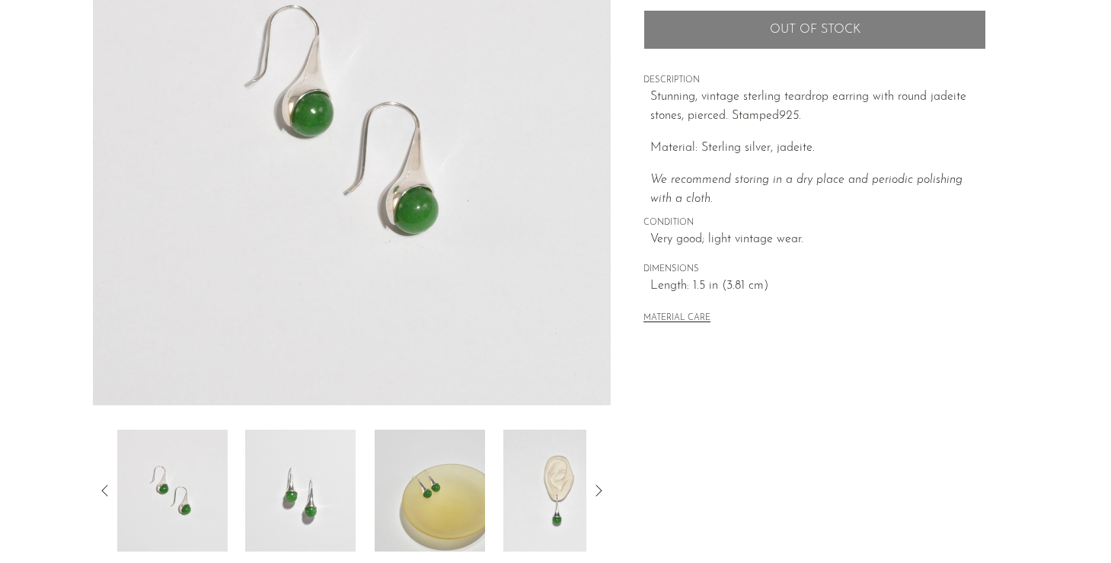
scroll to position [276, 0]
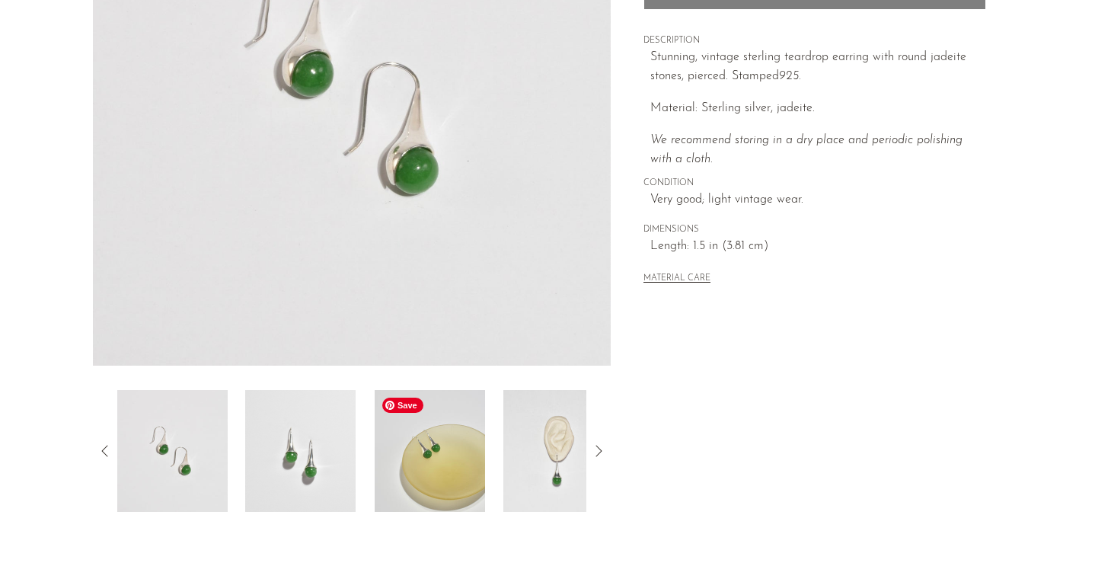
click at [457, 475] on img at bounding box center [430, 451] width 110 height 122
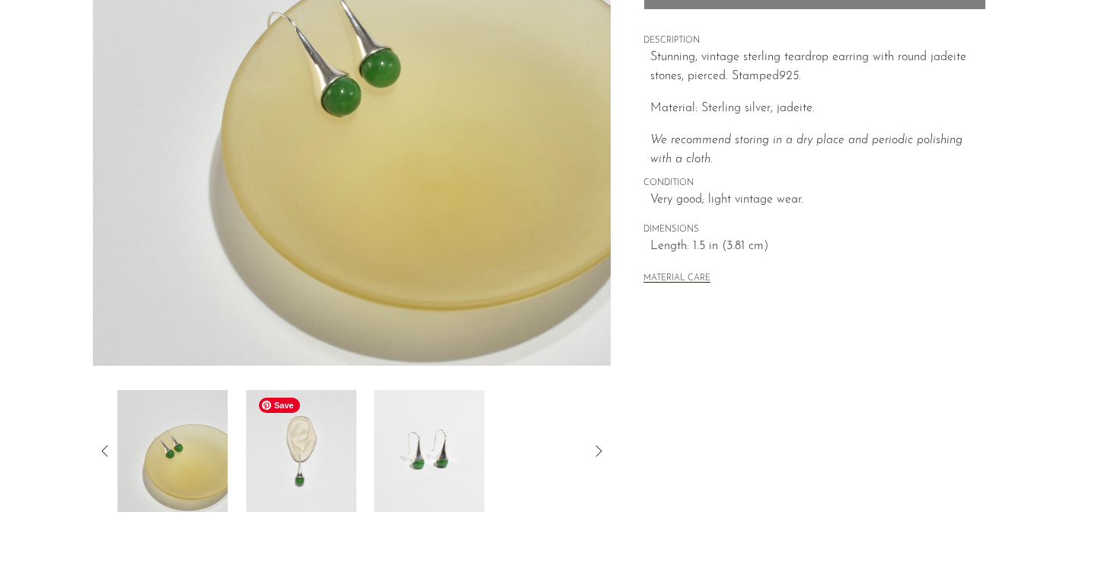
click at [318, 468] on img at bounding box center [301, 451] width 110 height 122
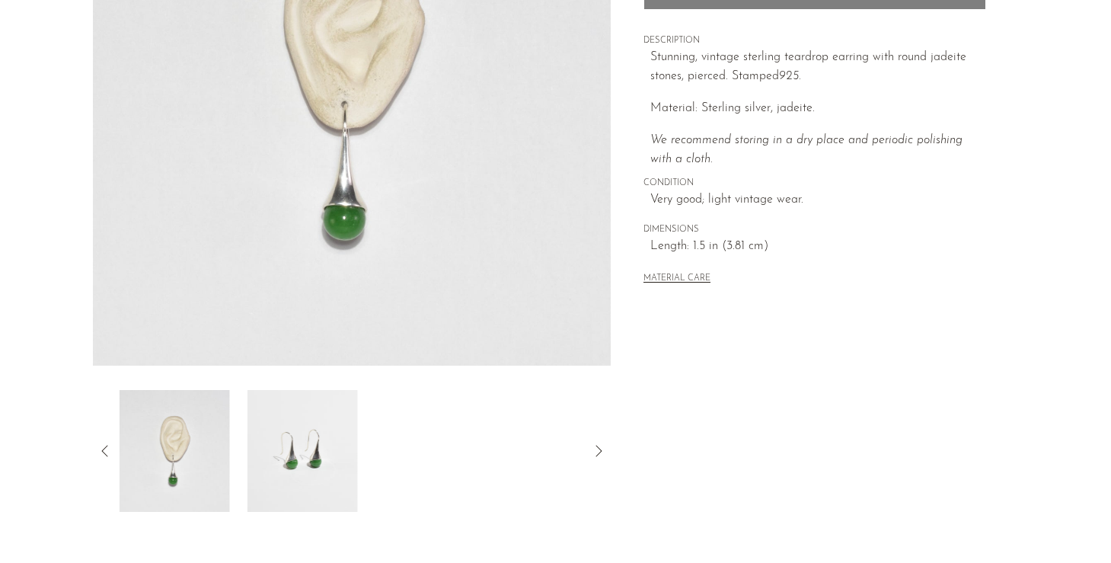
scroll to position [0, 0]
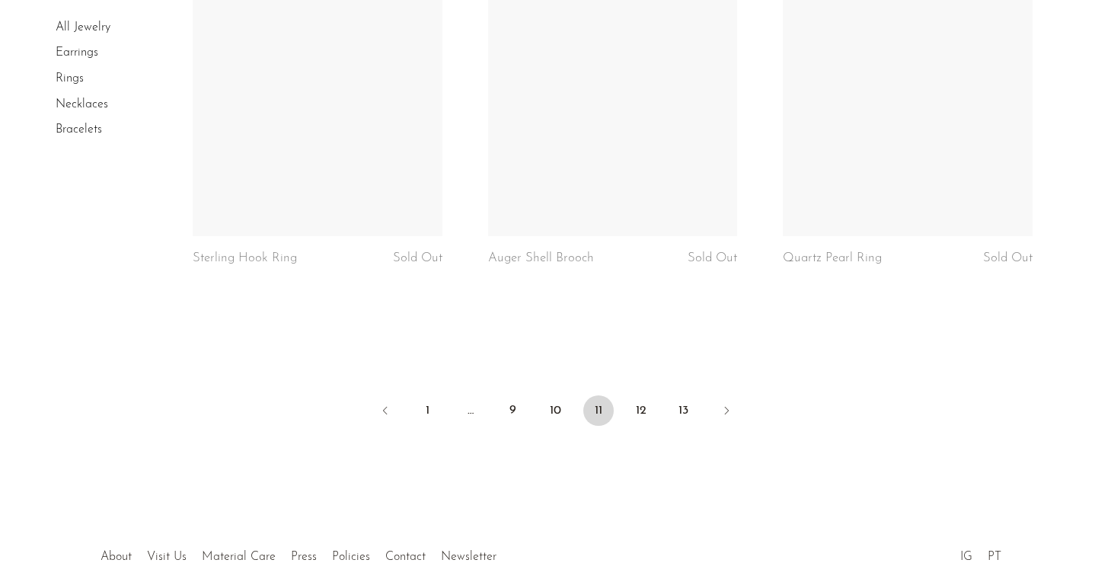
scroll to position [4990, 0]
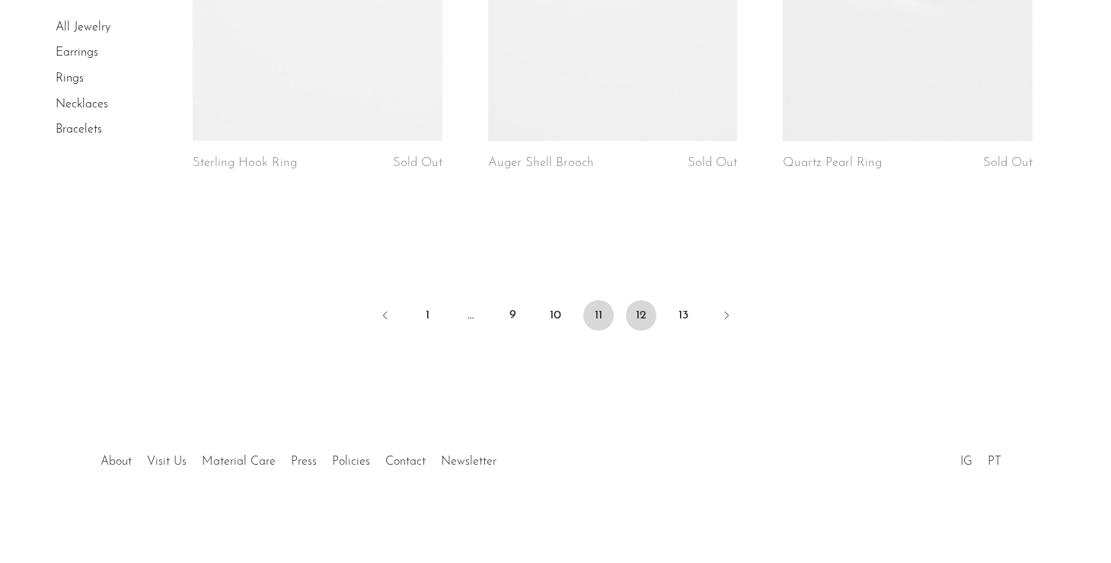
click at [642, 321] on link "12" at bounding box center [641, 315] width 30 height 30
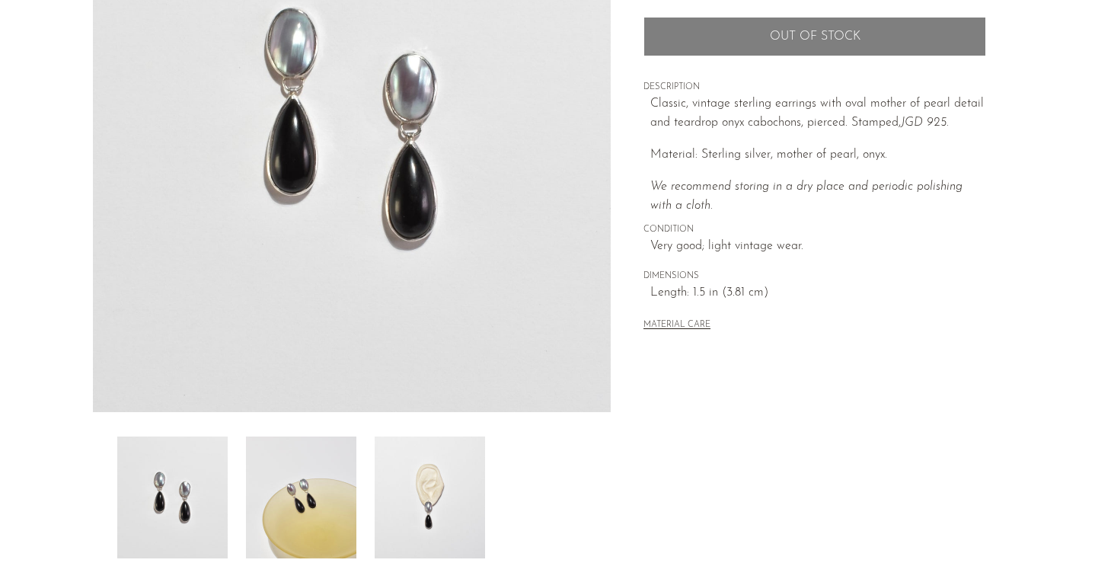
scroll to position [239, 0]
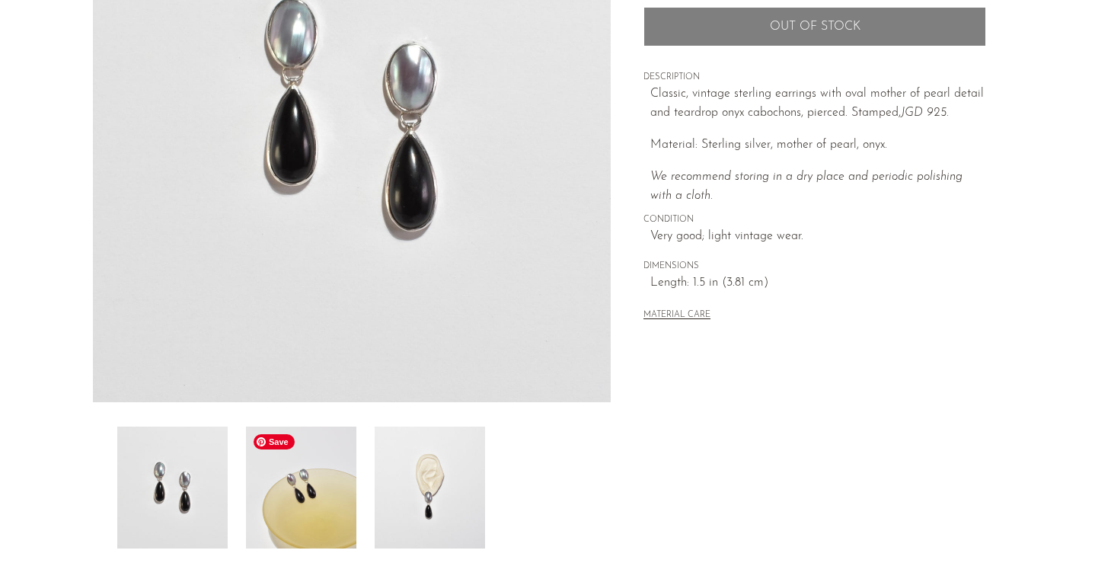
click at [331, 453] on img at bounding box center [301, 488] width 110 height 122
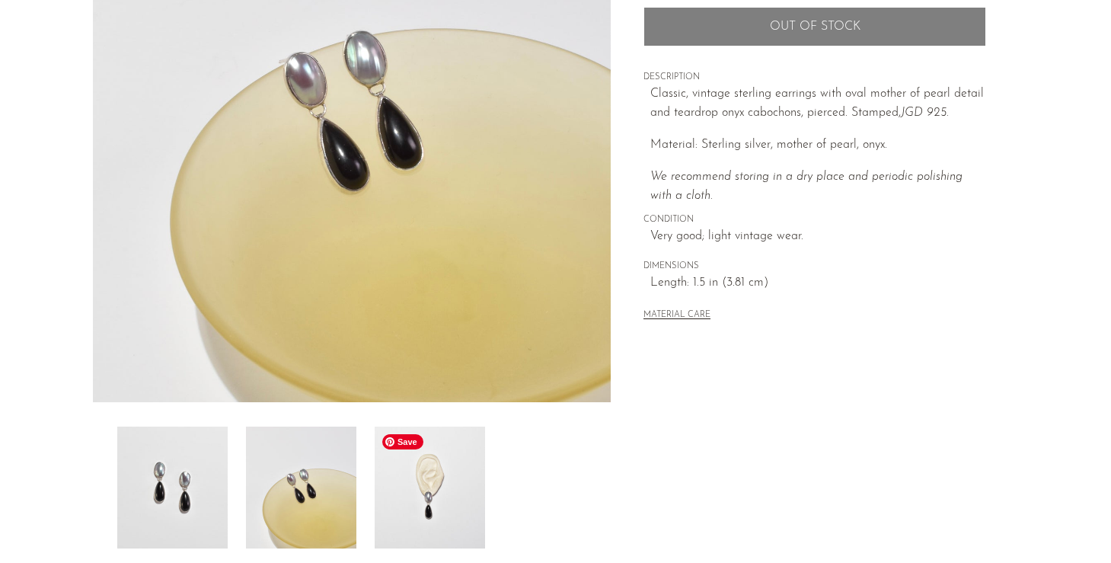
click at [392, 481] on img at bounding box center [430, 488] width 110 height 122
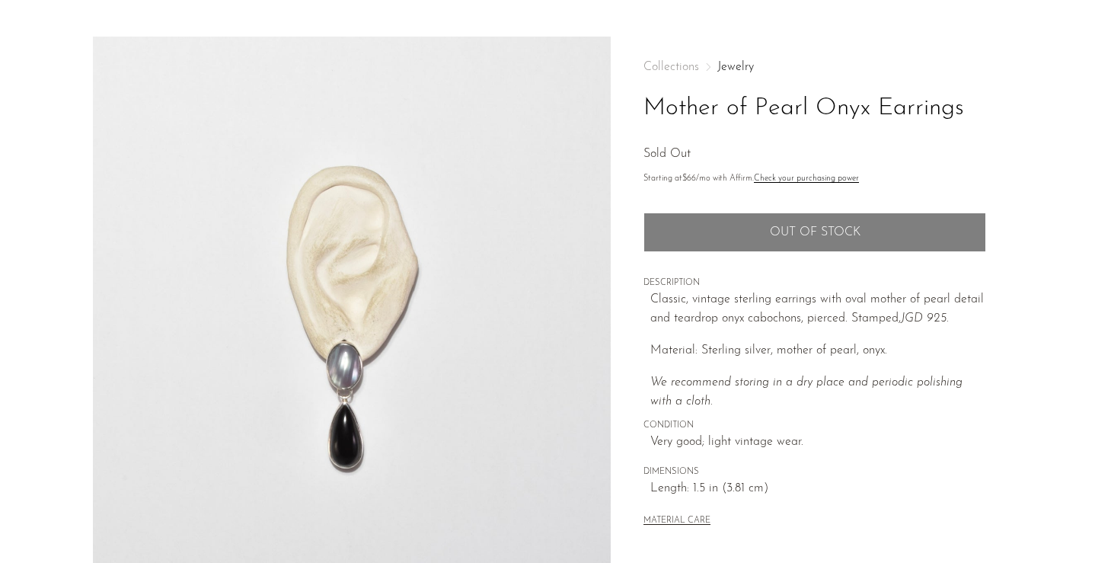
scroll to position [21, 0]
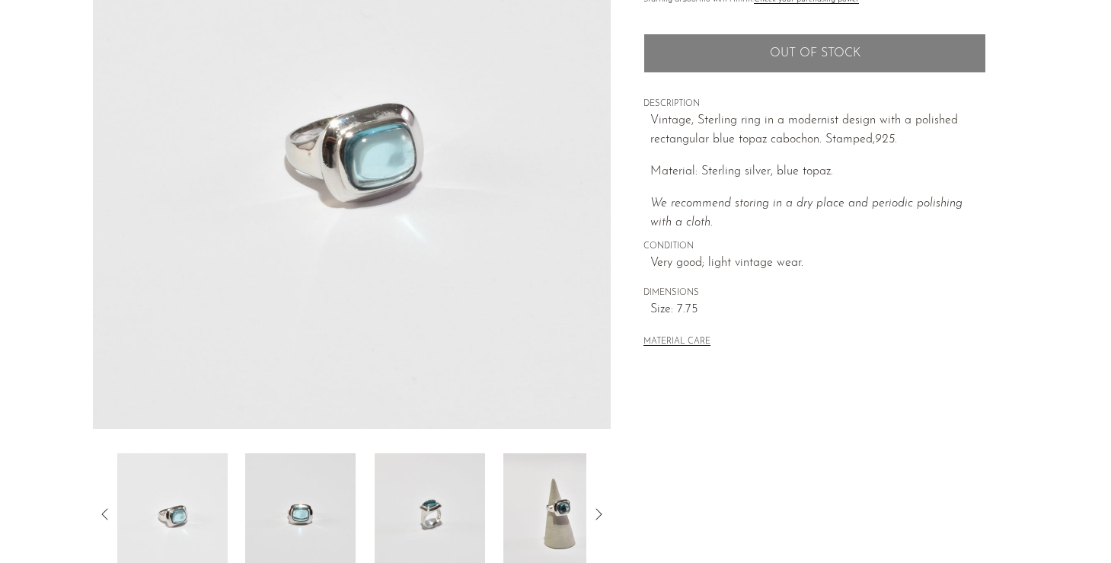
scroll to position [259, 0]
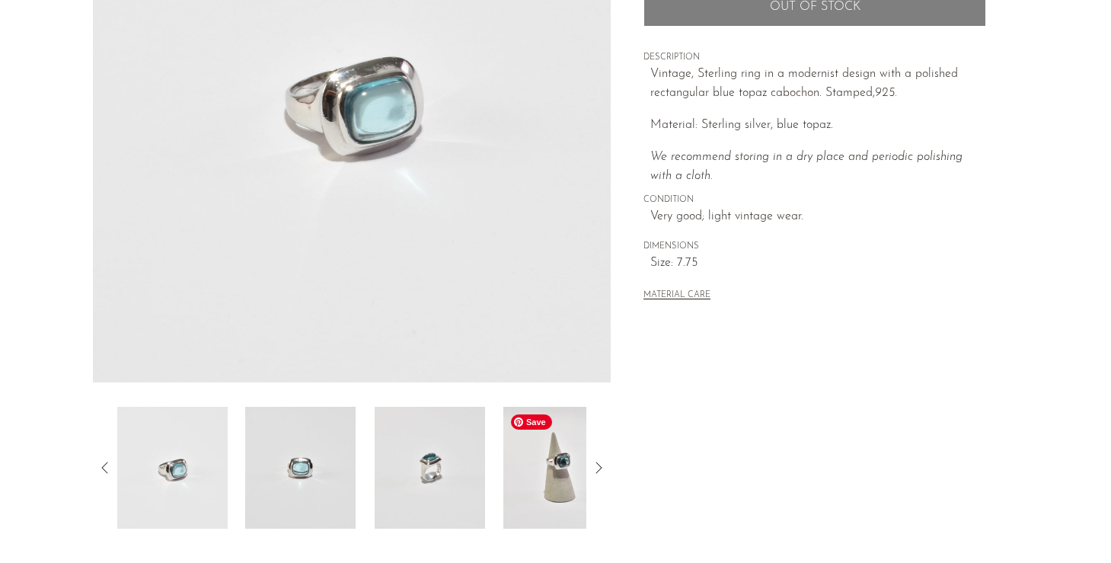
click at [554, 477] on img at bounding box center [559, 468] width 110 height 122
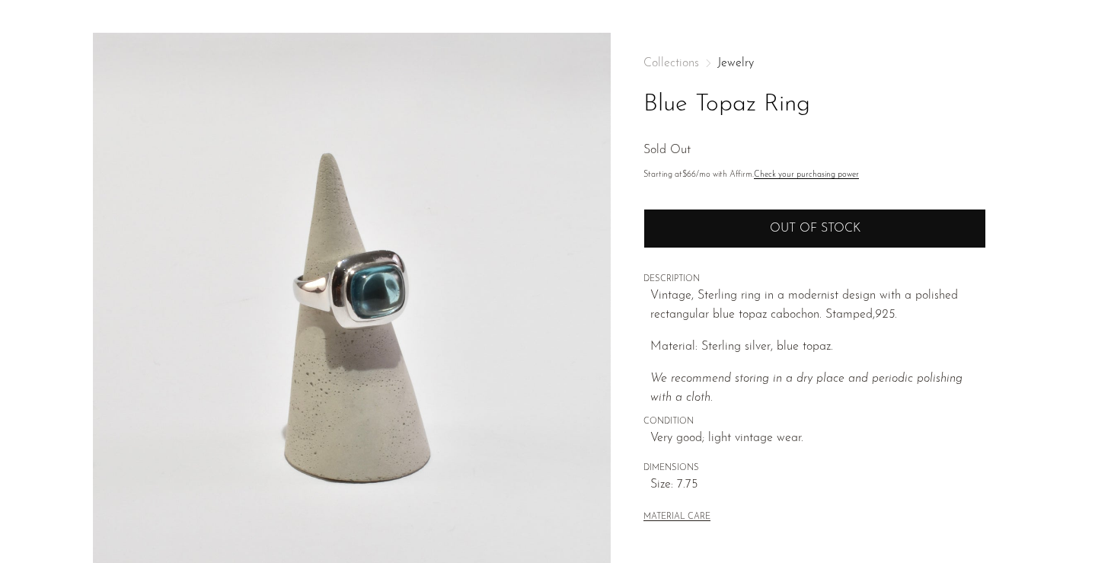
scroll to position [0, 0]
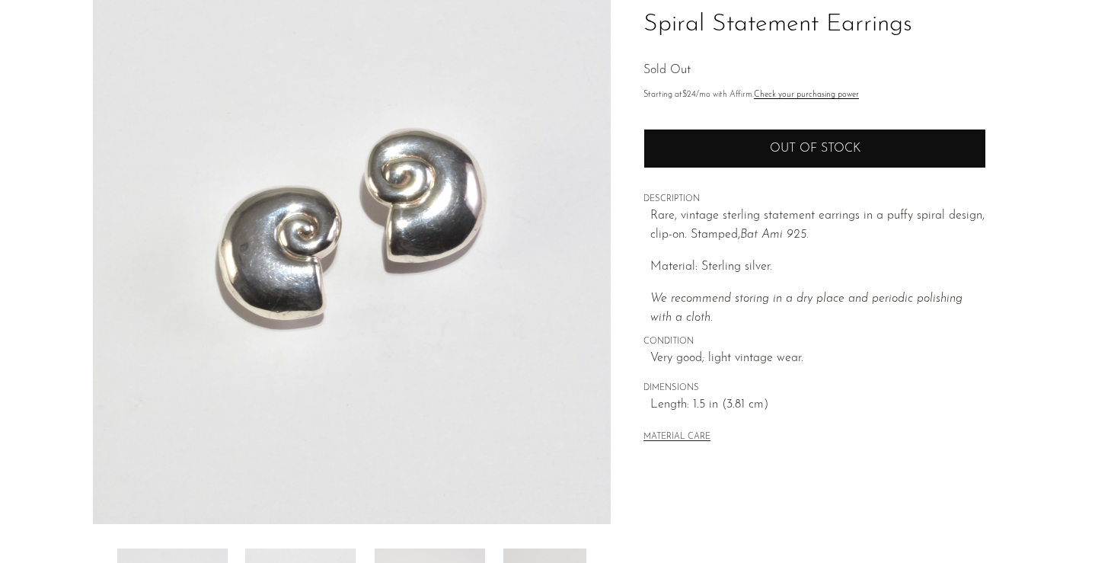
scroll to position [314, 0]
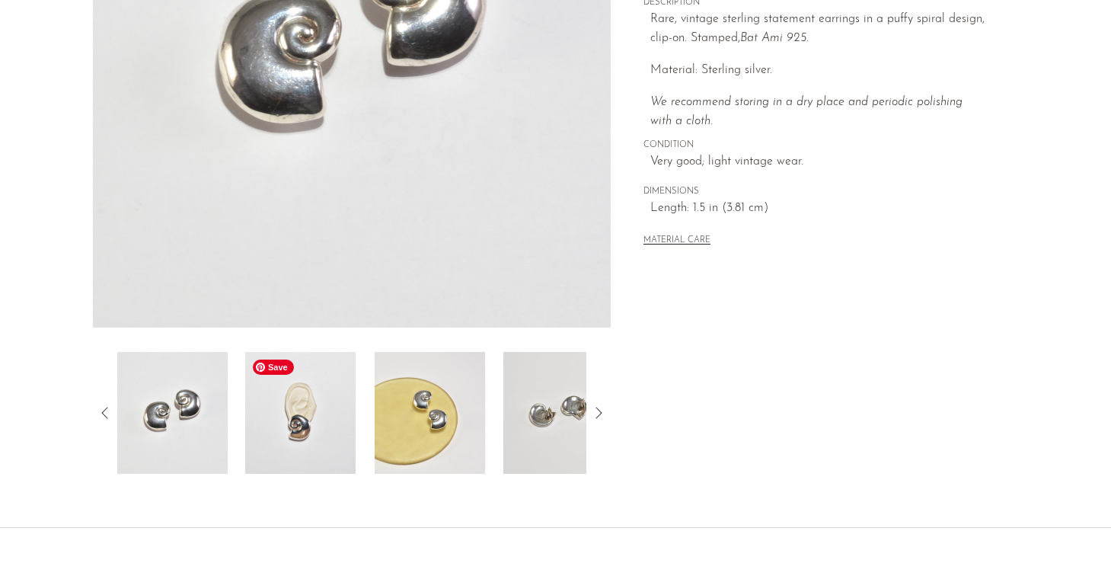
click at [325, 413] on img at bounding box center [300, 413] width 110 height 122
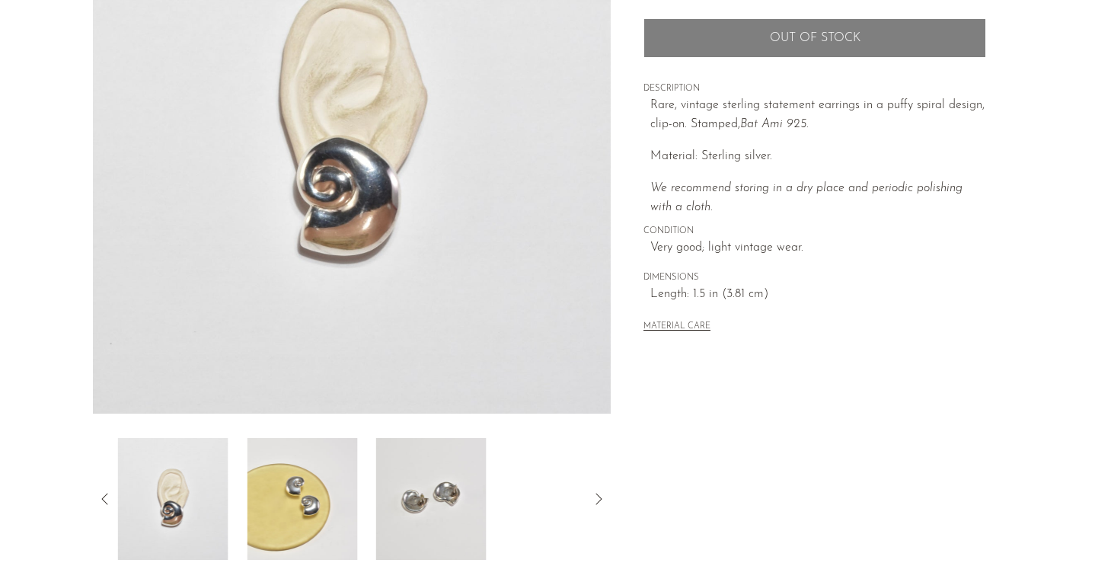
scroll to position [174, 0]
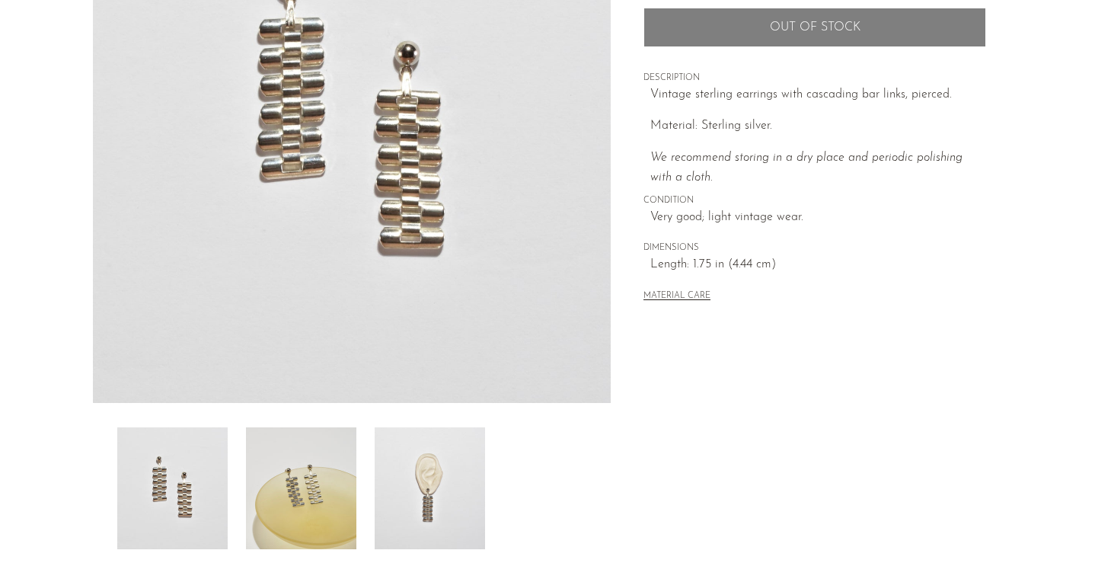
scroll to position [247, 0]
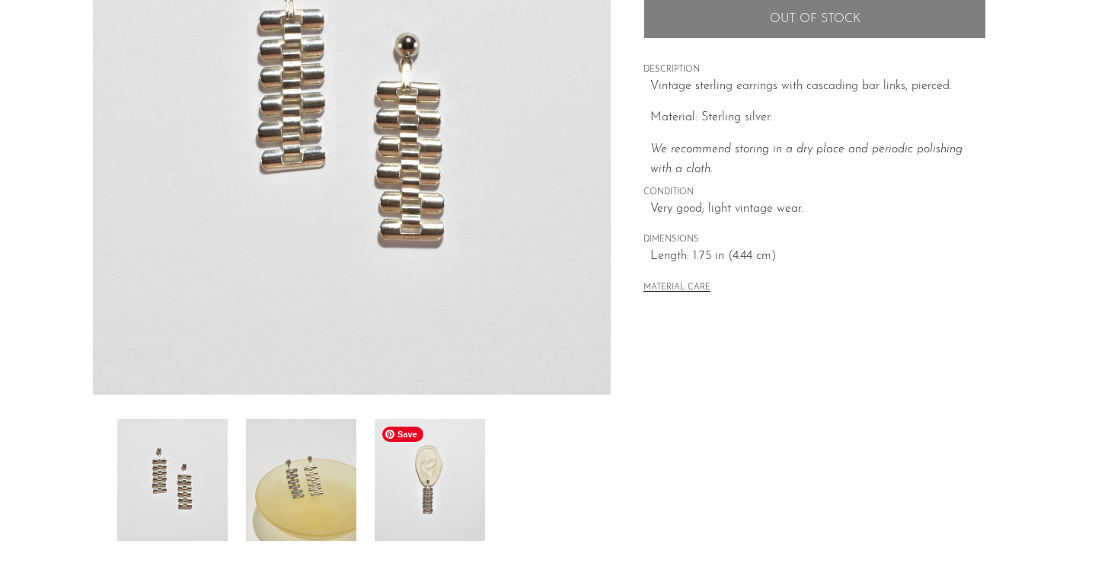
click at [415, 469] on img at bounding box center [430, 480] width 110 height 122
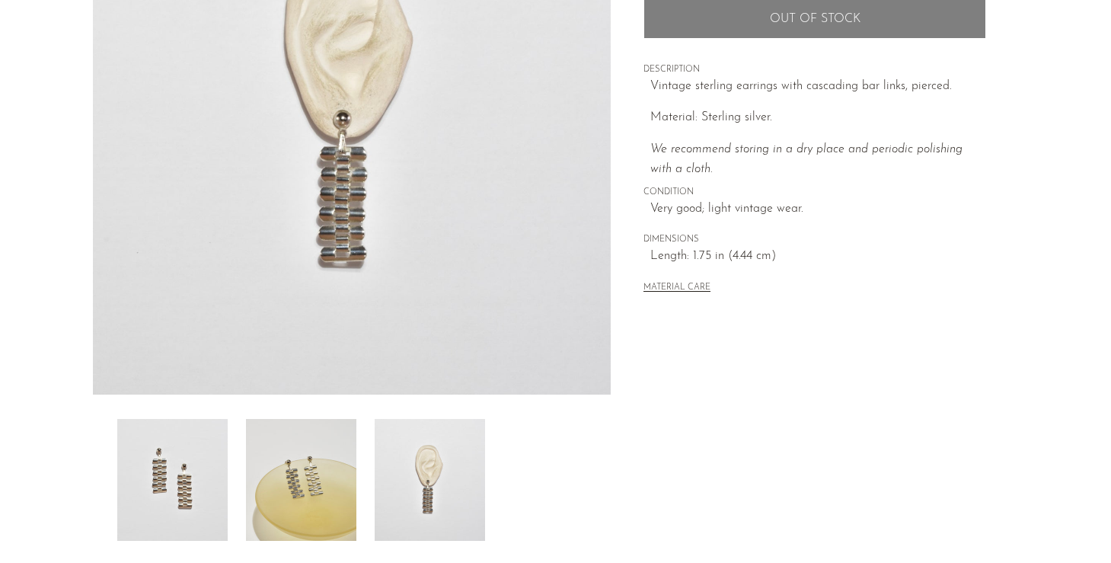
scroll to position [159, 0]
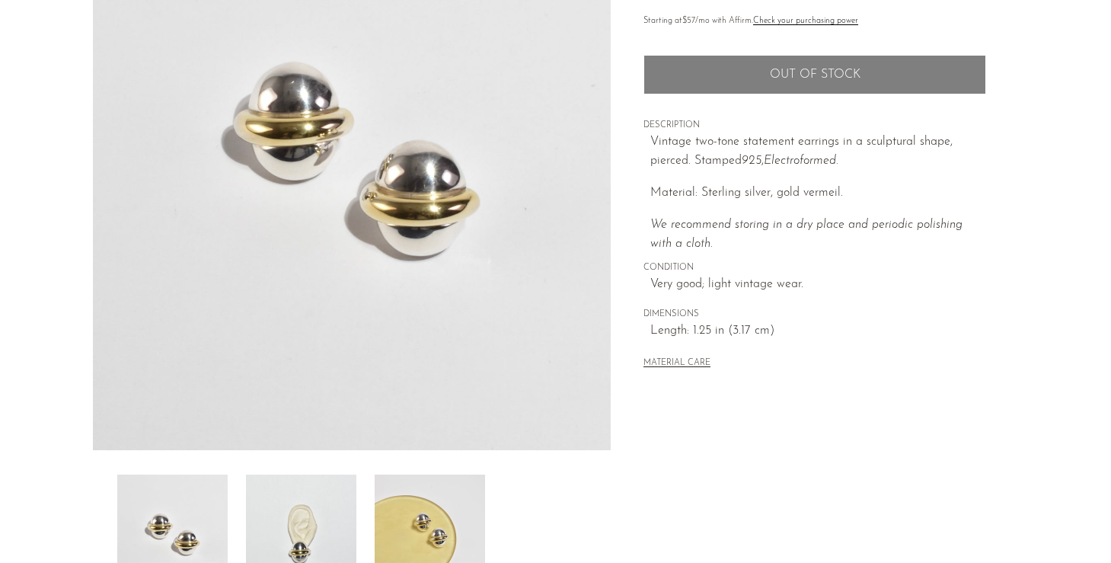
scroll to position [302, 0]
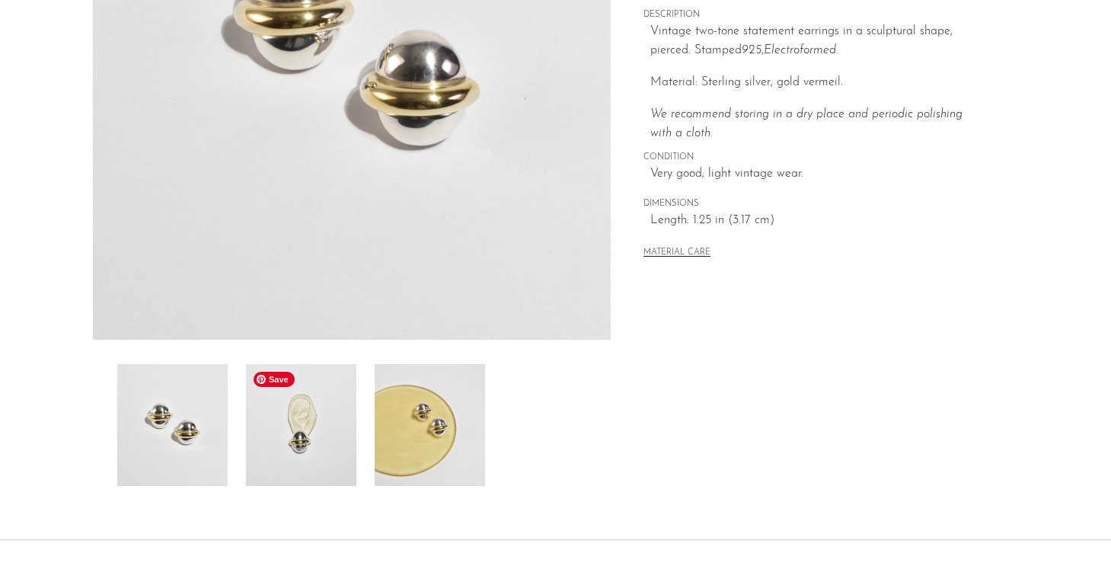
click at [310, 437] on img at bounding box center [301, 425] width 110 height 122
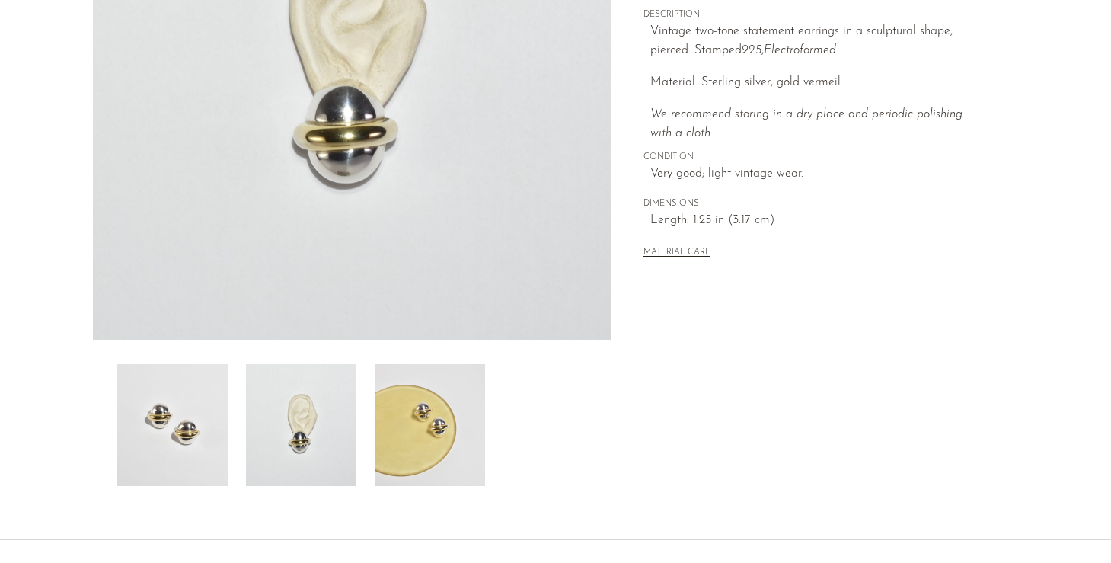
scroll to position [150, 0]
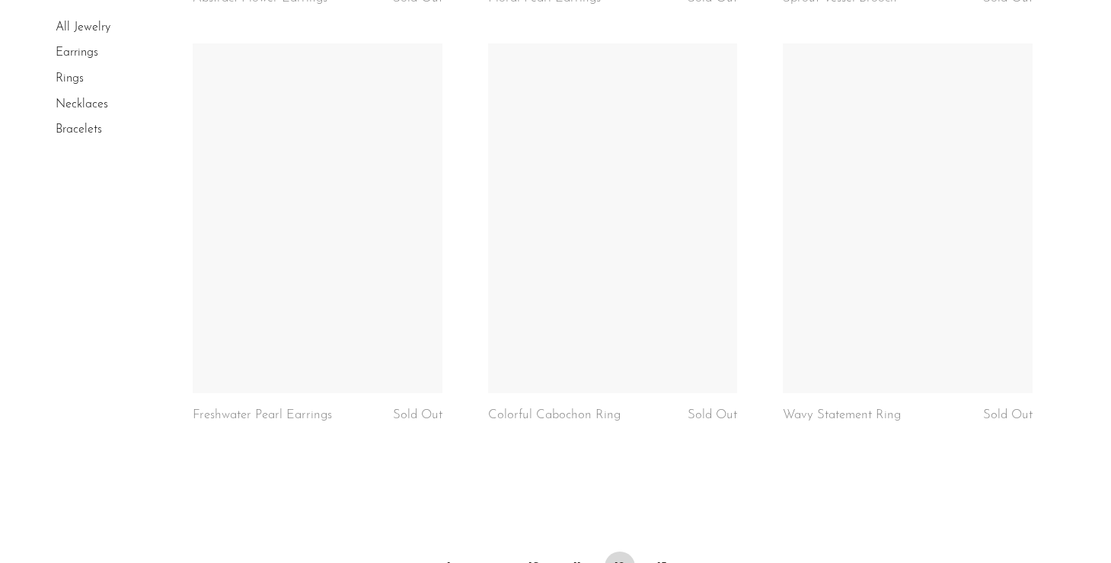
scroll to position [4761, 0]
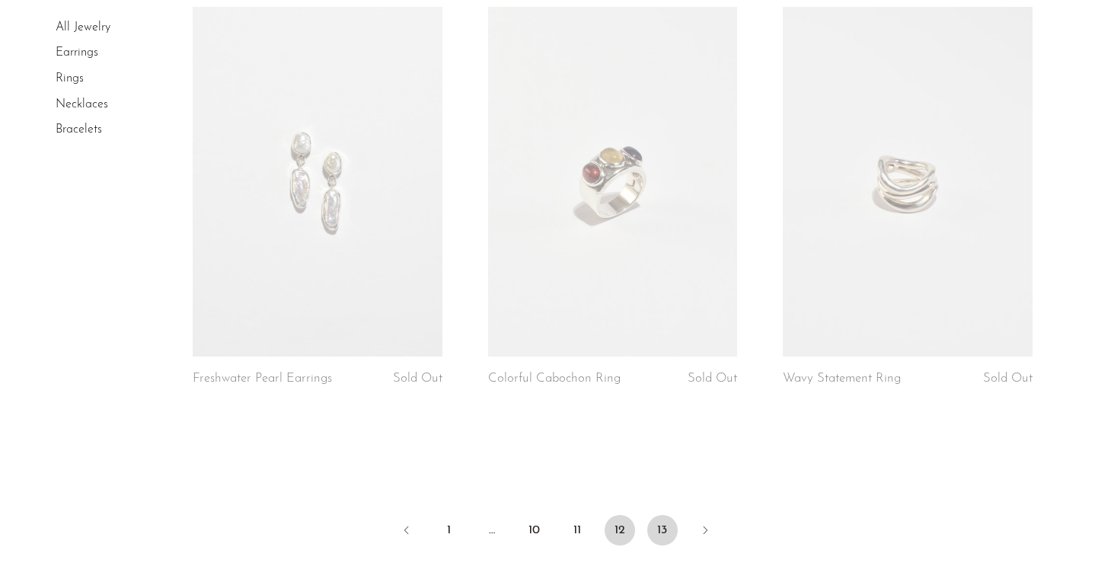
click at [660, 517] on link "13" at bounding box center [663, 530] width 30 height 30
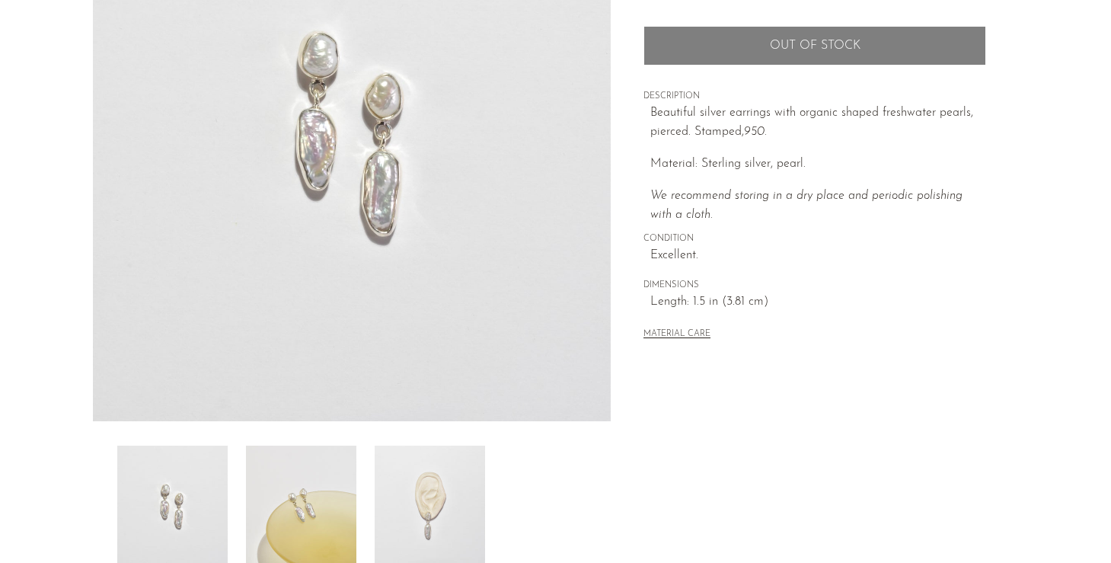
scroll to position [307, 0]
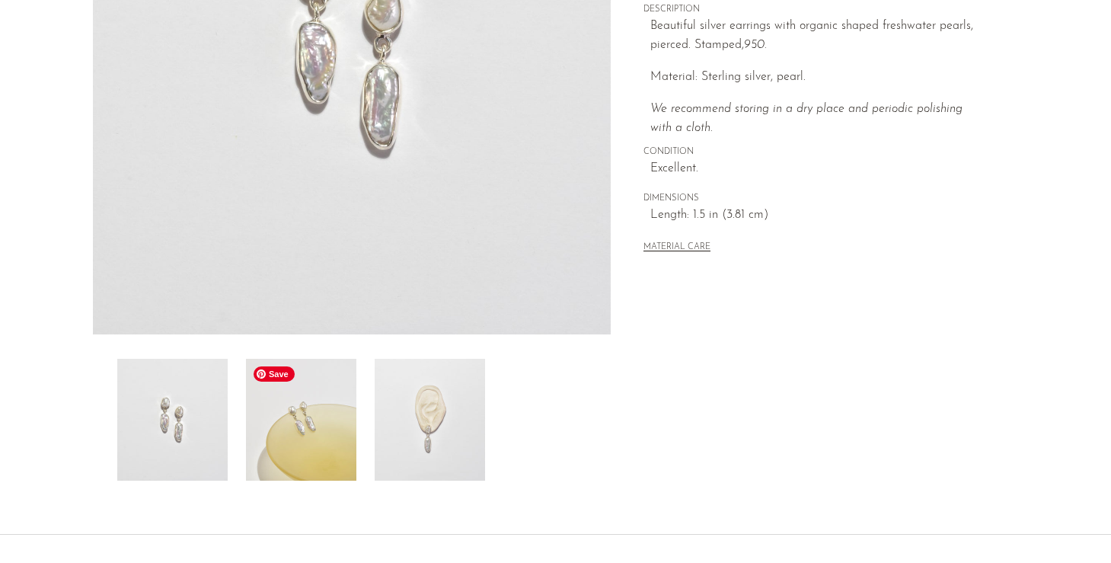
click at [319, 424] on img at bounding box center [301, 420] width 110 height 122
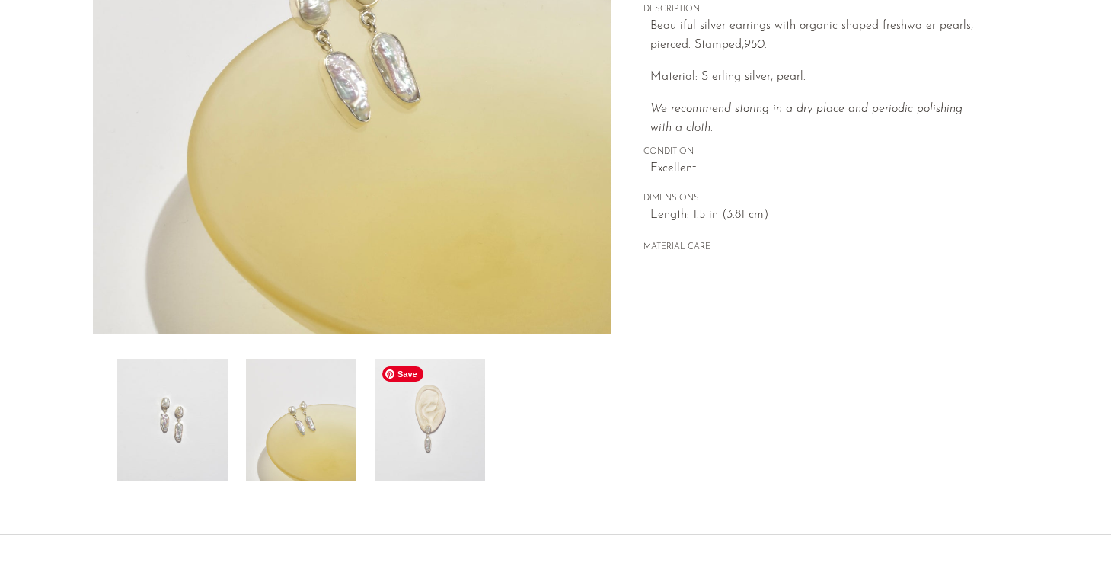
click at [400, 426] on img at bounding box center [430, 420] width 110 height 122
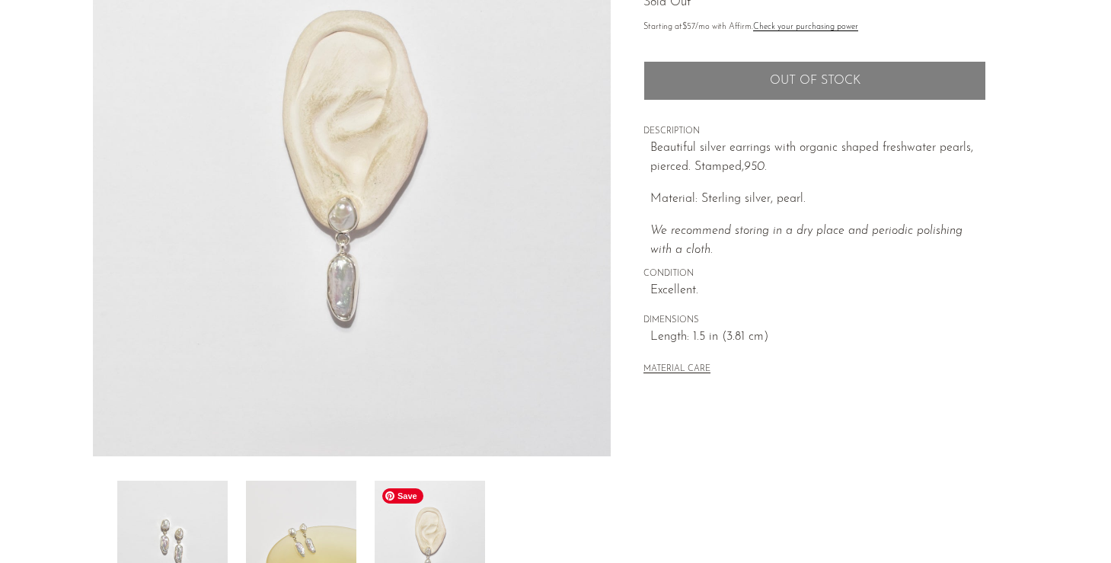
scroll to position [75, 0]
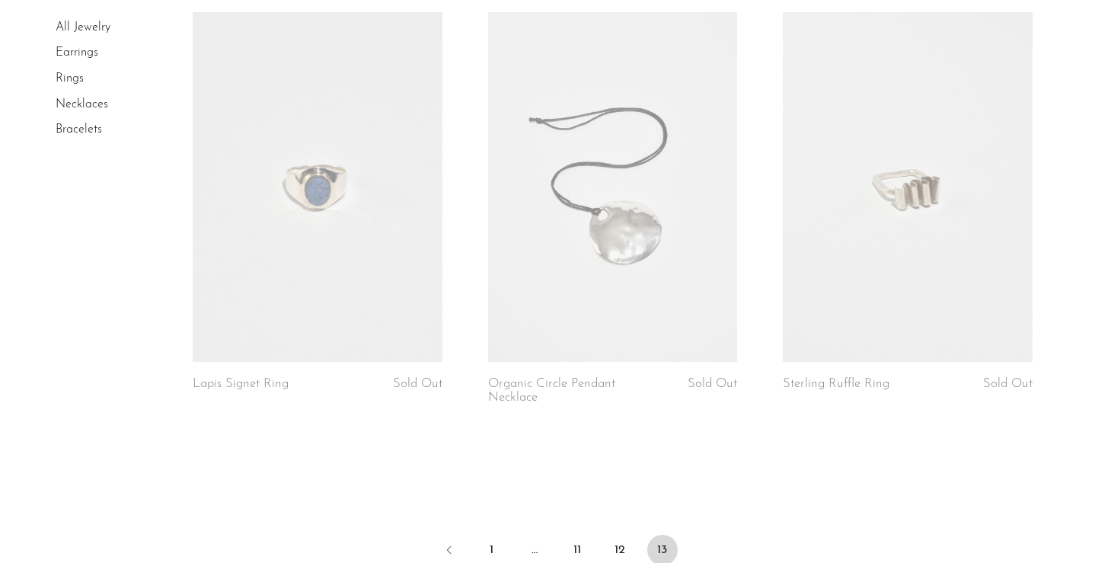
scroll to position [1844, 0]
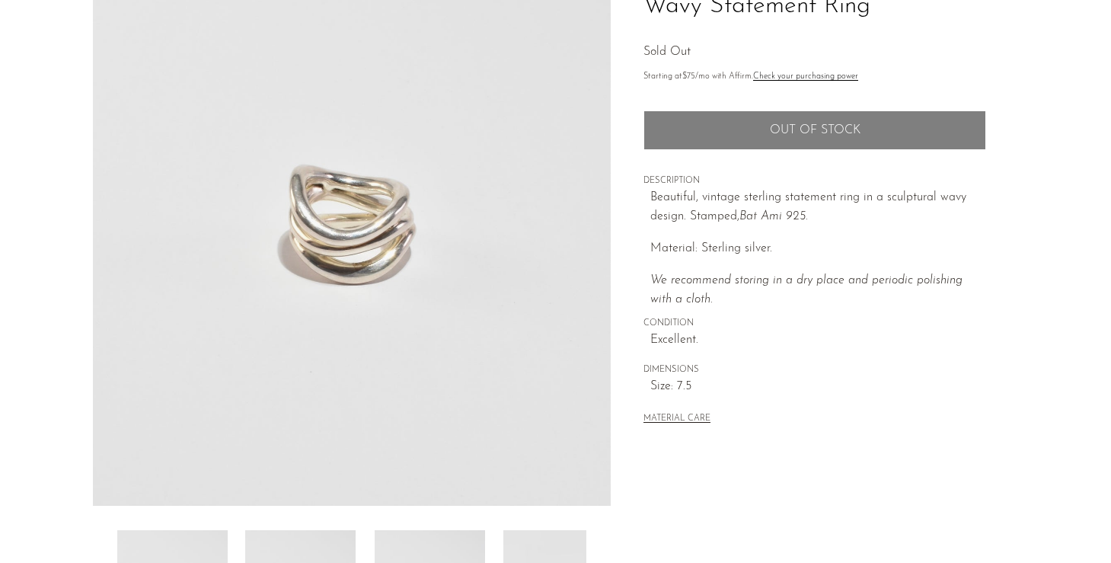
scroll to position [339, 0]
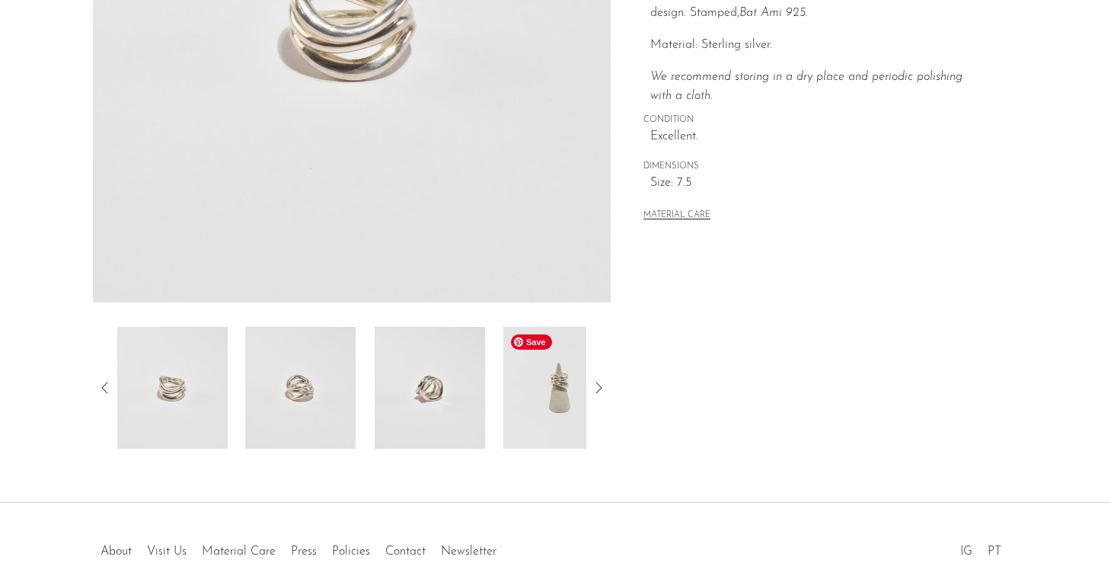
click at [518, 392] on img at bounding box center [559, 388] width 110 height 122
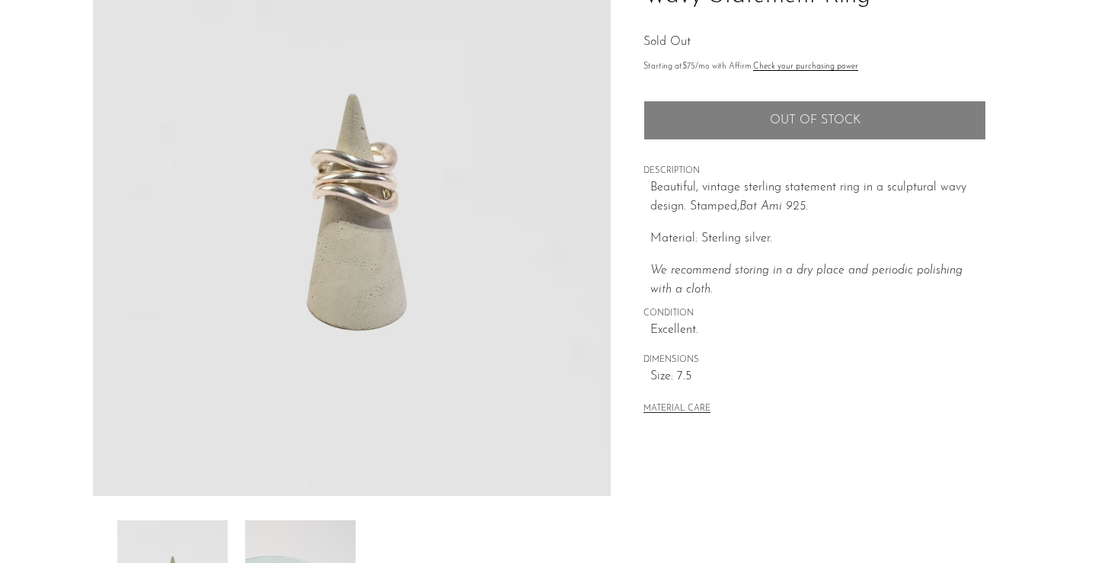
scroll to position [69, 0]
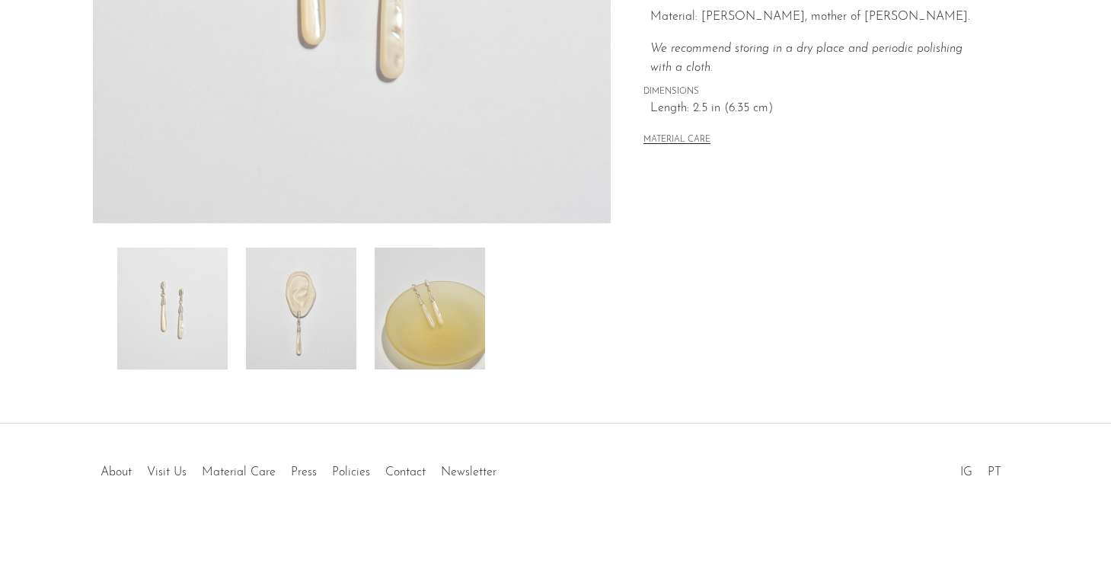
scroll to position [429, 0]
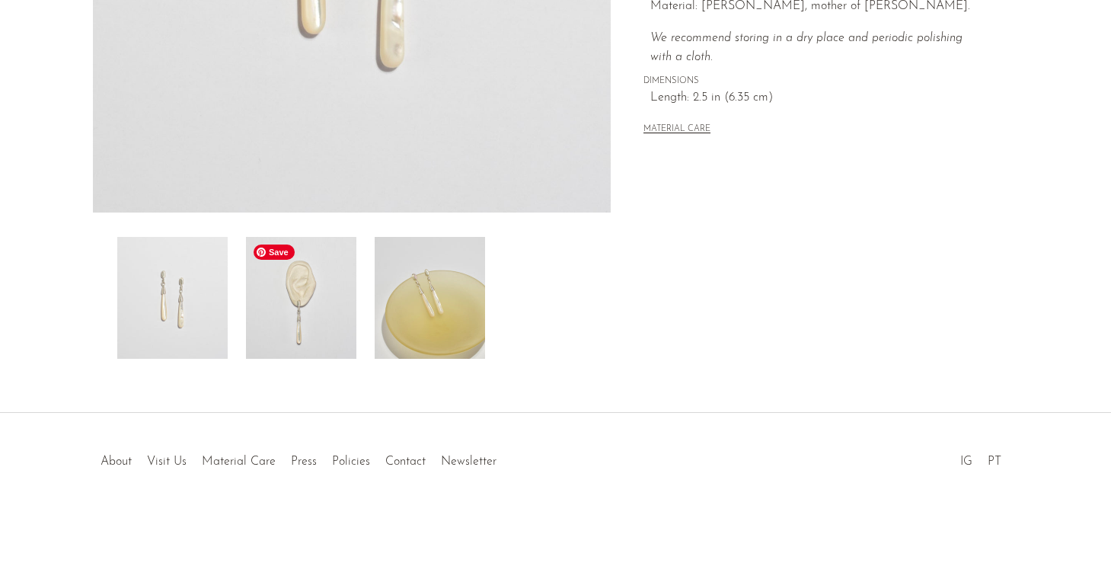
click at [346, 312] on img at bounding box center [301, 298] width 110 height 122
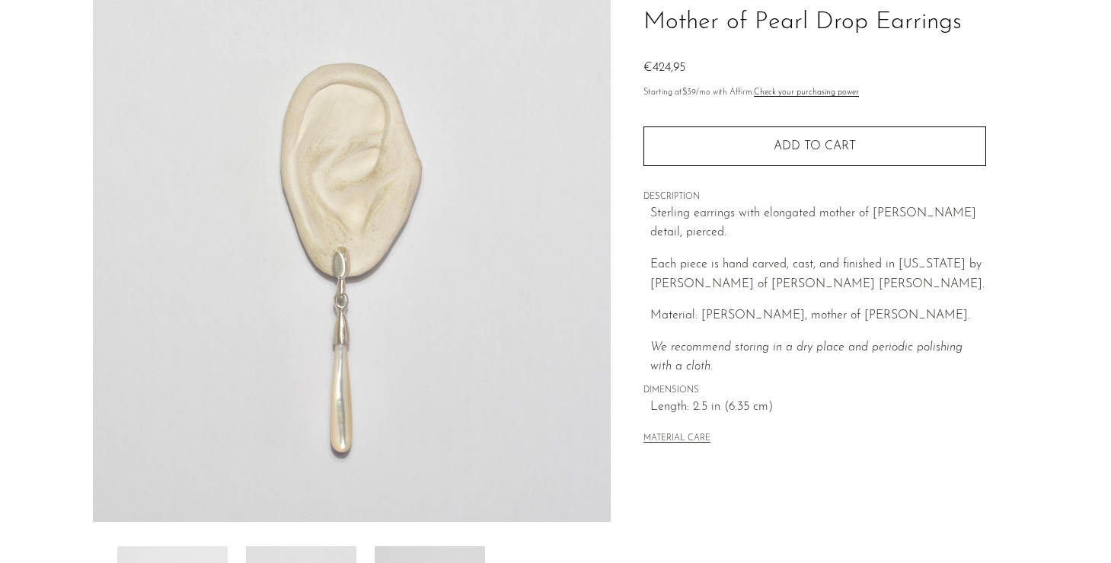
scroll to position [120, 0]
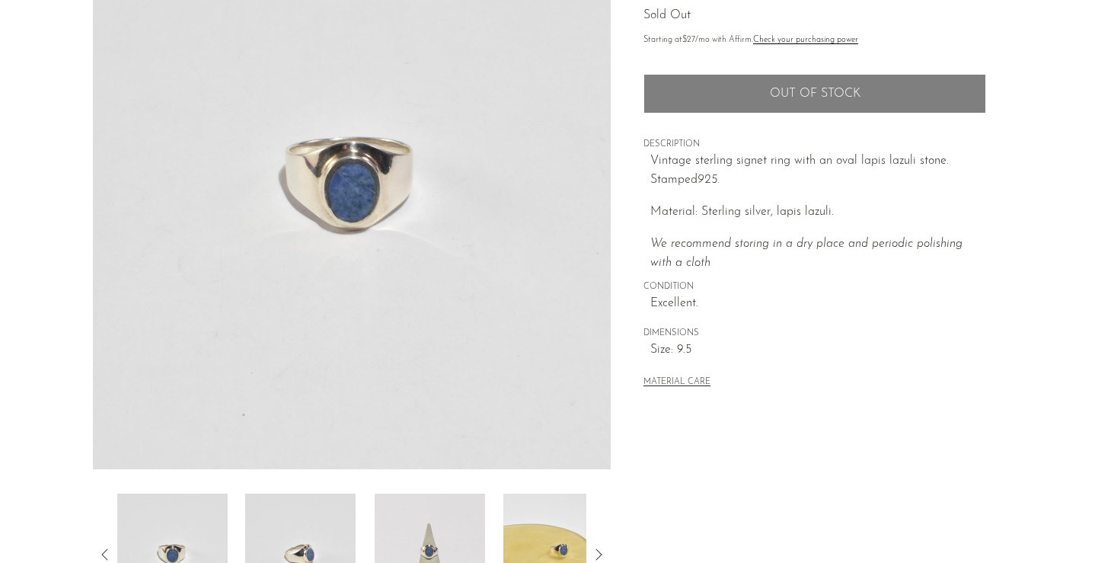
scroll to position [312, 0]
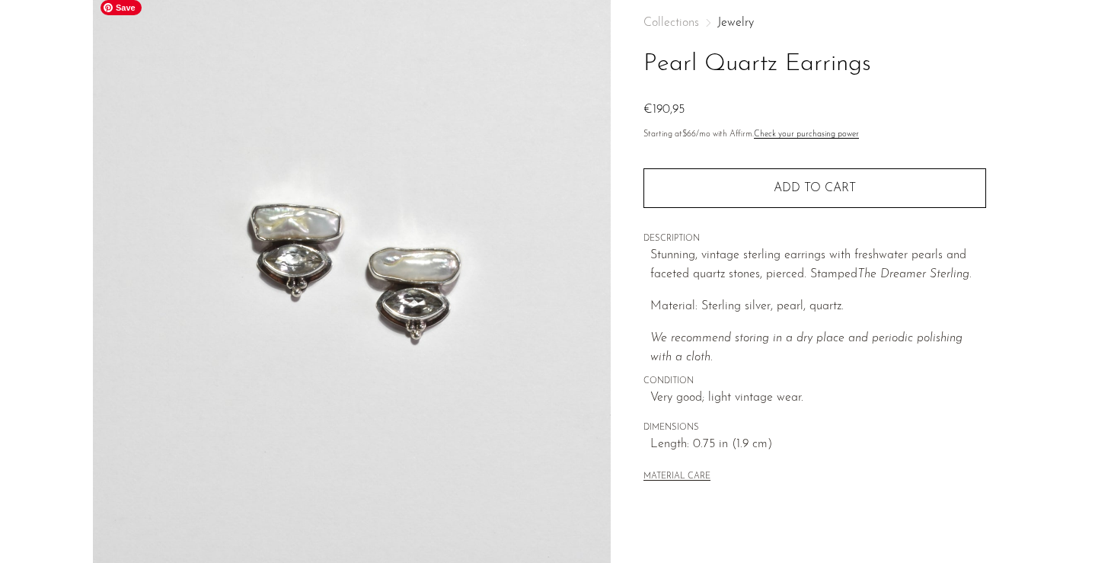
scroll to position [286, 0]
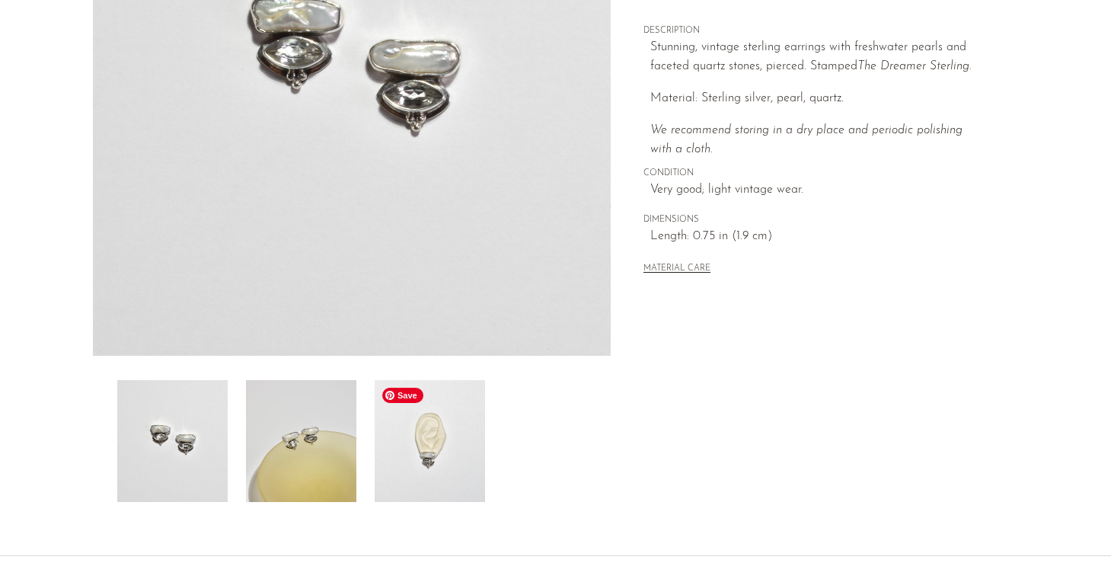
click at [439, 454] on img at bounding box center [430, 441] width 110 height 122
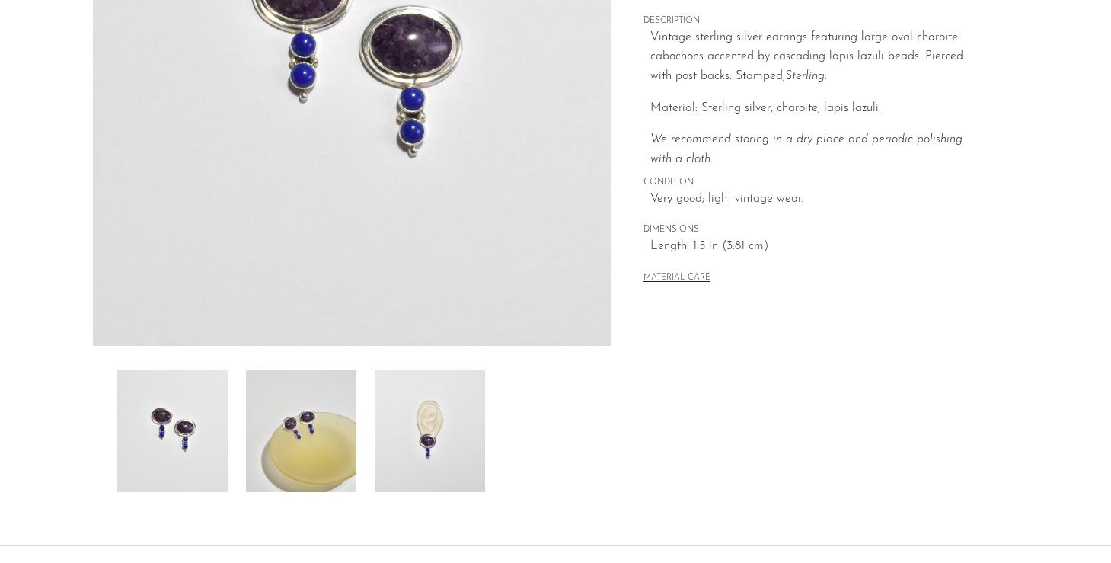
scroll to position [311, 0]
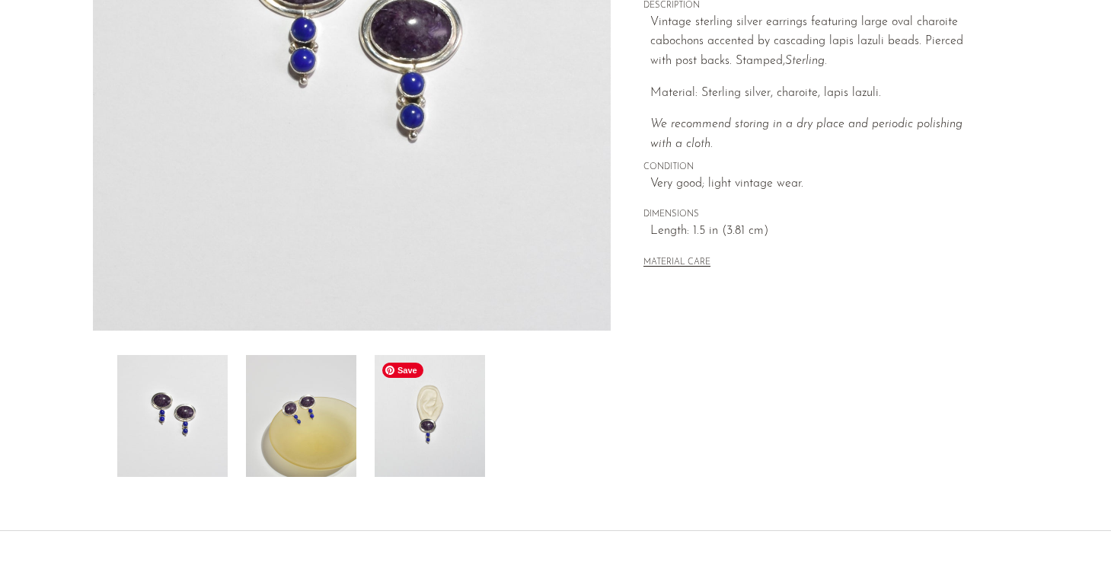
click at [443, 400] on img at bounding box center [430, 416] width 110 height 122
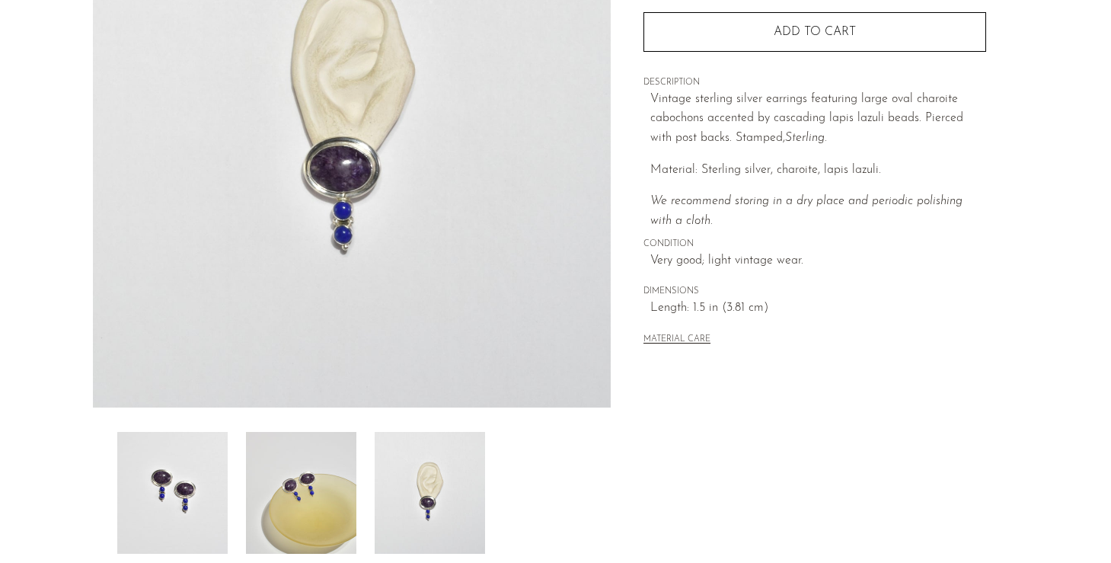
scroll to position [190, 0]
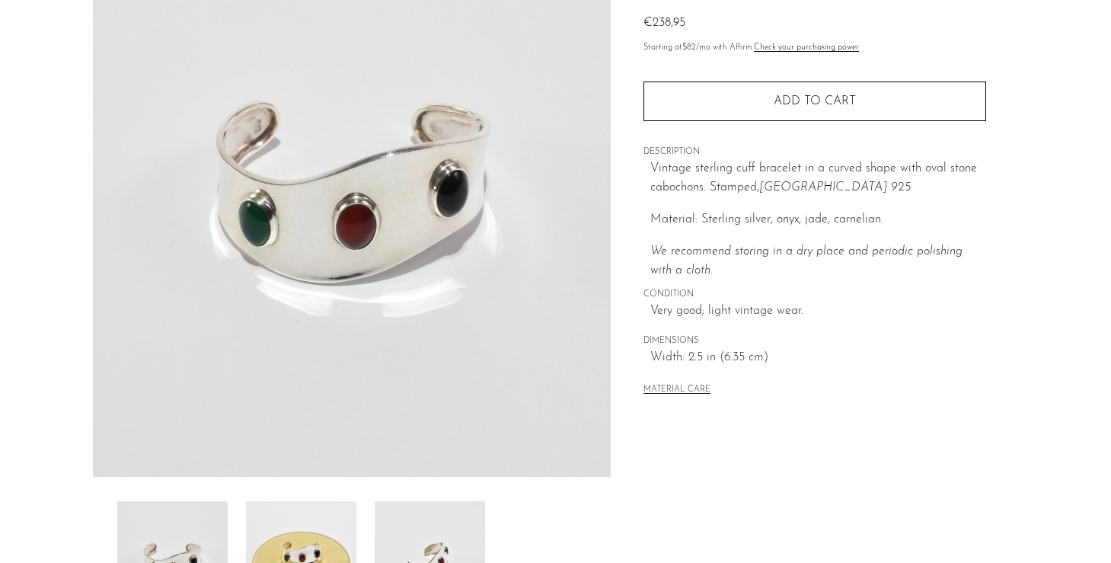
scroll to position [32, 0]
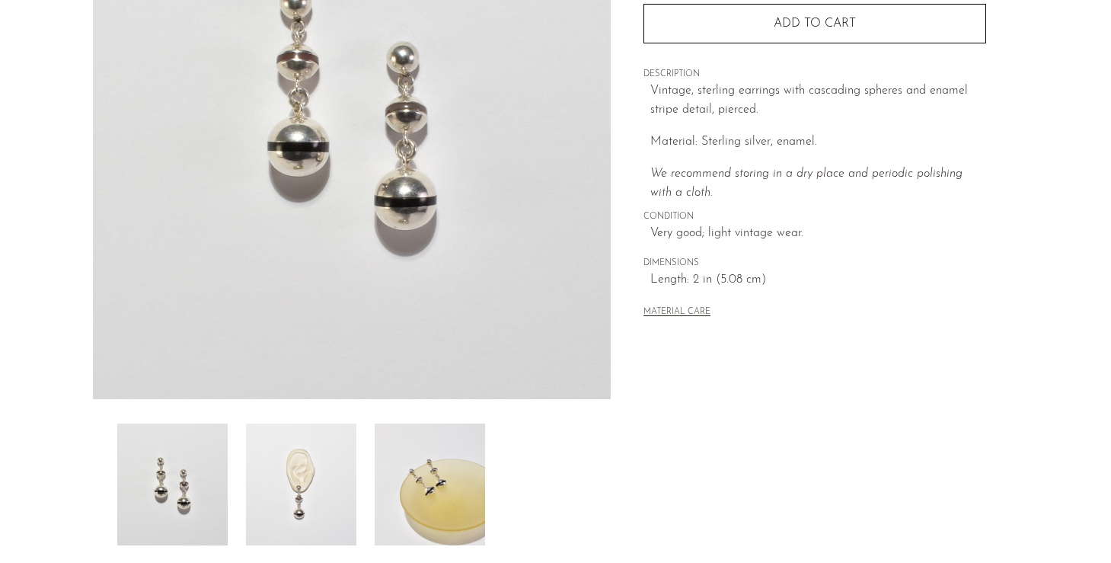
scroll to position [249, 0]
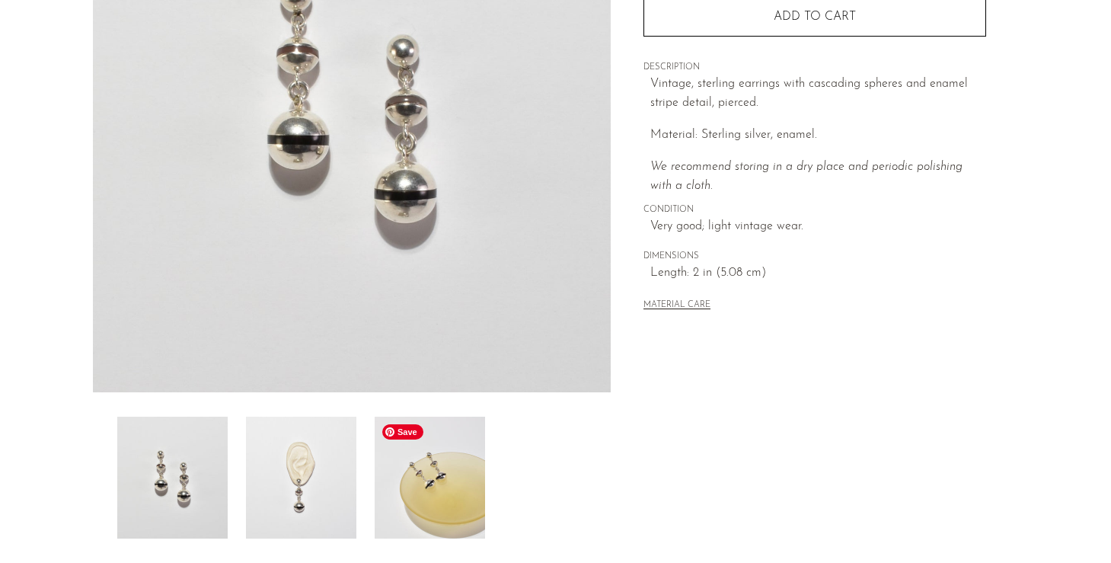
click at [333, 460] on img at bounding box center [301, 478] width 110 height 122
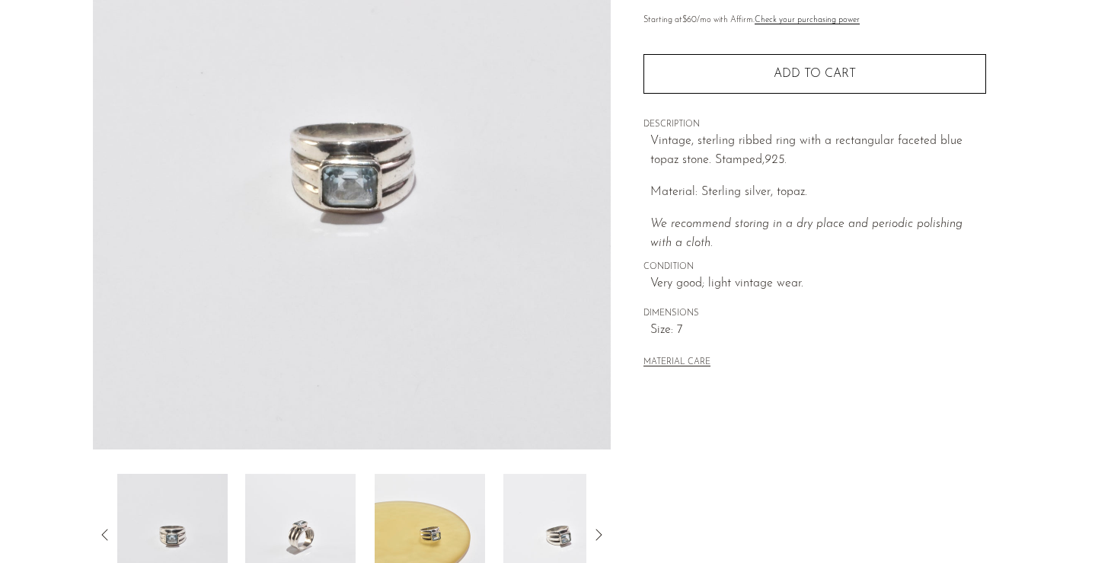
scroll to position [240, 0]
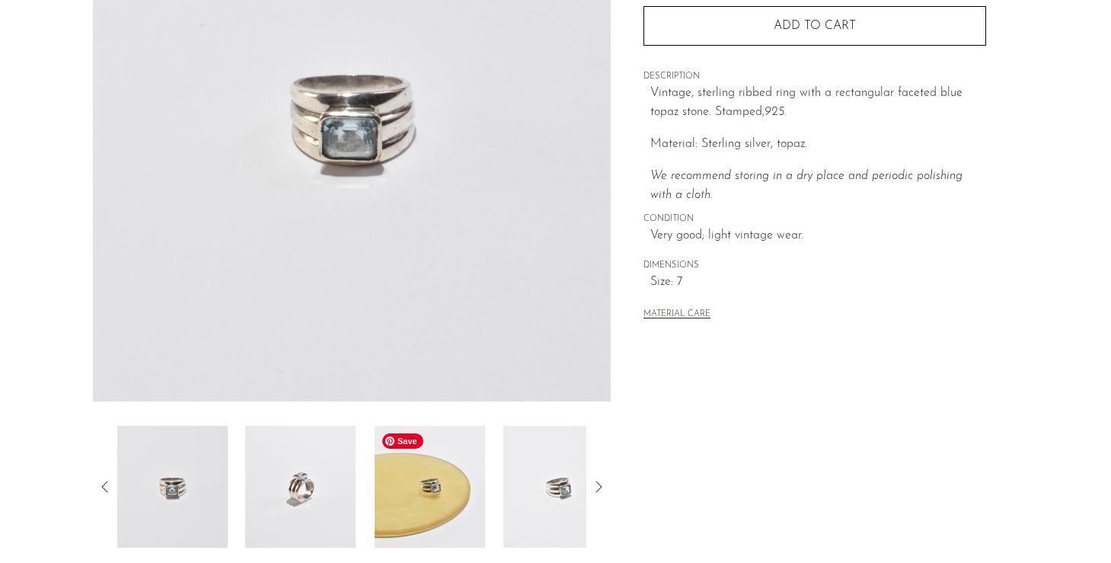
click at [443, 490] on img at bounding box center [430, 487] width 110 height 122
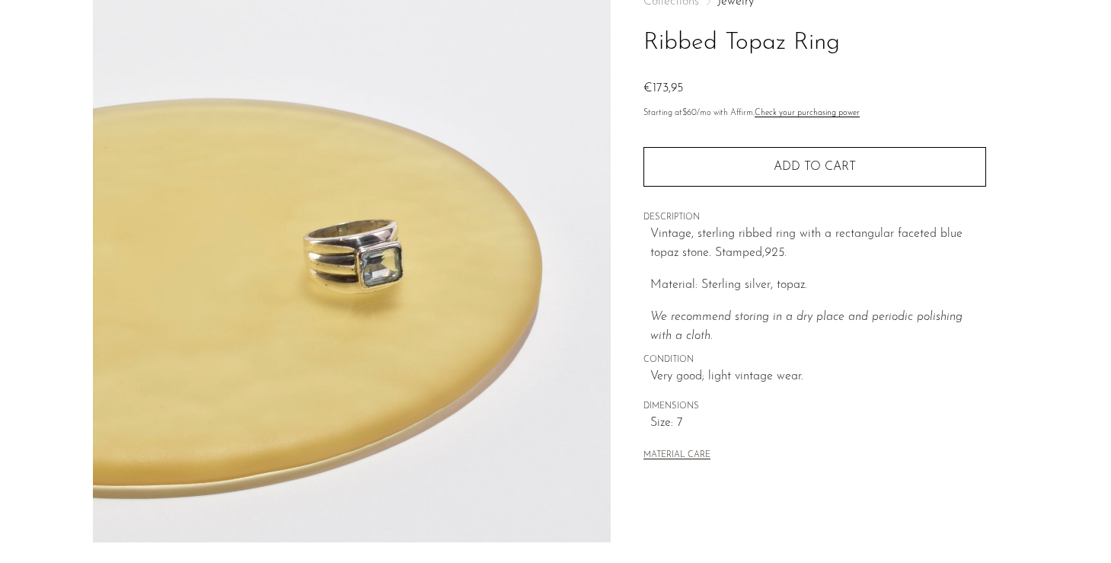
scroll to position [66, 0]
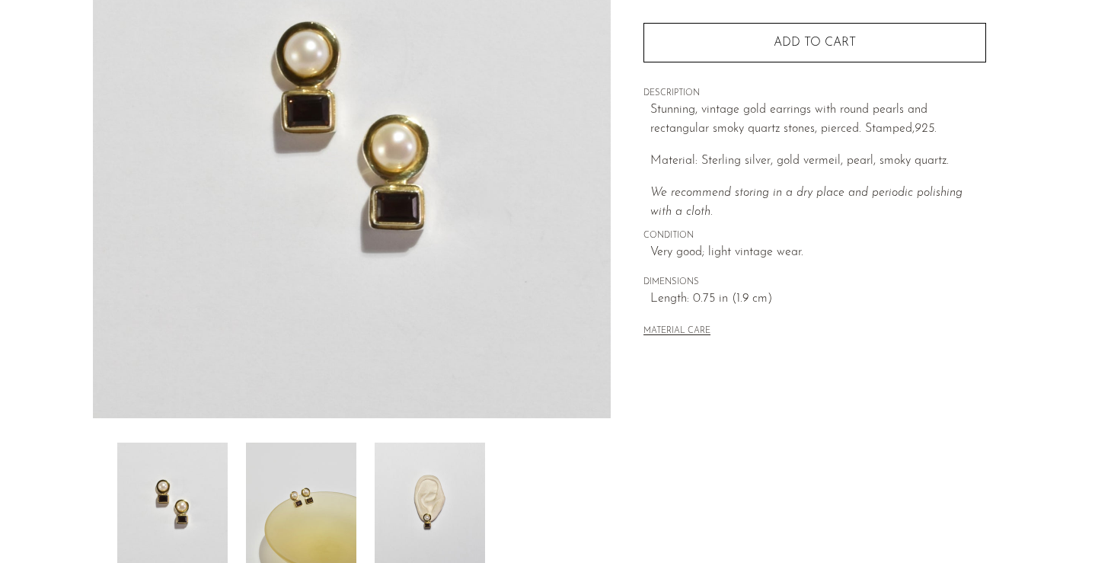
scroll to position [248, 0]
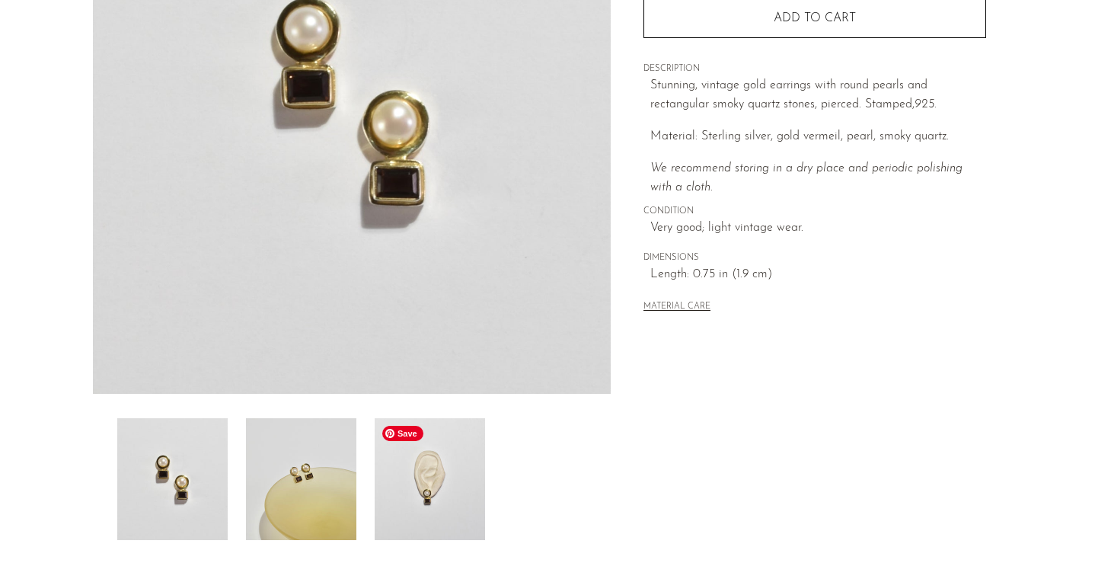
click at [413, 489] on img at bounding box center [430, 479] width 110 height 122
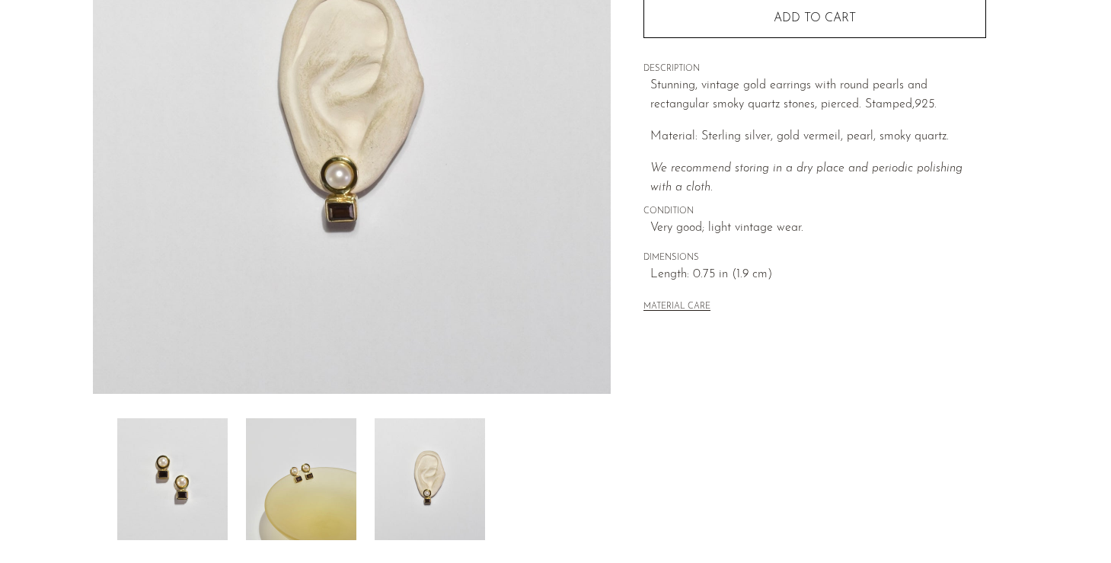
scroll to position [24, 0]
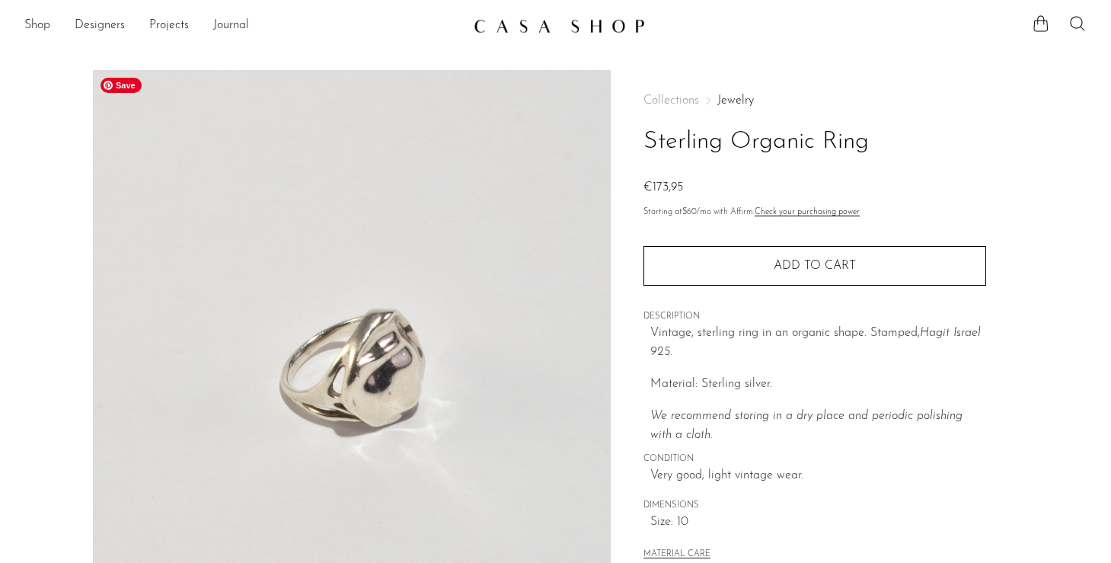
scroll to position [267, 0]
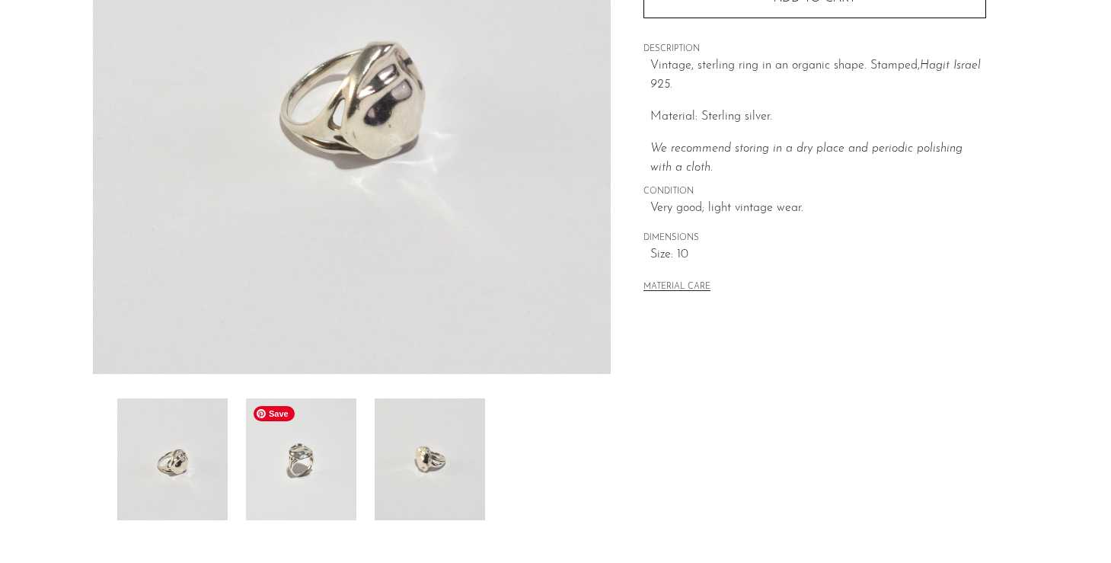
click at [302, 445] on img at bounding box center [301, 459] width 110 height 122
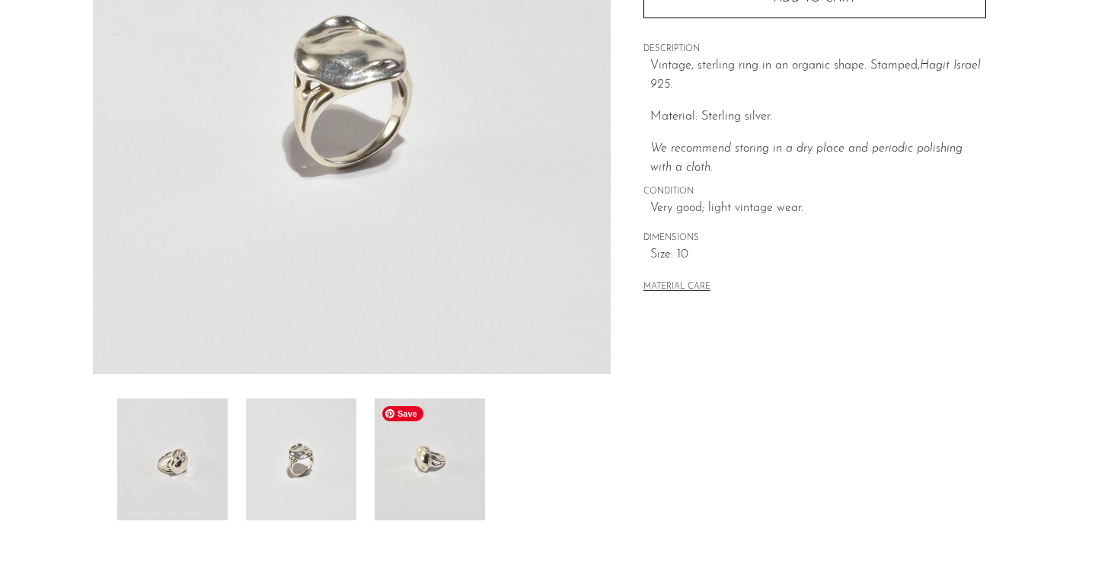
click at [386, 472] on img at bounding box center [430, 459] width 110 height 122
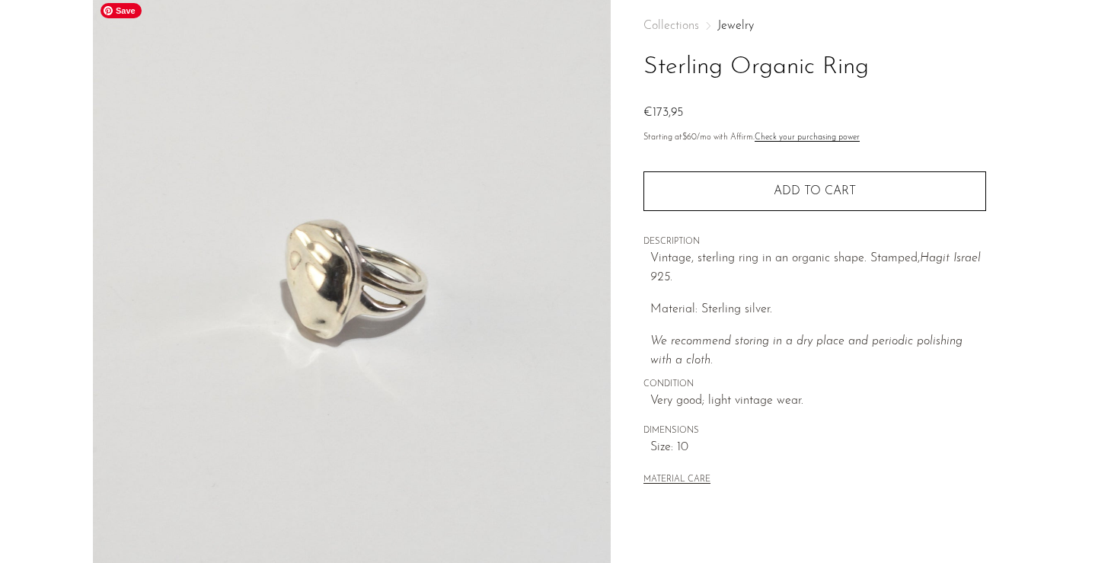
scroll to position [29, 0]
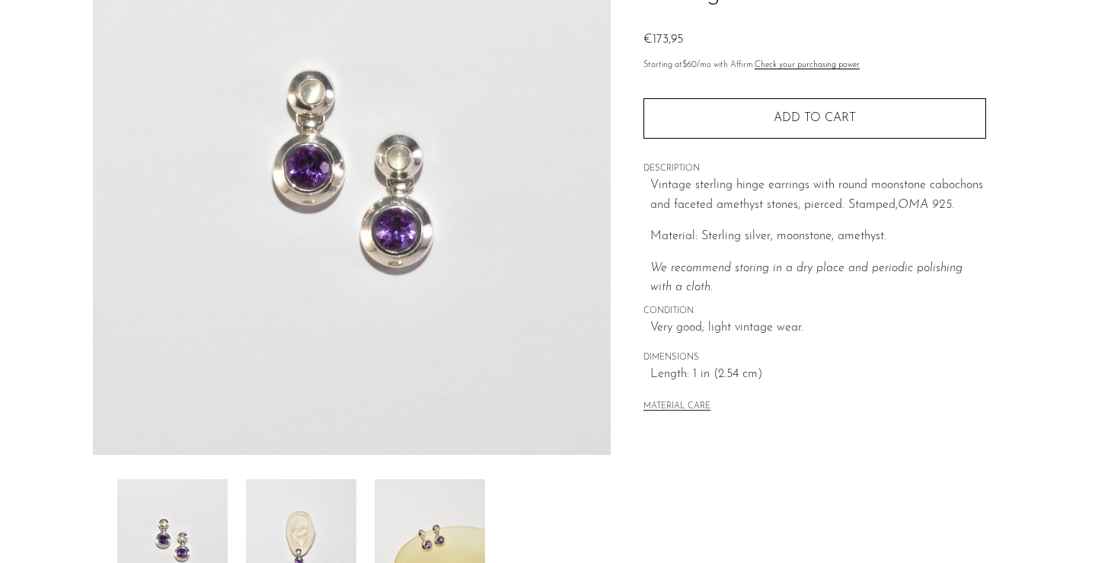
scroll to position [221, 0]
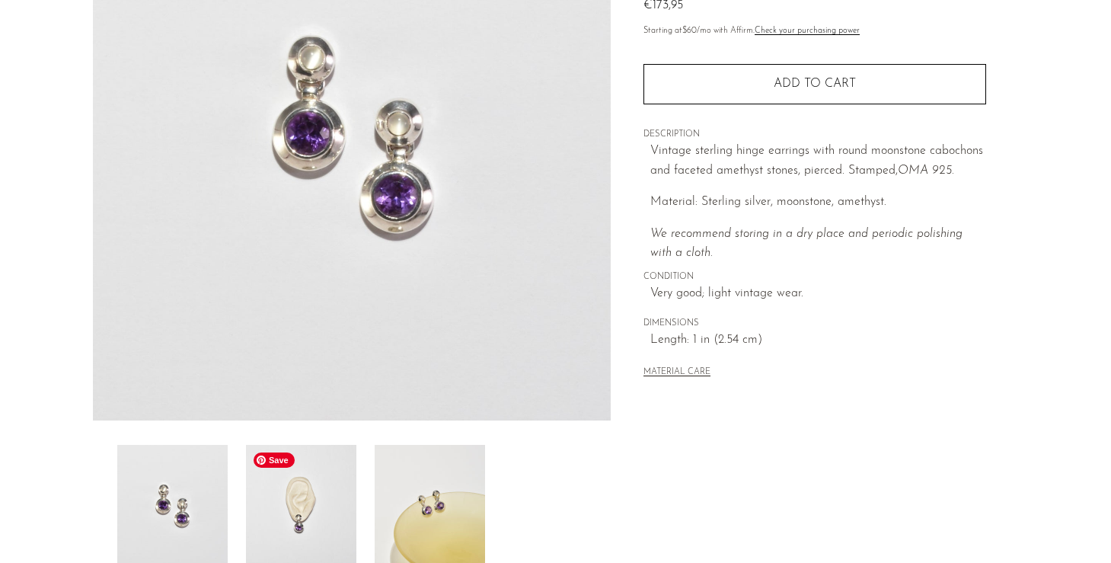
click at [306, 494] on img at bounding box center [301, 506] width 110 height 122
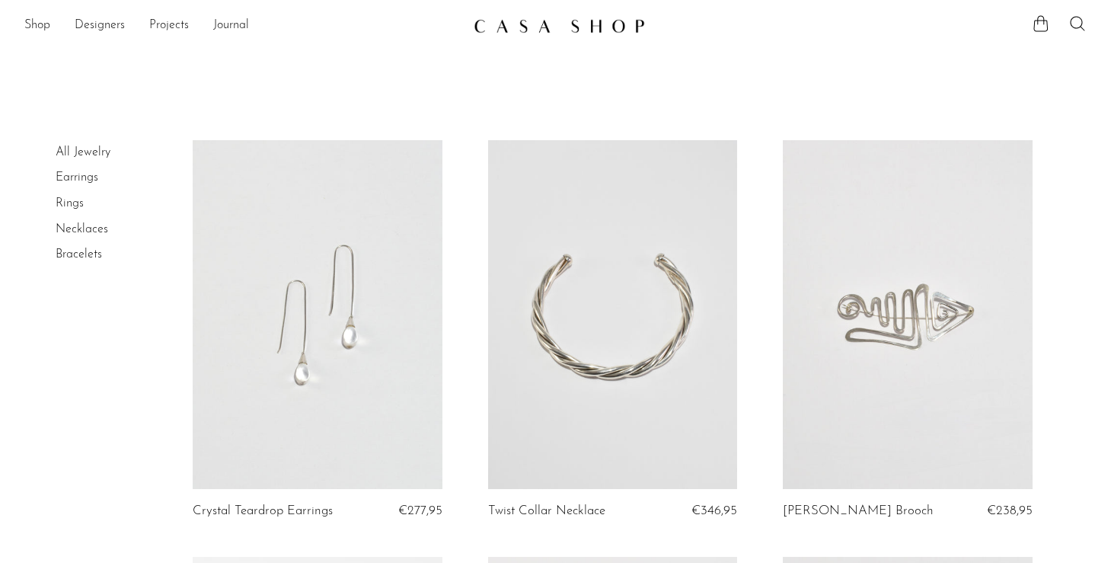
click at [80, 152] on link "All Jewelry" at bounding box center [83, 152] width 55 height 12
